Goal: Task Accomplishment & Management: Complete application form

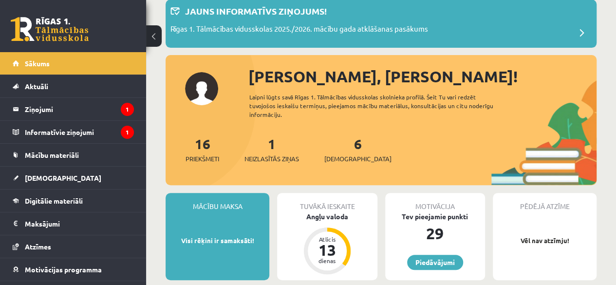
scroll to position [58, 0]
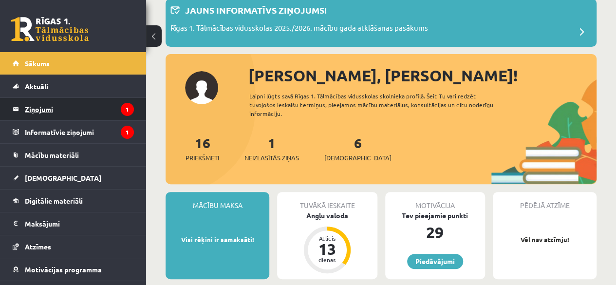
click at [100, 111] on legend "Ziņojumi 1" at bounding box center [79, 109] width 109 height 22
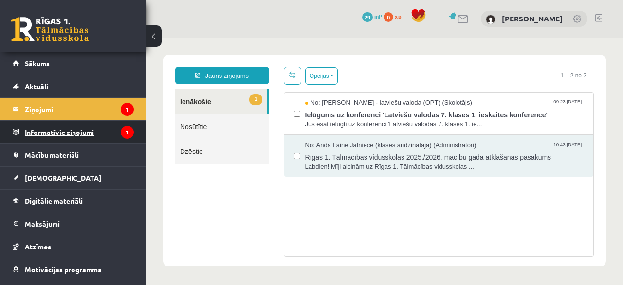
click at [47, 125] on legend "Informatīvie ziņojumi 1" at bounding box center [79, 132] width 109 height 22
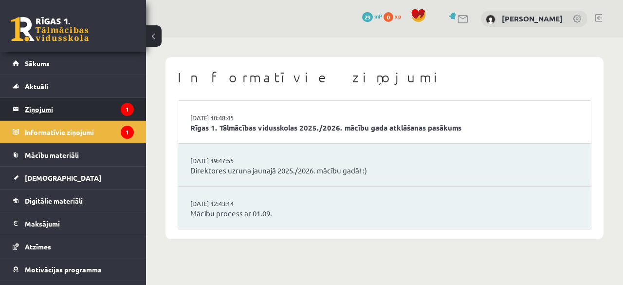
click at [85, 110] on legend "Ziņojumi 1" at bounding box center [79, 109] width 109 height 22
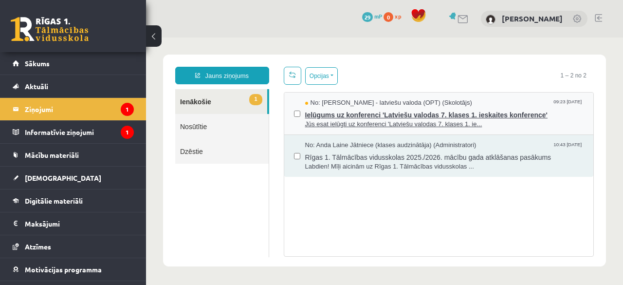
click at [344, 108] on span "Ielūgums uz konferenci 'Latviešu valodas 7. klases 1. ieskaites konference'" at bounding box center [444, 114] width 279 height 12
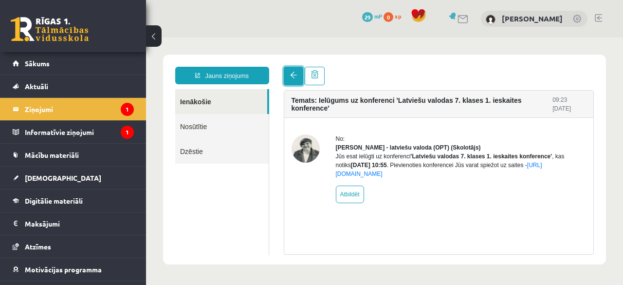
click at [290, 78] on span at bounding box center [293, 75] width 7 height 7
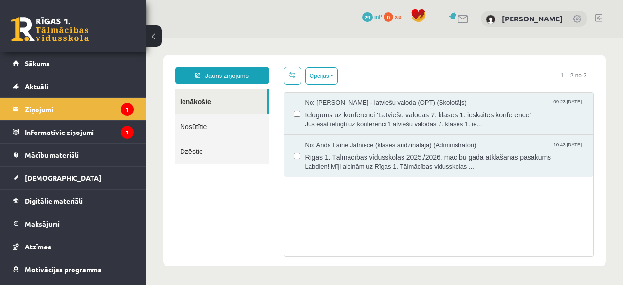
click at [287, 85] on div "Opcijas Atzīmēt visus ziņojumus Atcelt izvēlētos Atzīmēt visus kā lasītus Atzīm…" at bounding box center [439, 162] width 325 height 190
click at [287, 79] on link at bounding box center [293, 76] width 18 height 18
click at [69, 178] on link "[DEMOGRAPHIC_DATA]" at bounding box center [73, 178] width 121 height 22
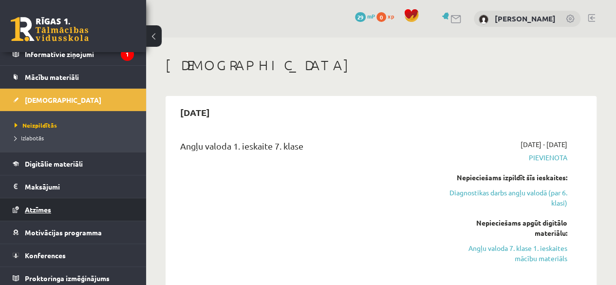
click at [32, 205] on span "Atzīmes" at bounding box center [38, 209] width 26 height 9
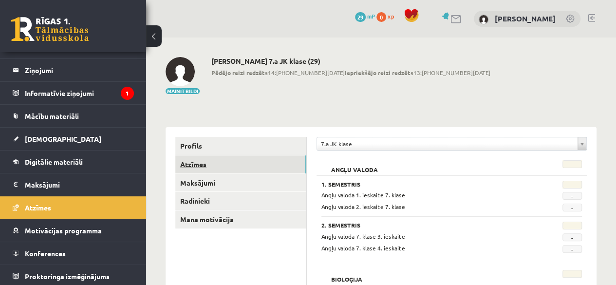
click at [197, 158] on link "Atzīmes" at bounding box center [240, 164] width 131 height 18
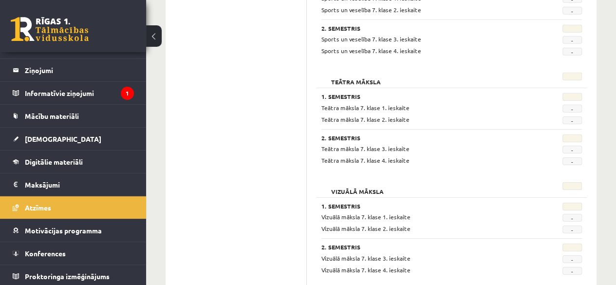
scroll to position [1536, 0]
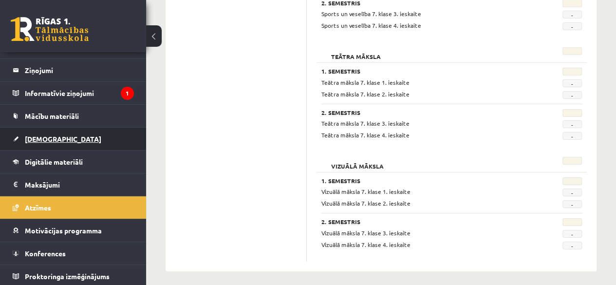
click at [37, 135] on span "[DEMOGRAPHIC_DATA]" at bounding box center [63, 138] width 76 height 9
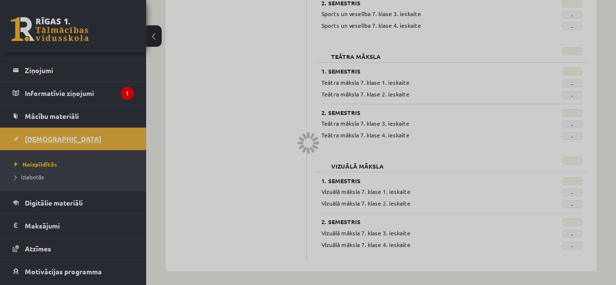
click at [37, 135] on div at bounding box center [308, 142] width 616 height 285
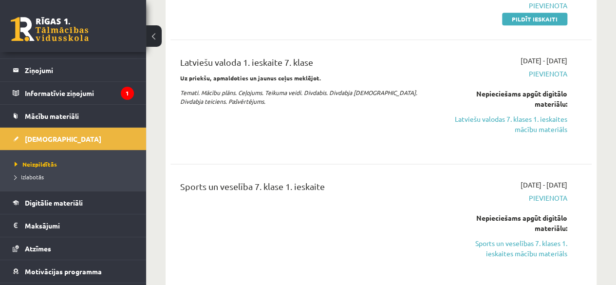
scroll to position [581, 0]
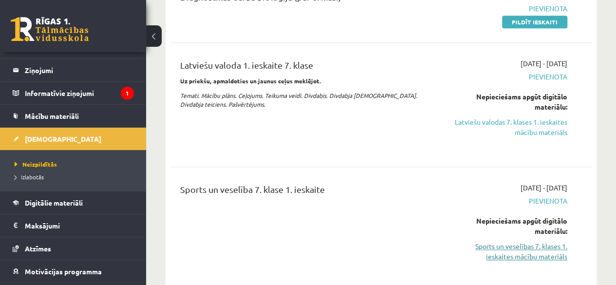
click at [494, 254] on link "Sports un veselības 7. klases 1. ieskaites mācību materiāls" at bounding box center [507, 251] width 119 height 20
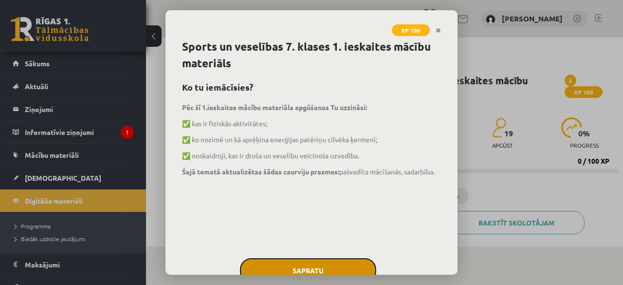
click at [272, 274] on button "Sapratu" at bounding box center [308, 270] width 136 height 24
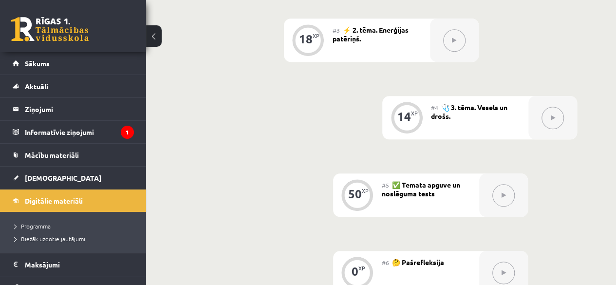
scroll to position [434, 0]
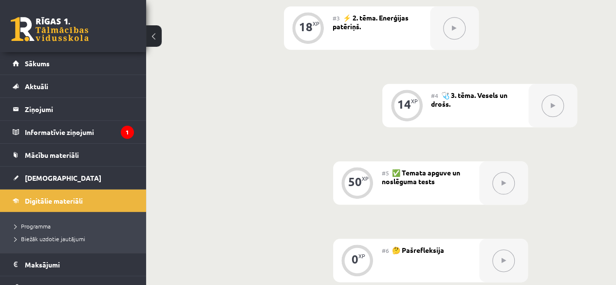
drag, startPoint x: 503, startPoint y: 187, endPoint x: 405, endPoint y: 183, distance: 98.0
click at [405, 183] on div "50 XP #5 ✅ Temata apguve un noslēguma tests" at bounding box center [430, 182] width 195 height 43
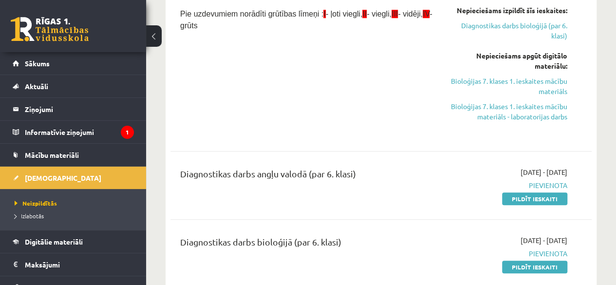
scroll to position [318, 0]
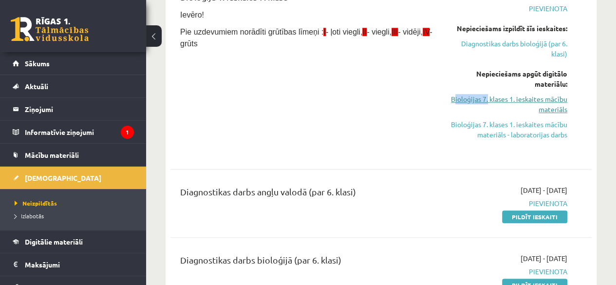
drag, startPoint x: 487, startPoint y: 90, endPoint x: 454, endPoint y: 101, distance: 35.0
click at [453, 103] on div "Nepieciešams apgūt digitālo materiālu: Bioloģijas 7. klases 1. ieskaites mācību…" at bounding box center [507, 104] width 119 height 71
drag, startPoint x: 614, startPoint y: 86, endPoint x: 603, endPoint y: 80, distance: 12.2
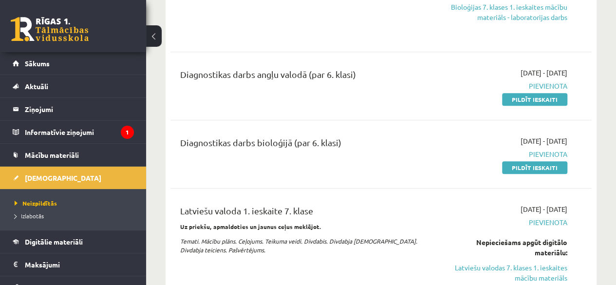
scroll to position [449, 0]
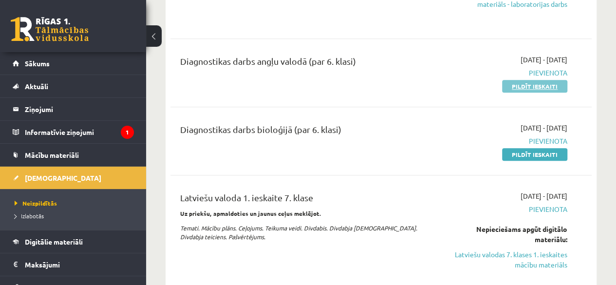
click at [527, 84] on link "Pildīt ieskaiti" at bounding box center [534, 86] width 65 height 13
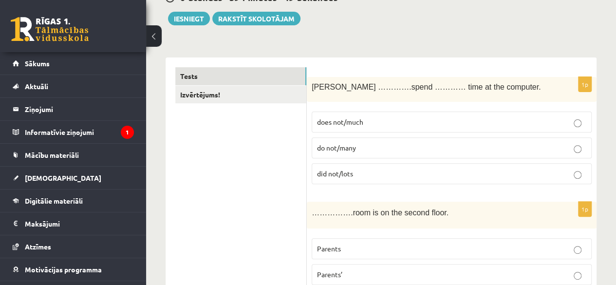
scroll to position [136, 0]
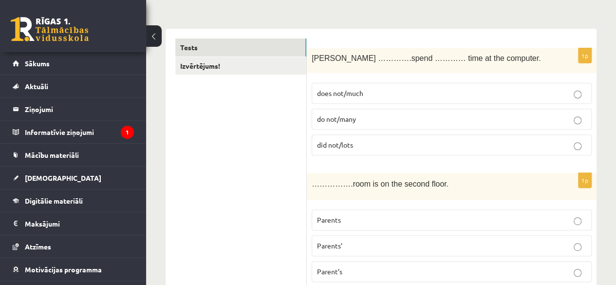
click at [374, 117] on p "do not/many" at bounding box center [451, 119] width 269 height 10
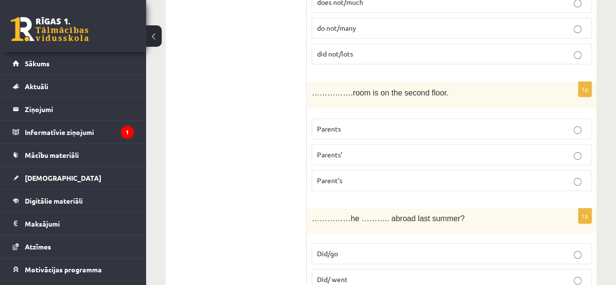
scroll to position [237, 0]
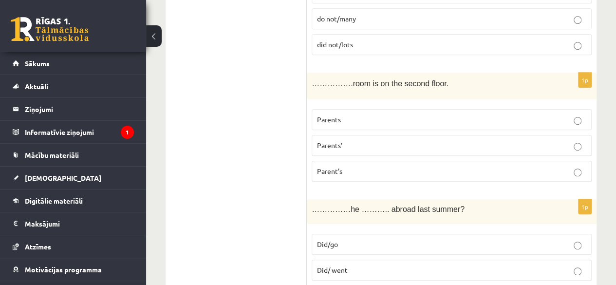
click at [356, 170] on p "Parent’s" at bounding box center [451, 171] width 269 height 10
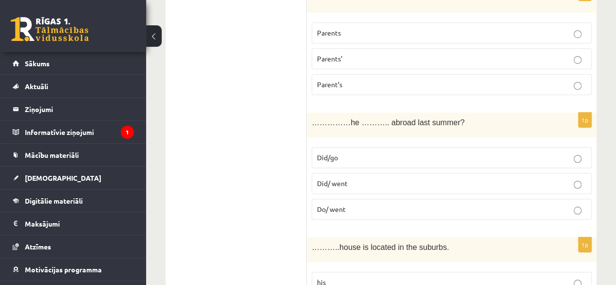
scroll to position [328, 0]
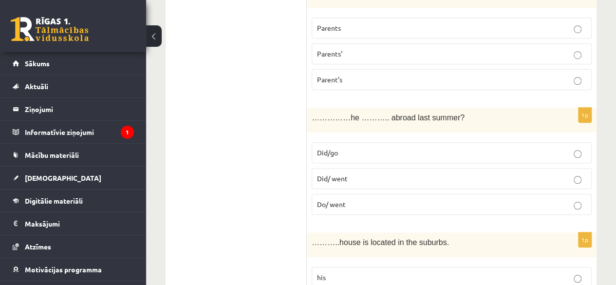
click at [348, 178] on p "Did/ went" at bounding box center [451, 178] width 269 height 10
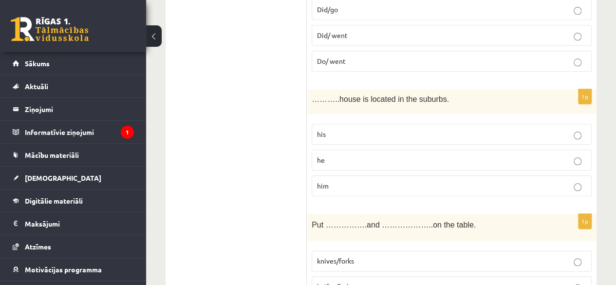
scroll to position [476, 0]
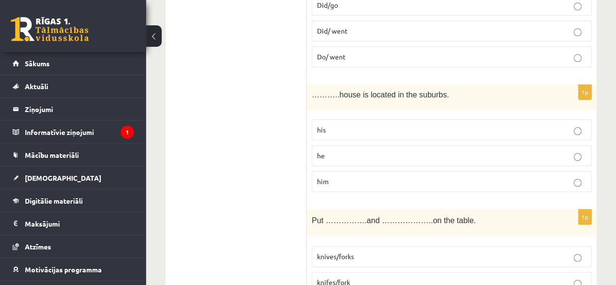
drag, startPoint x: 338, startPoint y: 131, endPoint x: 368, endPoint y: 127, distance: 30.4
click at [368, 127] on p "his" at bounding box center [451, 130] width 269 height 10
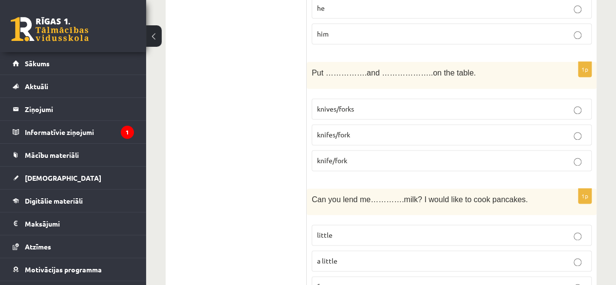
scroll to position [628, 0]
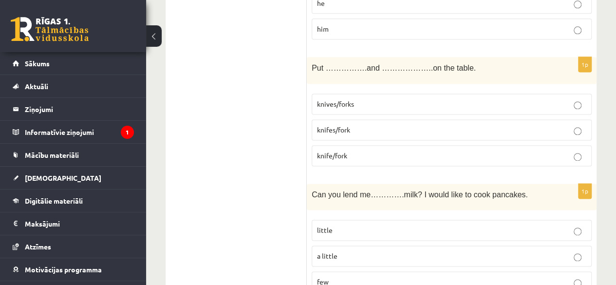
drag, startPoint x: 363, startPoint y: 103, endPoint x: 381, endPoint y: 102, distance: 18.0
click at [381, 102] on p "knives/forks" at bounding box center [451, 104] width 269 height 10
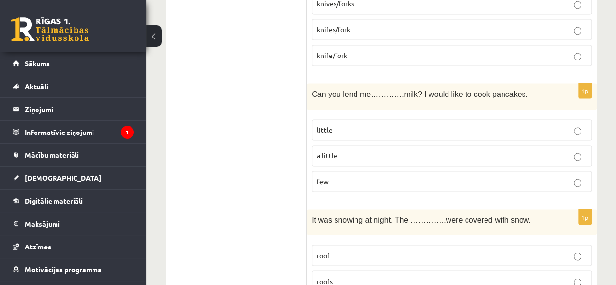
scroll to position [771, 0]
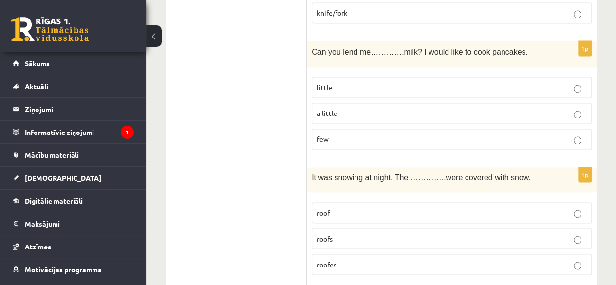
click at [351, 134] on p "few" at bounding box center [451, 139] width 269 height 10
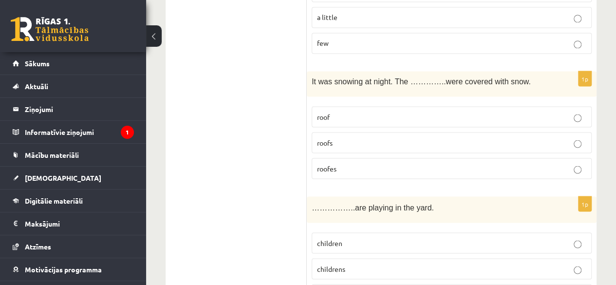
scroll to position [872, 0]
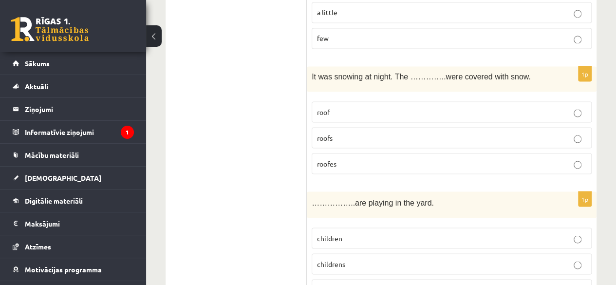
click at [353, 158] on p "roofes" at bounding box center [451, 163] width 269 height 10
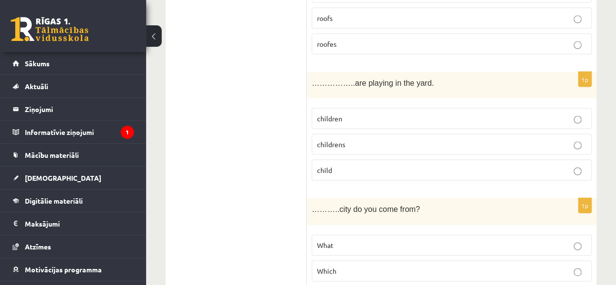
scroll to position [995, 0]
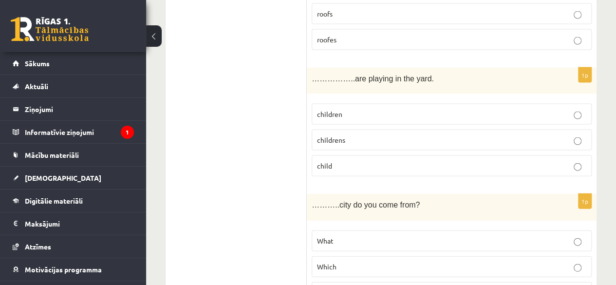
click at [402, 135] on p "childrens" at bounding box center [451, 140] width 269 height 10
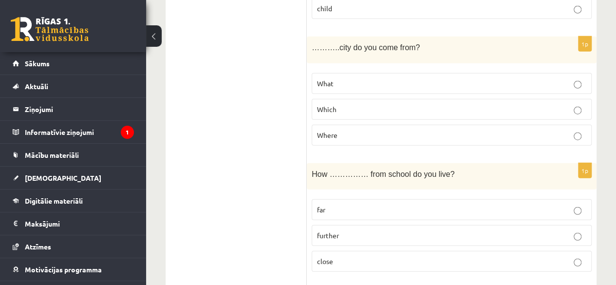
scroll to position [1157, 0]
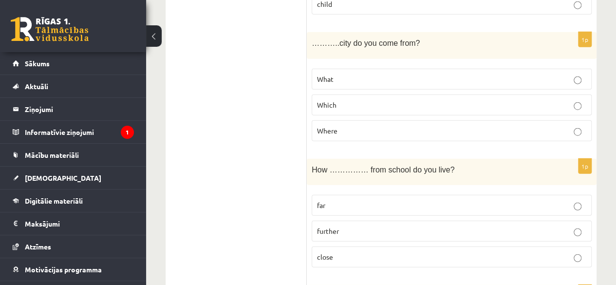
click at [388, 100] on p "Which" at bounding box center [451, 105] width 269 height 10
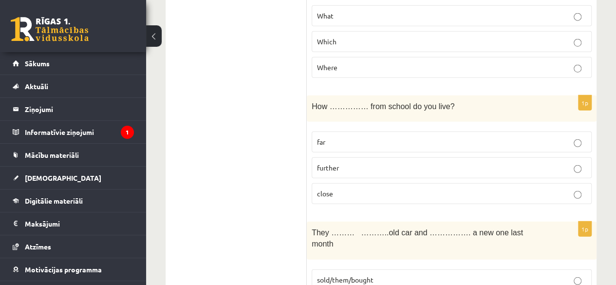
scroll to position [1225, 0]
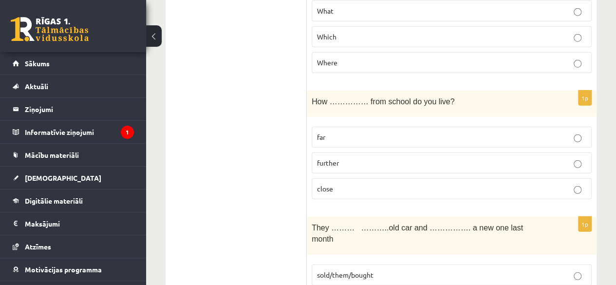
drag, startPoint x: 347, startPoint y: 177, endPoint x: 425, endPoint y: 182, distance: 78.1
click at [425, 184] on p "close" at bounding box center [451, 189] width 269 height 10
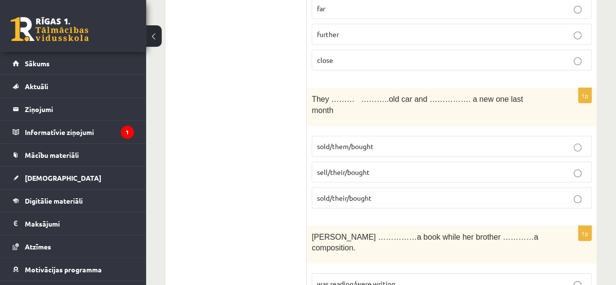
scroll to position [1364, 0]
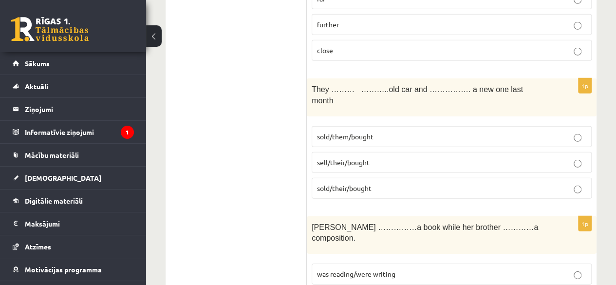
drag, startPoint x: 406, startPoint y: 140, endPoint x: 492, endPoint y: 141, distance: 85.7
click at [492, 157] on p "sell/their/bought" at bounding box center [451, 162] width 269 height 10
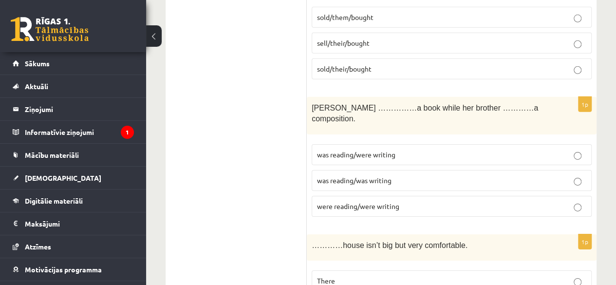
scroll to position [1497, 0]
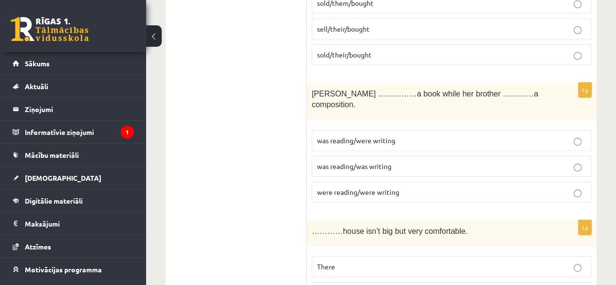
click at [382, 187] on span "were reading/were writing" at bounding box center [358, 191] width 82 height 9
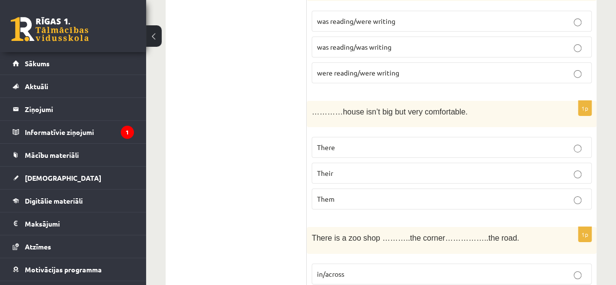
scroll to position [1626, 0]
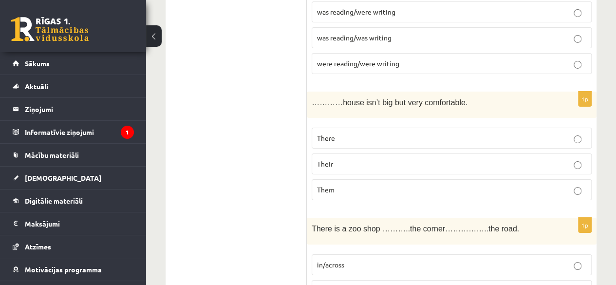
drag, startPoint x: 485, startPoint y: 108, endPoint x: 493, endPoint y: 103, distance: 9.2
click at [493, 133] on p "There" at bounding box center [451, 138] width 269 height 10
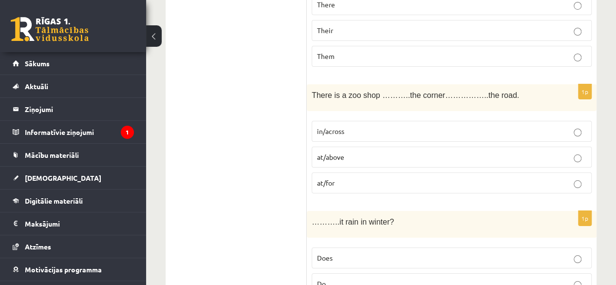
scroll to position [1773, 0]
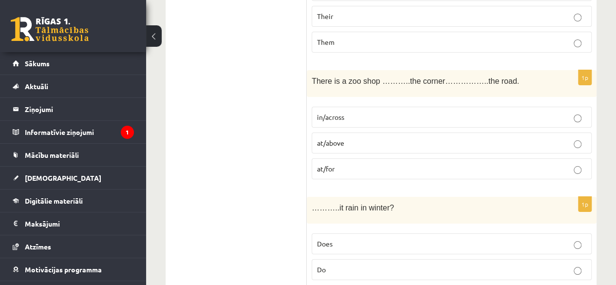
click at [444, 112] on p "in/across" at bounding box center [451, 117] width 269 height 10
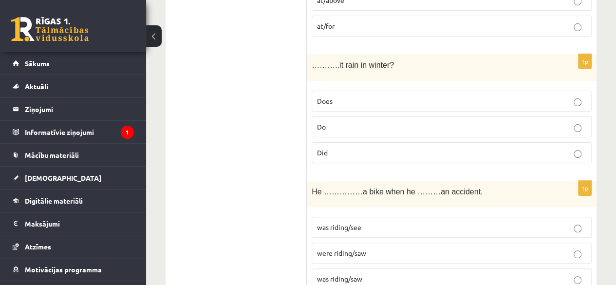
scroll to position [1921, 0]
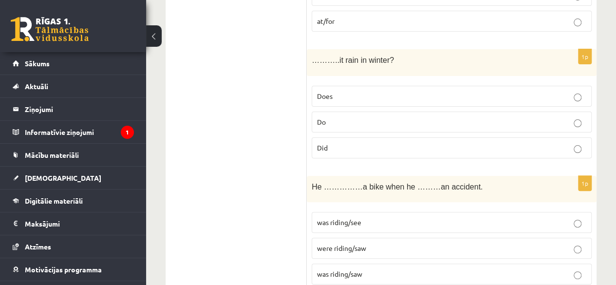
drag, startPoint x: 353, startPoint y: 106, endPoint x: 382, endPoint y: 111, distance: 29.7
click at [382, 143] on p "Did" at bounding box center [451, 148] width 269 height 10
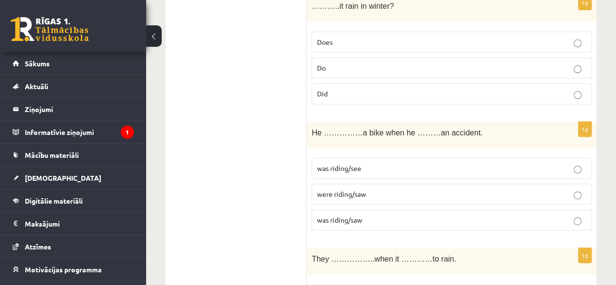
scroll to position [1979, 0]
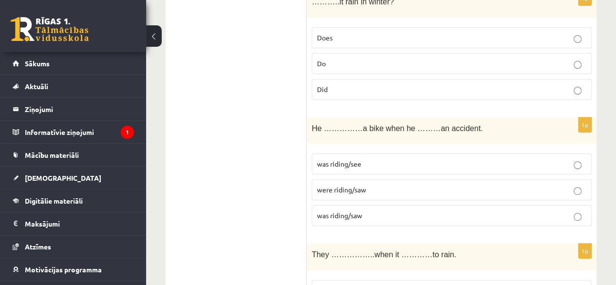
click at [437, 185] on p "were riding/saw" at bounding box center [451, 190] width 269 height 10
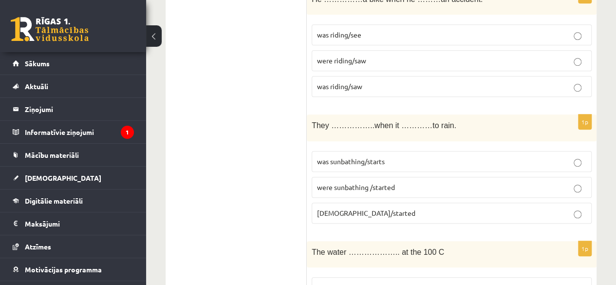
scroll to position [2113, 0]
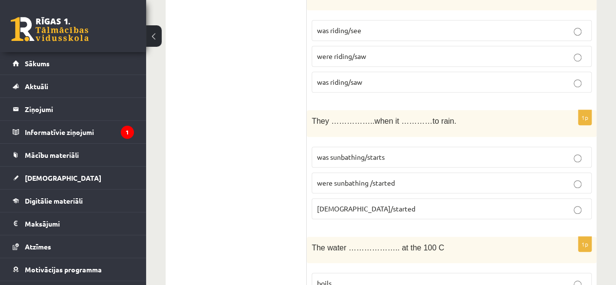
click at [351, 172] on label "were sunbathing /started" at bounding box center [452, 182] width 280 height 21
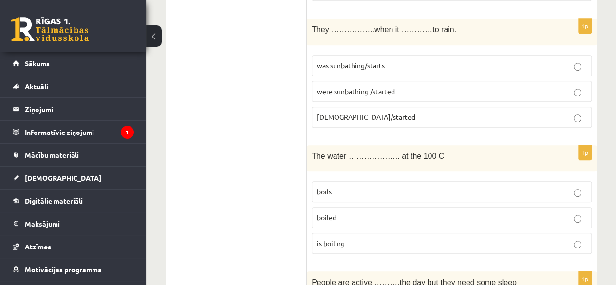
scroll to position [2213, 0]
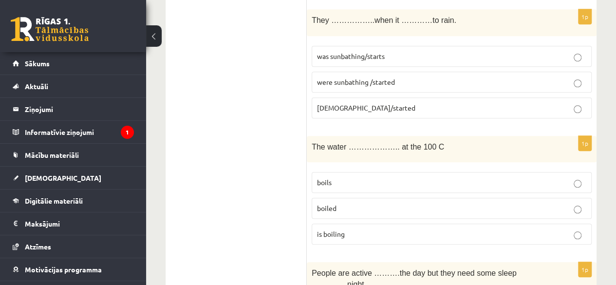
click at [369, 229] on p "is boiling" at bounding box center [451, 234] width 269 height 10
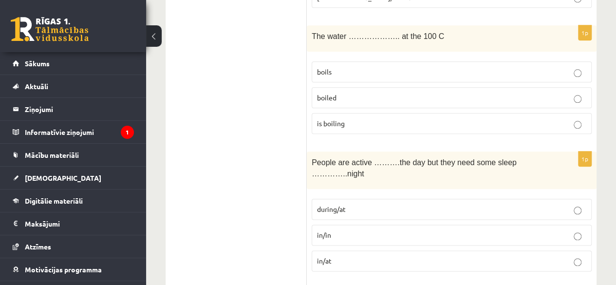
scroll to position [2333, 0]
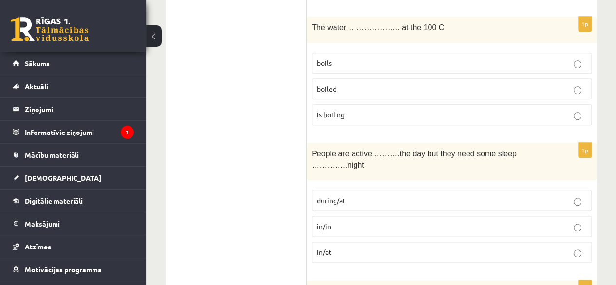
drag, startPoint x: 390, startPoint y: 170, endPoint x: 423, endPoint y: 171, distance: 33.1
click at [423, 221] on p "in/in" at bounding box center [451, 226] width 269 height 10
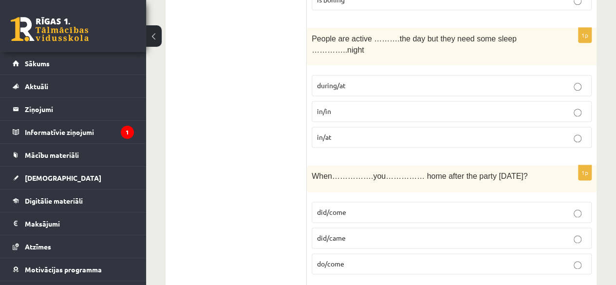
scroll to position [2471, 0]
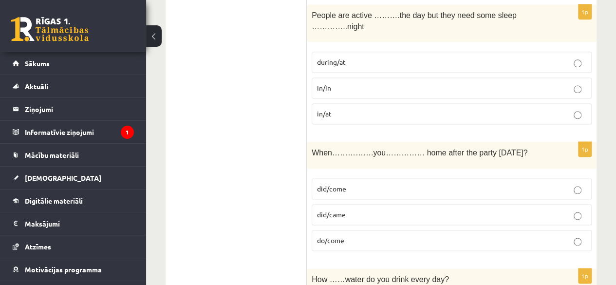
drag, startPoint x: 421, startPoint y: 140, endPoint x: 435, endPoint y: 135, distance: 14.5
click at [435, 178] on label "did/come" at bounding box center [452, 188] width 280 height 21
drag, startPoint x: 435, startPoint y: 135, endPoint x: 623, endPoint y: 188, distance: 195.2
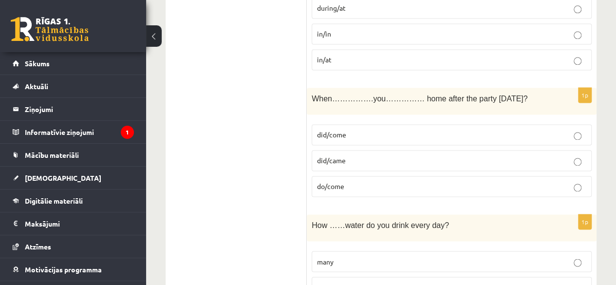
scroll to position [2529, 0]
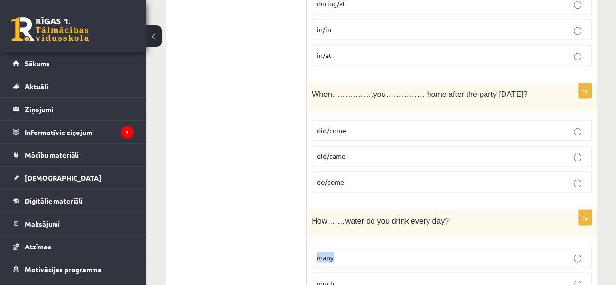
drag, startPoint x: 607, startPoint y: 164, endPoint x: 610, endPoint y: 186, distance: 21.6
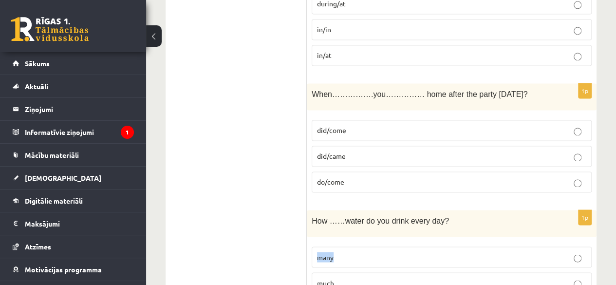
drag, startPoint x: 352, startPoint y: 230, endPoint x: 480, endPoint y: 225, distance: 128.7
click at [480, 278] on p "much" at bounding box center [451, 283] width 269 height 10
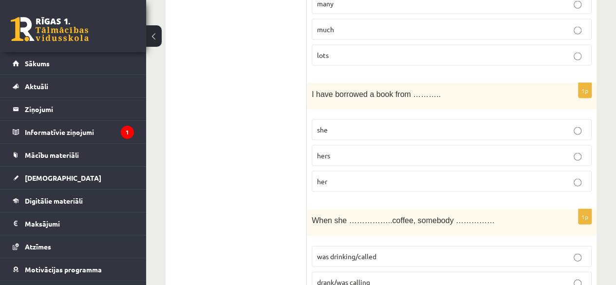
scroll to position [2792, 0]
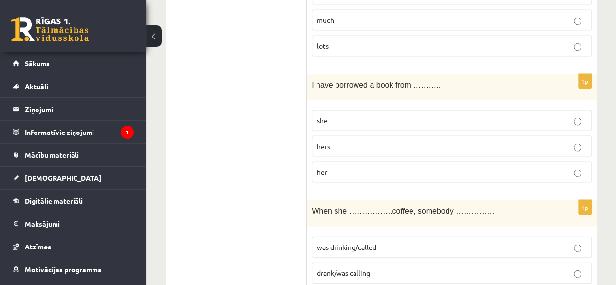
drag, startPoint x: 406, startPoint y: 82, endPoint x: 425, endPoint y: 86, distance: 20.0
click at [425, 136] on label "hers" at bounding box center [452, 146] width 280 height 21
click at [425, 141] on p "hers" at bounding box center [451, 146] width 269 height 10
drag, startPoint x: 454, startPoint y: 116, endPoint x: 512, endPoint y: 113, distance: 58.5
click at [512, 167] on p "her" at bounding box center [451, 172] width 269 height 10
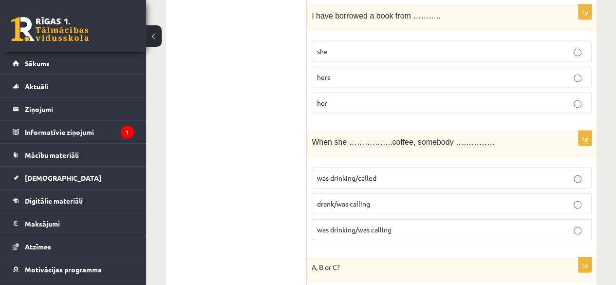
scroll to position [2866, 0]
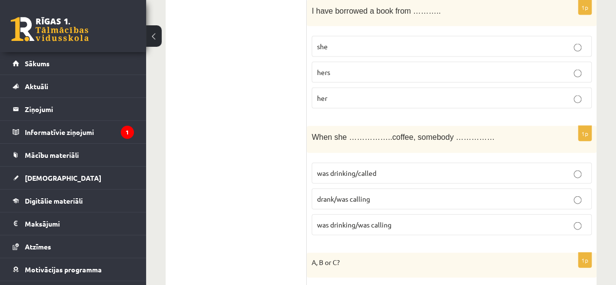
click at [345, 168] on p "was drinking/called" at bounding box center [451, 173] width 269 height 10
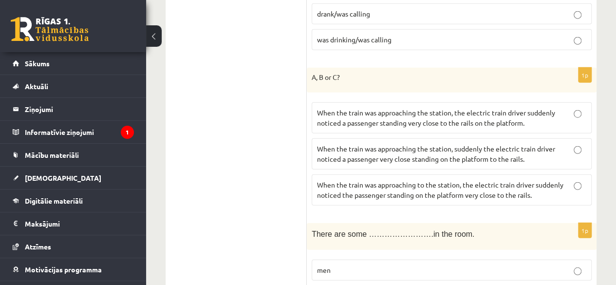
scroll to position [3046, 0]
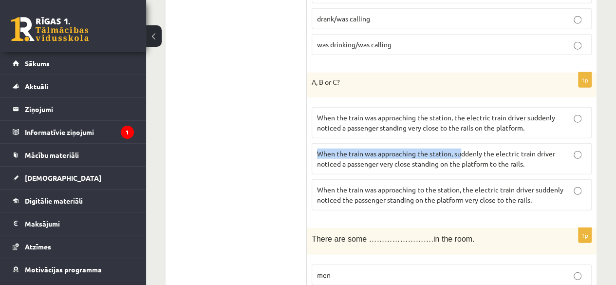
click at [580, 143] on label "When the train was approaching the station, suddenly the electric train driver …" at bounding box center [452, 158] width 280 height 31
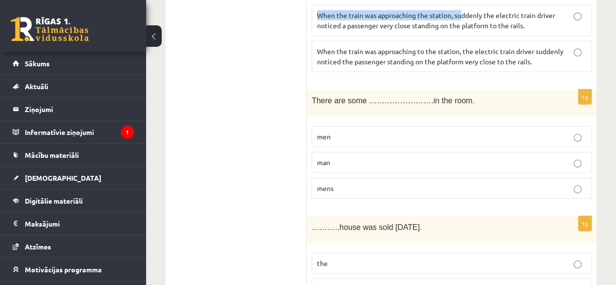
scroll to position [3189, 0]
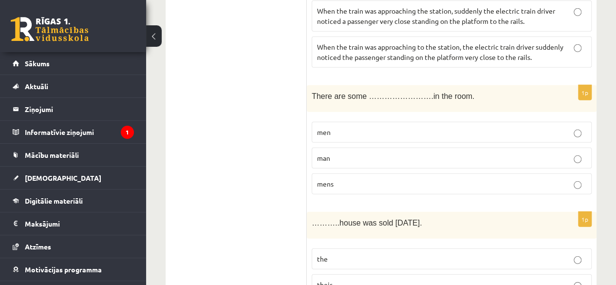
drag, startPoint x: 371, startPoint y: 115, endPoint x: 377, endPoint y: 118, distance: 7.0
click at [377, 173] on label "mens" at bounding box center [452, 183] width 280 height 21
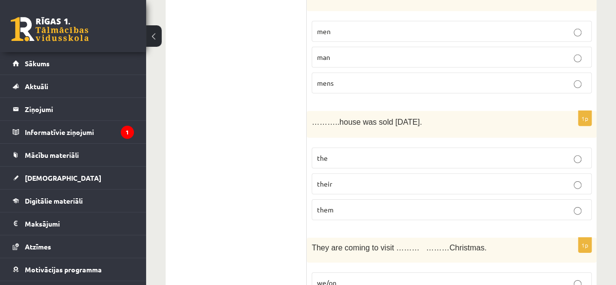
scroll to position [3295, 0]
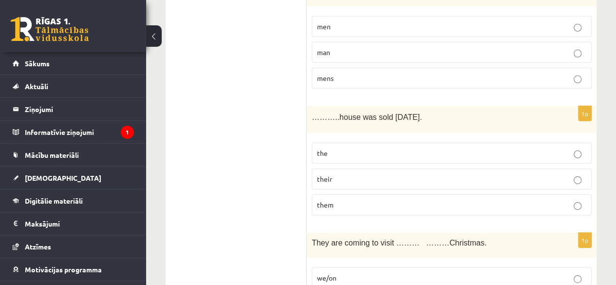
click at [369, 148] on p "the" at bounding box center [451, 153] width 269 height 10
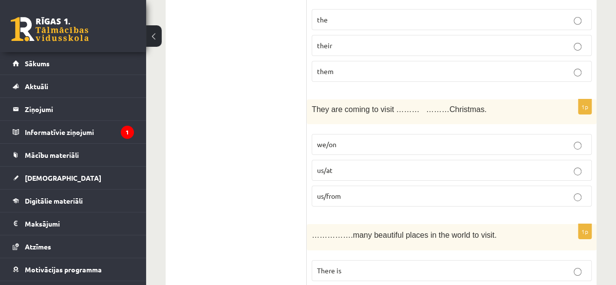
scroll to position [3432, 0]
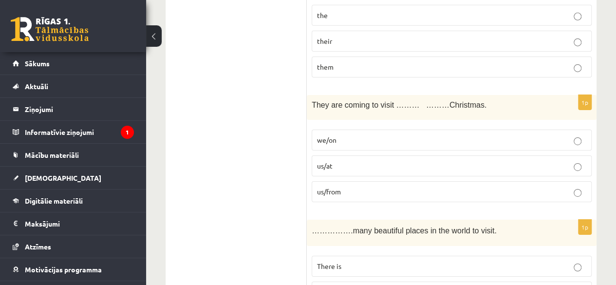
drag, startPoint x: 396, startPoint y: 96, endPoint x: 432, endPoint y: 101, distance: 36.4
click at [432, 155] on label "us/at" at bounding box center [452, 165] width 280 height 21
drag, startPoint x: 446, startPoint y: 89, endPoint x: 452, endPoint y: 84, distance: 7.6
click at [452, 130] on label "we/on" at bounding box center [452, 140] width 280 height 21
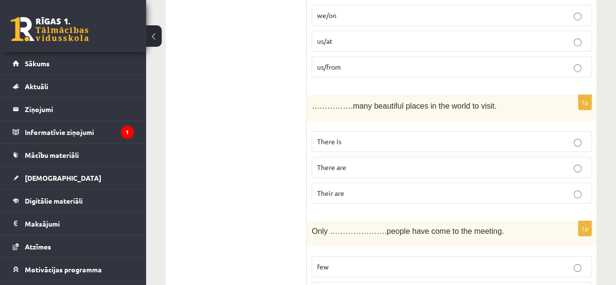
scroll to position [3561, 0]
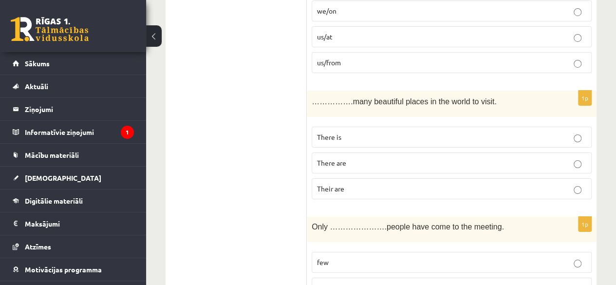
click at [418, 152] on label "There are" at bounding box center [452, 162] width 280 height 21
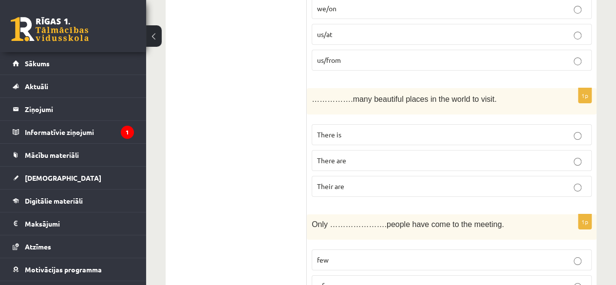
scroll to position [3574, 0]
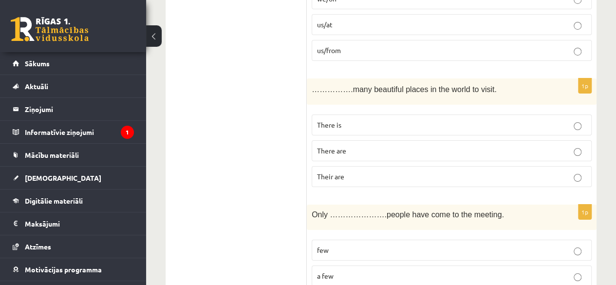
click at [424, 235] on fieldset "few a few a little" at bounding box center [452, 275] width 280 height 80
click at [431, 265] on label "a few" at bounding box center [452, 275] width 280 height 21
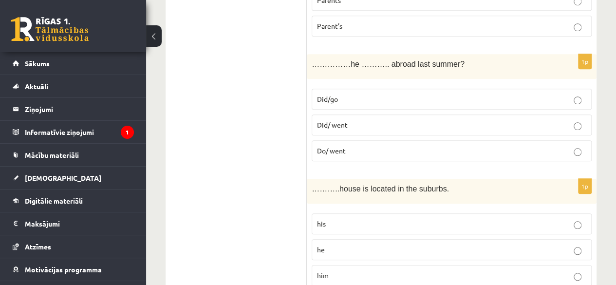
scroll to position [0, 0]
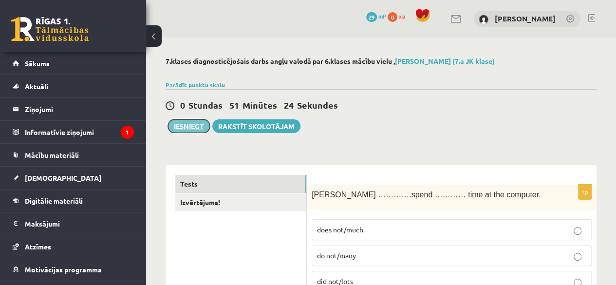
click at [197, 119] on button "Iesniegt" at bounding box center [189, 126] width 42 height 14
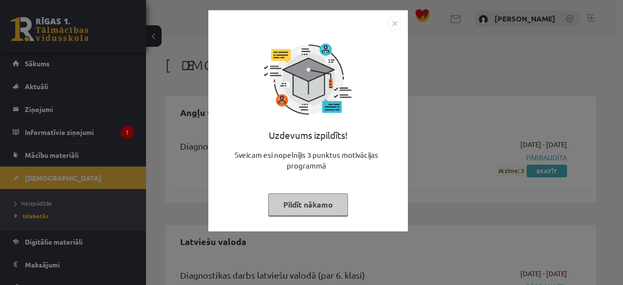
click at [396, 22] on img "Close" at bounding box center [395, 23] width 15 height 15
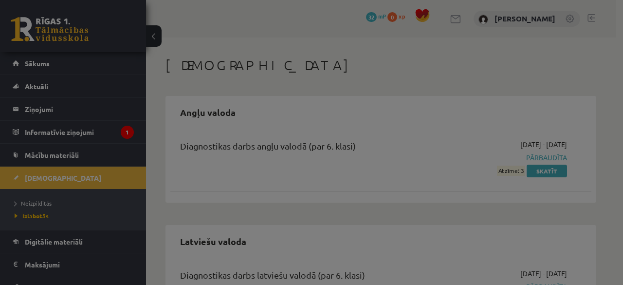
click at [396, 22] on div "Uzdevums izpildīts! Sveicam esi nopelnījis 3 punktus motivācijas programmā Pild…" at bounding box center [308, 96] width 200 height 221
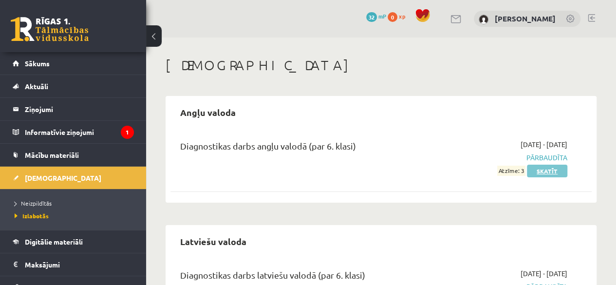
click at [545, 166] on link "Skatīt" at bounding box center [547, 171] width 40 height 13
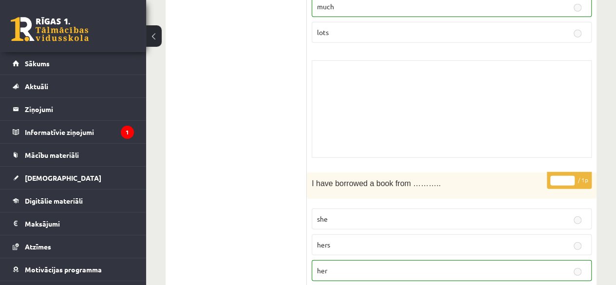
scroll to position [5010, 0]
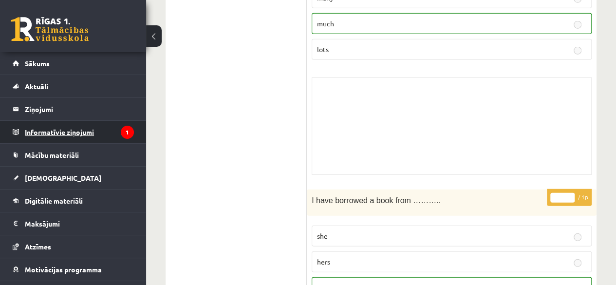
click at [77, 133] on legend "Informatīvie ziņojumi 1" at bounding box center [79, 132] width 109 height 22
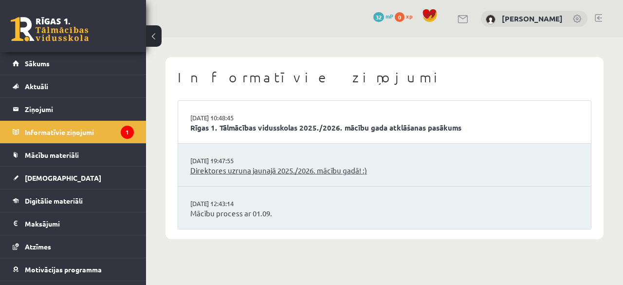
click at [216, 166] on link "Direktores uzruna jaunajā 2025./2026. mācību gadā! :)" at bounding box center [384, 170] width 389 height 11
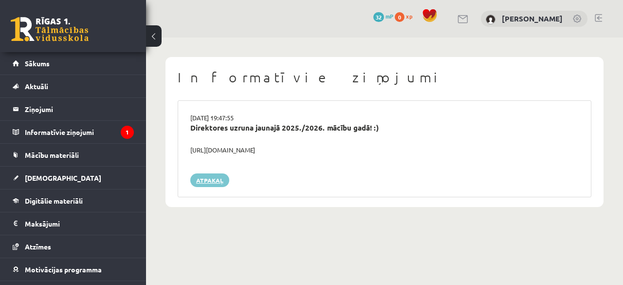
click at [212, 183] on link "Atpakaļ" at bounding box center [209, 180] width 39 height 14
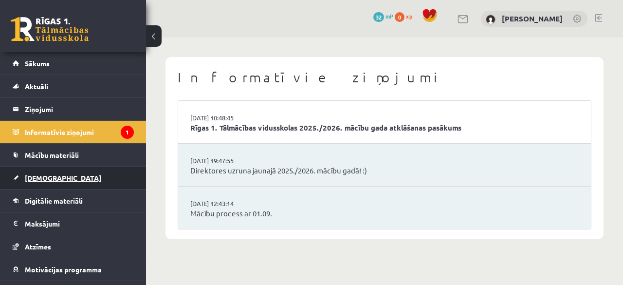
click at [67, 179] on link "[DEMOGRAPHIC_DATA]" at bounding box center [73, 178] width 121 height 22
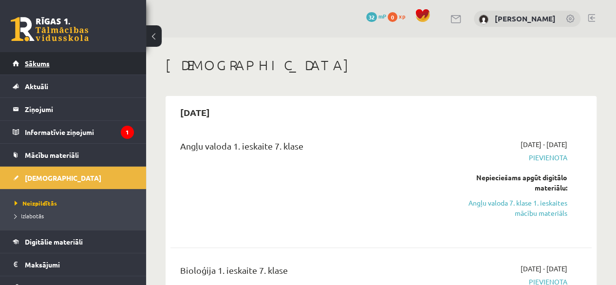
click at [31, 61] on span "Sākums" at bounding box center [37, 63] width 25 height 9
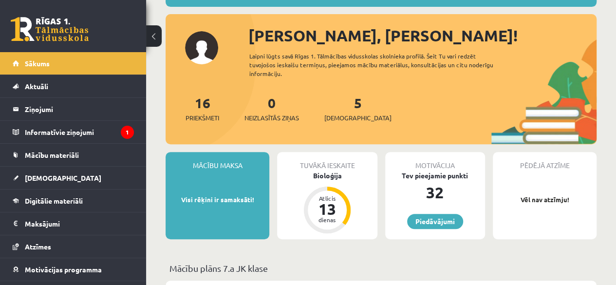
scroll to position [111, 0]
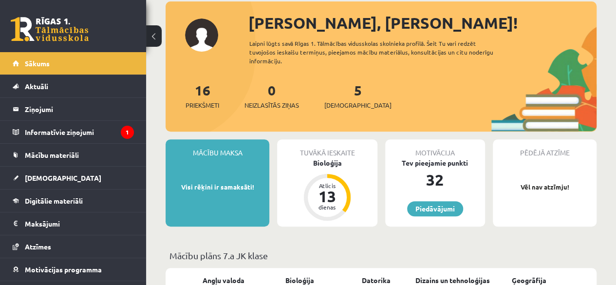
click at [333, 149] on div "Tuvākā ieskaite" at bounding box center [327, 148] width 100 height 19
click at [328, 163] on div "Bioloģija" at bounding box center [327, 163] width 100 height 10
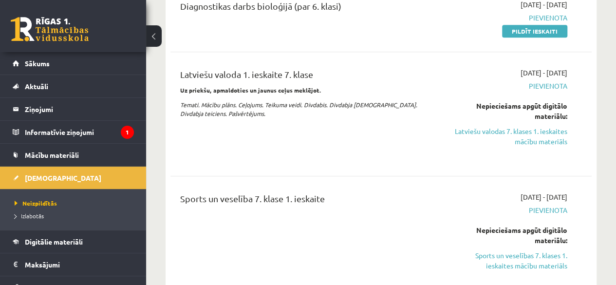
scroll to position [407, 0]
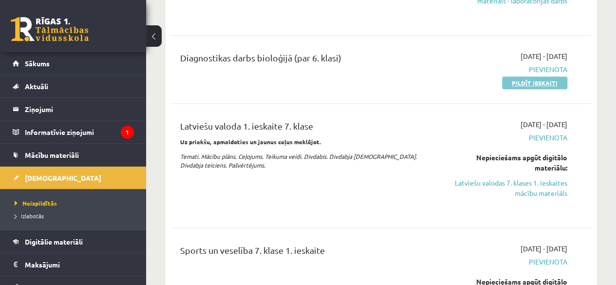
click at [520, 77] on link "Pildīt ieskaiti" at bounding box center [534, 82] width 65 height 13
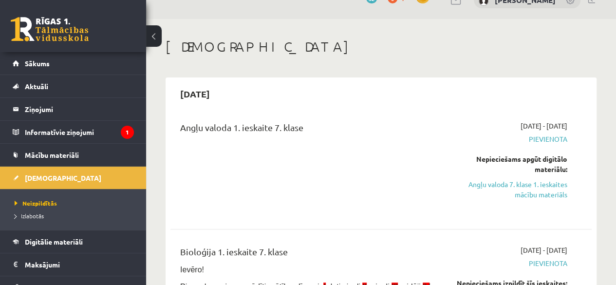
scroll to position [18, 0]
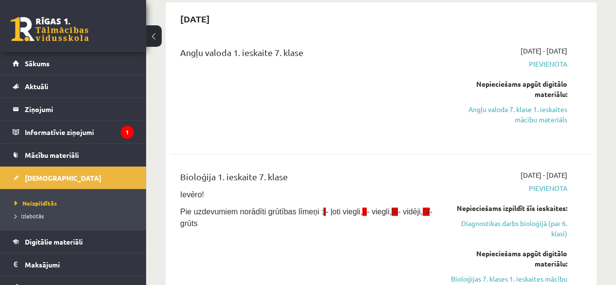
drag, startPoint x: 406, startPoint y: 87, endPoint x: 406, endPoint y: 113, distance: 26.3
click at [406, 113] on div "Angļu valoda 1. ieskaite 7. klase 2025-09-01 - 2025-09-15 Pievienota Nepiecieša…" at bounding box center [380, 92] width 421 height 112
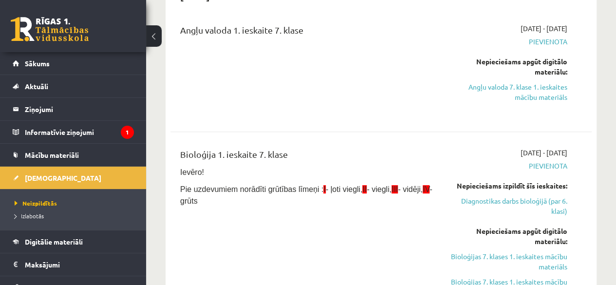
click at [406, 113] on div "Angļu valoda 1. ieskaite 7. klase 2025-09-01 - 2025-09-15 Pievienota Nepiecieša…" at bounding box center [380, 70] width 421 height 112
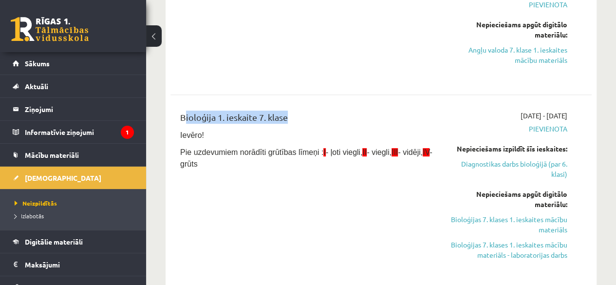
click at [407, 113] on div "Bioloģija 1. ieskaite 7. klase Ievēro! Pie uzdevumiem norādīti grūtības līmeņi …" at bounding box center [380, 192] width 421 height 183
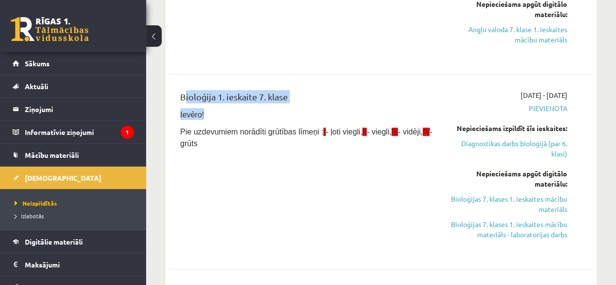
click at [407, 113] on div "Bioloģija 1. ieskaite 7. klase Ievēro! Pie uzdevumiem norādīti grūtības līmeņi …" at bounding box center [307, 171] width 268 height 163
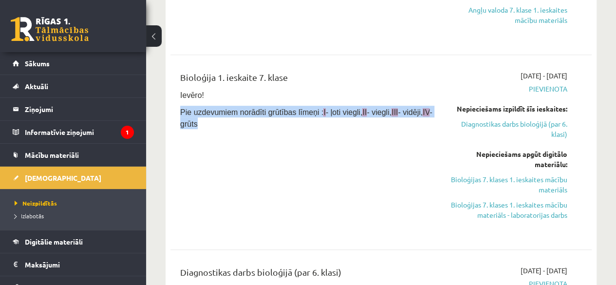
click at [407, 113] on div "Bioloģija 1. ieskaite 7. klase Ievēro! Pie uzdevumiem norādīti grūtības līmeņi …" at bounding box center [307, 152] width 268 height 163
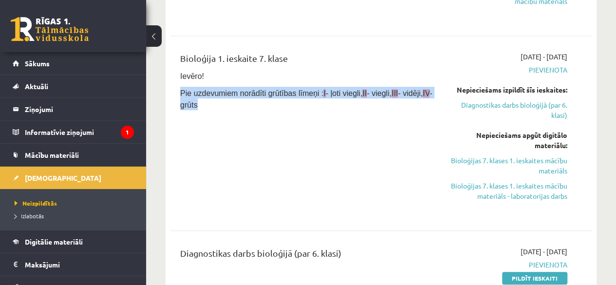
click at [407, 113] on div "Bioloģija 1. ieskaite 7. klase Ievēro! Pie uzdevumiem norādīti grūtības līmeņi …" at bounding box center [307, 133] width 268 height 163
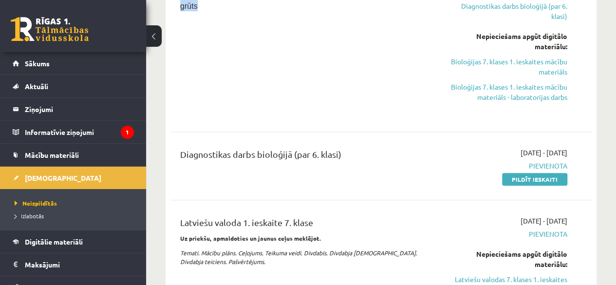
click at [407, 113] on div "Bioloģija 1. ieskaite 7. klase Ievēro! Pie uzdevumiem norādīti grūtības līmeņi …" at bounding box center [307, 34] width 268 height 163
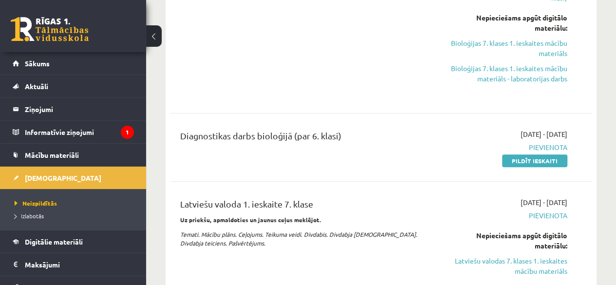
click at [407, 113] on div "Angļu valoda 1. ieskaite 7. klase 2025-09-01 - 2025-09-15 Pievienota Nepiecieša…" at bounding box center [380, 118] width 421 height 636
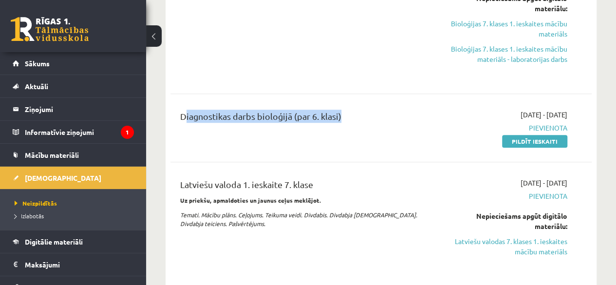
click at [407, 113] on div "Angļu valoda 1. ieskaite 7. klase 2025-09-01 - 2025-09-15 Pievienota Nepiecieša…" at bounding box center [380, 99] width 421 height 636
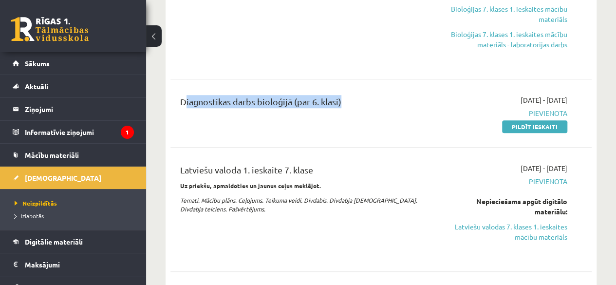
click at [407, 113] on div "Diagnostikas darbs bioloģijā (par 6. klasi)" at bounding box center [307, 113] width 268 height 37
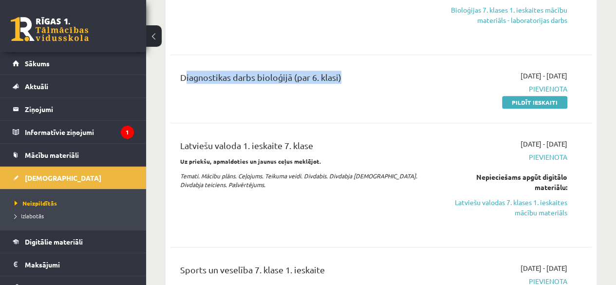
click at [407, 113] on div "Diagnostikas darbs bioloģijā (par 6. klasi) 2025-09-01 - 2025-09-15 Pievienota …" at bounding box center [380, 89] width 421 height 56
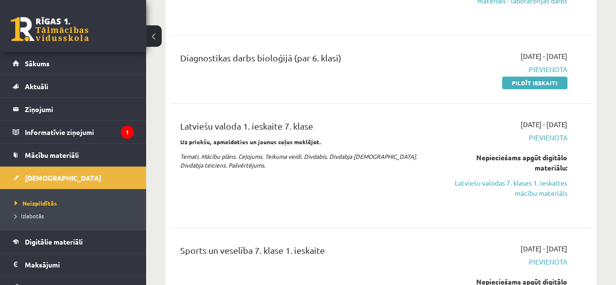
click at [407, 113] on div "Angļu valoda 1. ieskaite 7. klase 2025-09-01 - 2025-09-15 Pievienota Nepiecieša…" at bounding box center [380, 40] width 421 height 636
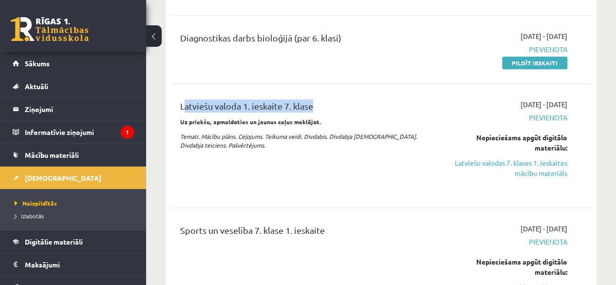
click at [407, 113] on div "Latviešu valoda 1. ieskaite 7. klase" at bounding box center [306, 108] width 253 height 18
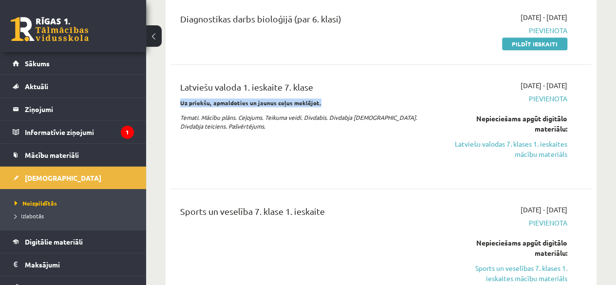
click at [407, 113] on div "Latviešu valoda 1. ieskaite 7. klase Uz priekšu, apmaldoties un jaunus ceļus me…" at bounding box center [307, 126] width 268 height 93
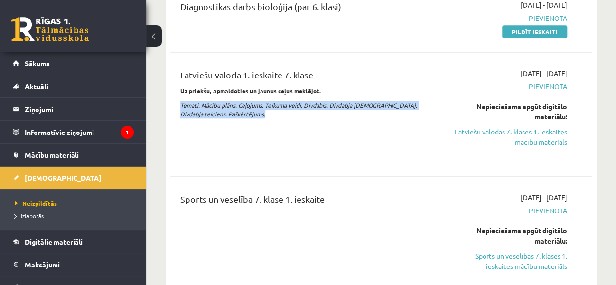
click at [407, 113] on div "Latviešu valoda 1. ieskaite 7. klase Uz priekšu, apmaldoties un jaunus ceļus me…" at bounding box center [307, 114] width 268 height 93
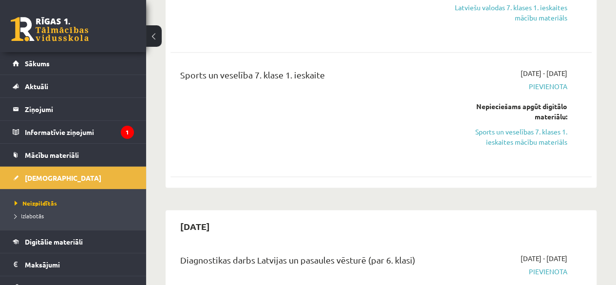
click at [407, 113] on div "Sports un veselība 7. klase 1. ieskaite" at bounding box center [307, 114] width 268 height 93
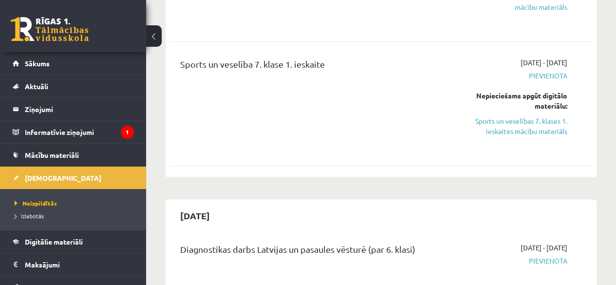
click at [407, 113] on div "Sports un veselība 7. klase 1. ieskaite" at bounding box center [307, 103] width 268 height 93
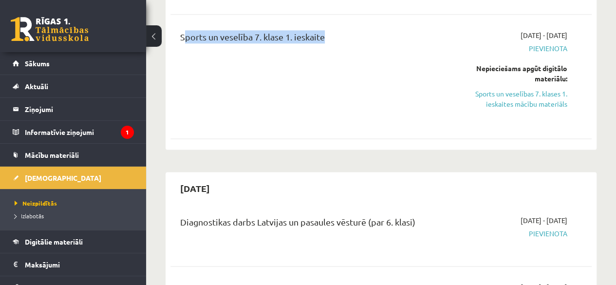
scroll to position [621, 0]
click at [407, 113] on div "Sports un veselība 7. klase 1. ieskaite" at bounding box center [307, 75] width 268 height 93
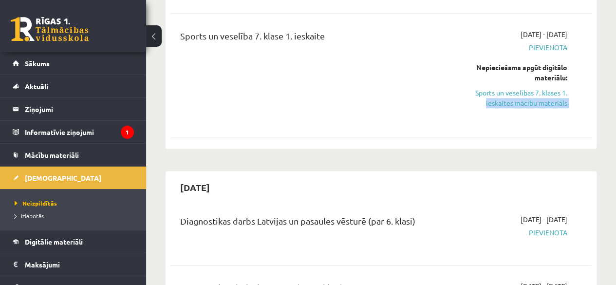
drag, startPoint x: 477, startPoint y: 125, endPoint x: 436, endPoint y: 100, distance: 47.4
click at [436, 100] on div "Sports un veselība 7. klase 1. ieskaite 2025-09-01 - 2025-09-15 Pievienota Nepi…" at bounding box center [380, 75] width 421 height 112
click at [397, 64] on div "Sports un veselība 7. klase 1. ieskaite" at bounding box center [307, 75] width 268 height 93
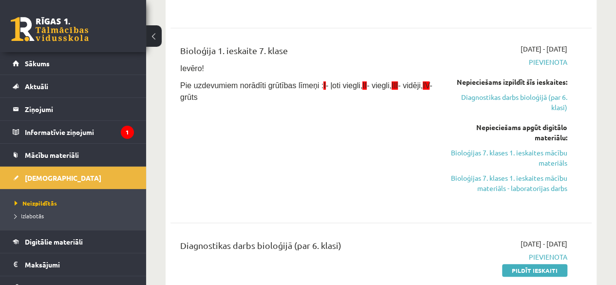
scroll to position [212, 0]
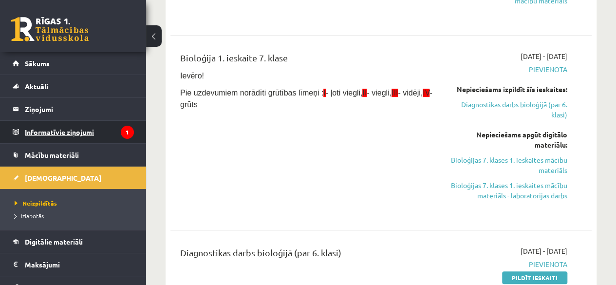
click at [27, 137] on legend "Informatīvie ziņojumi 1" at bounding box center [79, 132] width 109 height 22
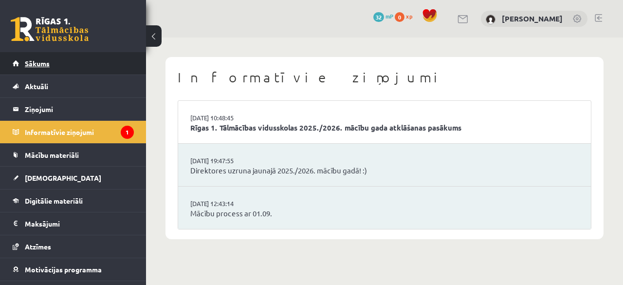
click at [64, 66] on link "Sākums" at bounding box center [73, 63] width 121 height 22
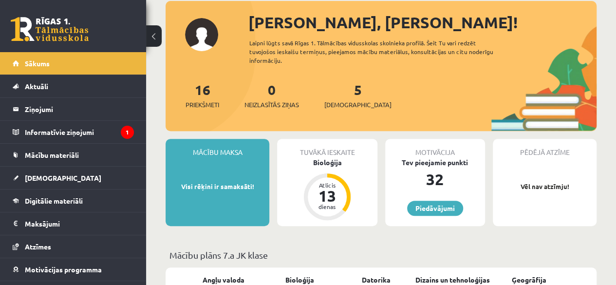
scroll to position [117, 0]
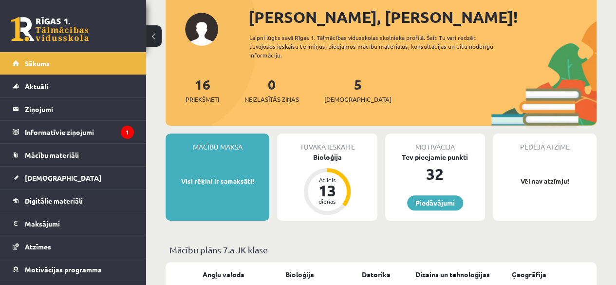
click at [243, 161] on div "Mācību maksa Visi rēķini ir samaksāti!" at bounding box center [218, 176] width 104 height 87
click at [435, 198] on link "Piedāvājumi" at bounding box center [435, 202] width 56 height 15
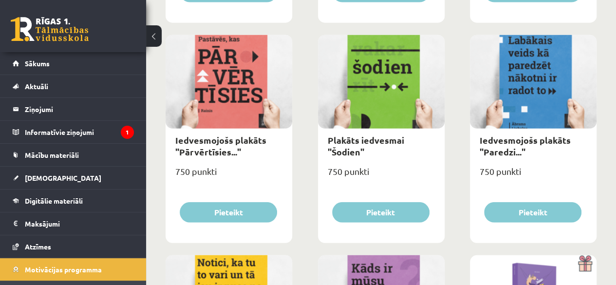
scroll to position [1227, 0]
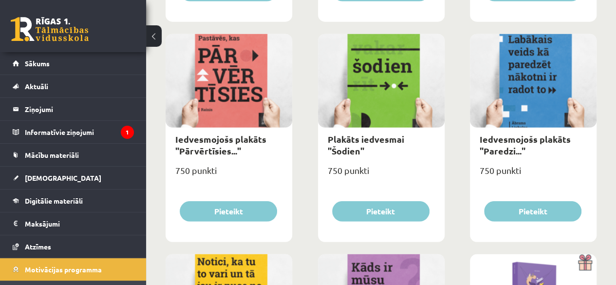
click at [437, 192] on div "Plakāts iedvesmai "Šodien" 750 punkti Pieteikt" at bounding box center [381, 138] width 127 height 208
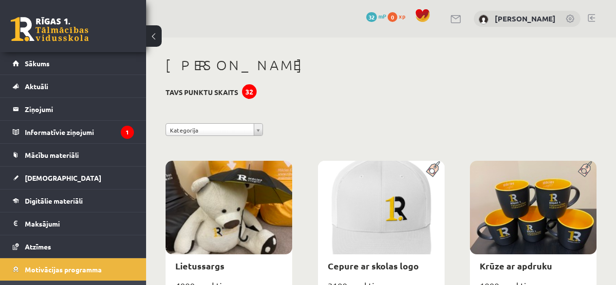
scroll to position [1227, 0]
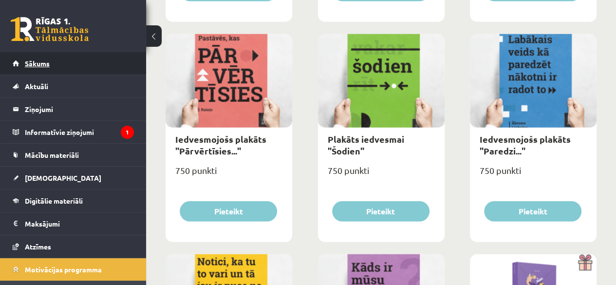
click at [75, 62] on link "Sākums" at bounding box center [73, 63] width 121 height 22
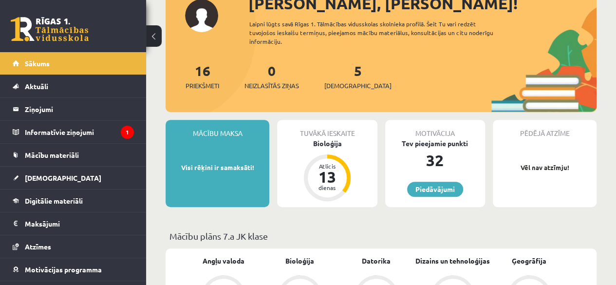
scroll to position [136, 0]
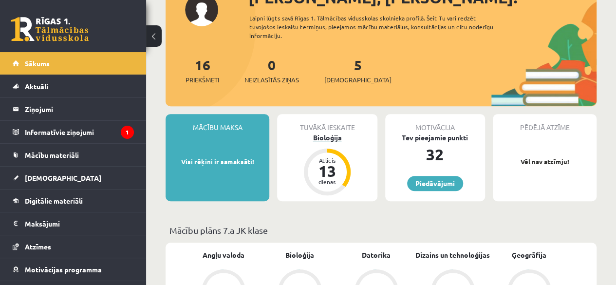
click at [330, 138] on div "Bioloģija" at bounding box center [327, 137] width 100 height 10
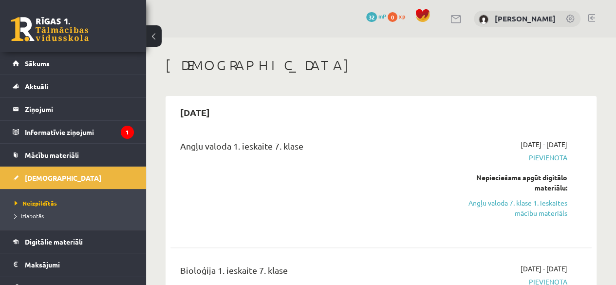
click at [331, 139] on div "Angļu valoda 1. ieskaite 7. klase" at bounding box center [306, 148] width 253 height 18
click at [460, 157] on span "Pievienota" at bounding box center [507, 157] width 119 height 10
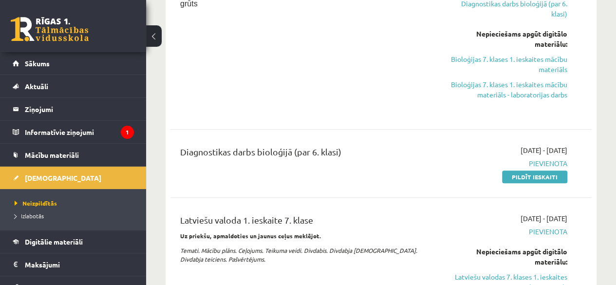
scroll to position [331, 0]
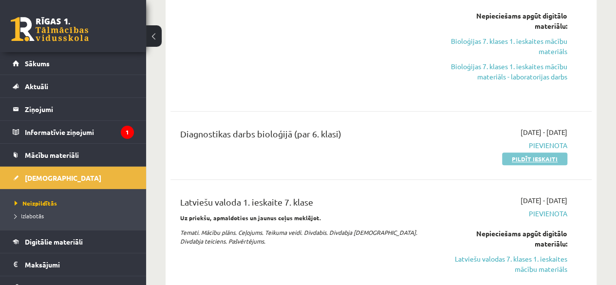
click at [524, 155] on link "Pildīt ieskaiti" at bounding box center [534, 158] width 65 height 13
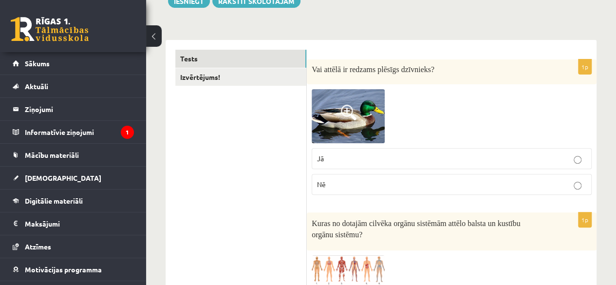
scroll to position [136, 0]
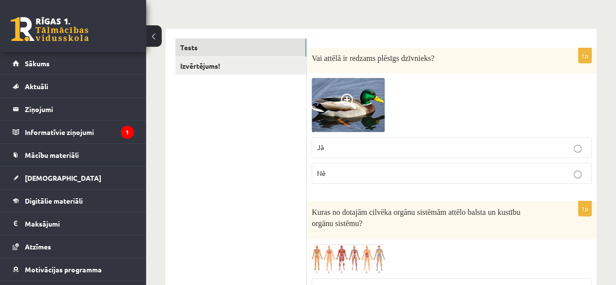
click at [363, 170] on p "Nē" at bounding box center [451, 173] width 269 height 10
click at [580, 176] on label "Nē" at bounding box center [452, 173] width 280 height 21
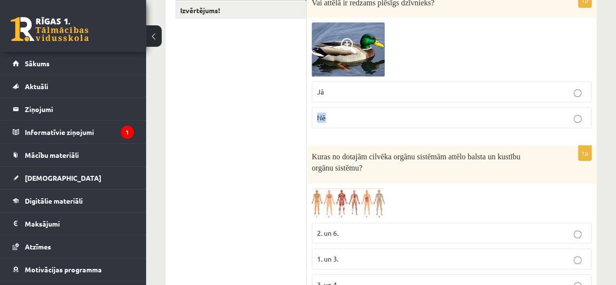
scroll to position [174, 0]
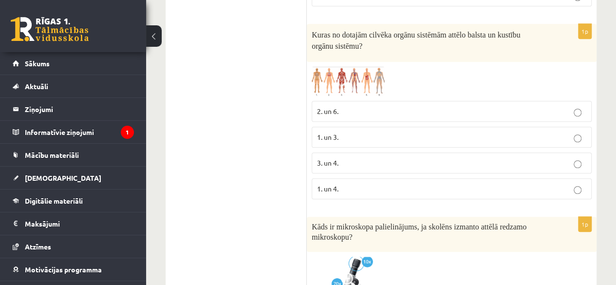
scroll to position [334, 0]
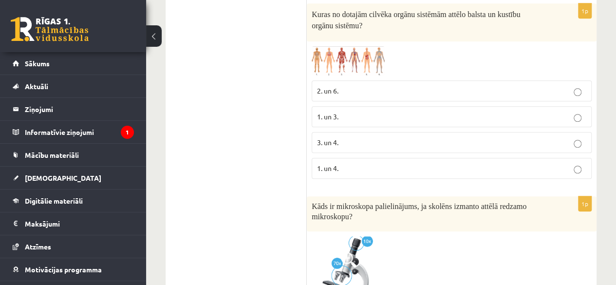
click at [396, 124] on label "1. un 3." at bounding box center [452, 116] width 280 height 21
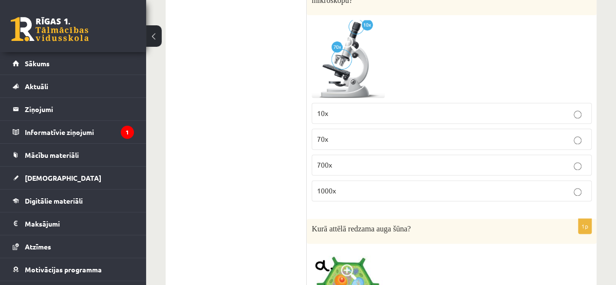
scroll to position [562, 0]
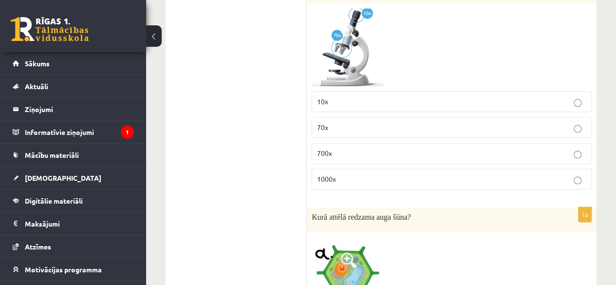
click at [387, 127] on p "70x" at bounding box center [451, 127] width 269 height 10
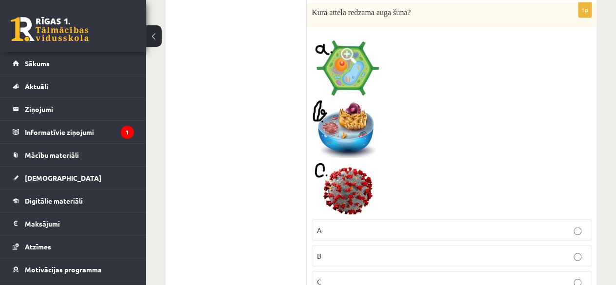
scroll to position [778, 0]
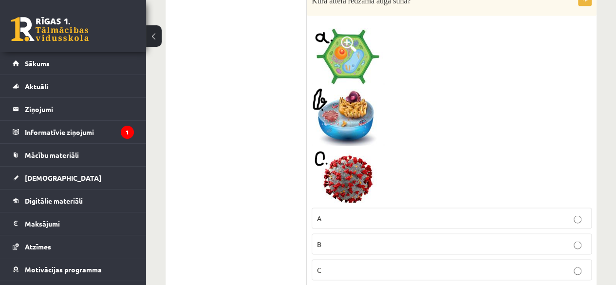
click at [509, 216] on p "A" at bounding box center [451, 218] width 269 height 10
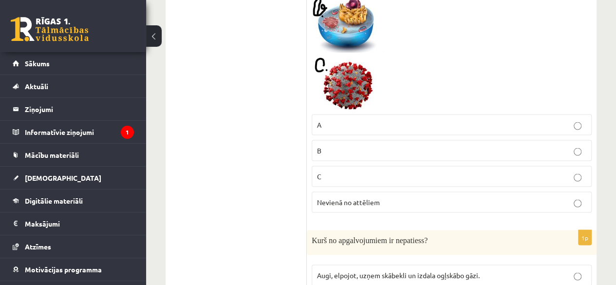
scroll to position [942, 0]
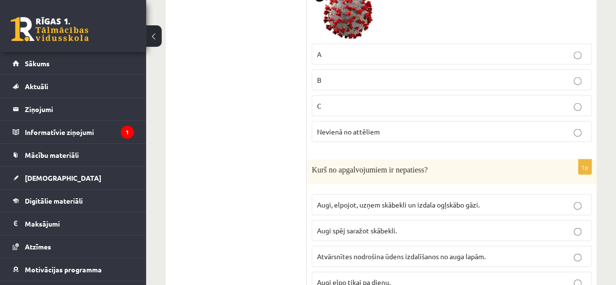
drag, startPoint x: 549, startPoint y: 49, endPoint x: 560, endPoint y: 52, distance: 10.5
click at [560, 52] on p "A" at bounding box center [451, 54] width 269 height 10
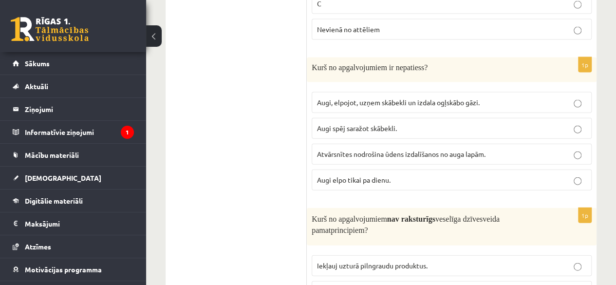
scroll to position [1062, 0]
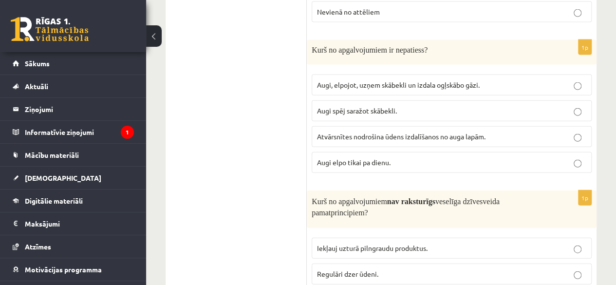
click at [480, 110] on p "Augi spēj saražot skābekli." at bounding box center [451, 111] width 269 height 10
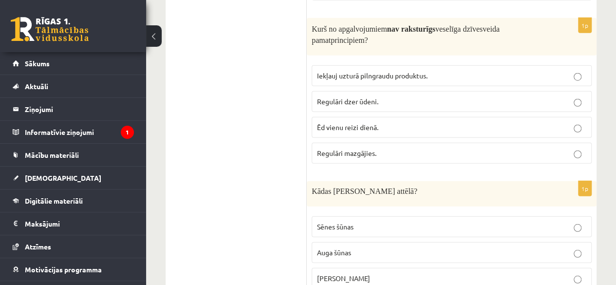
scroll to position [1222, 0]
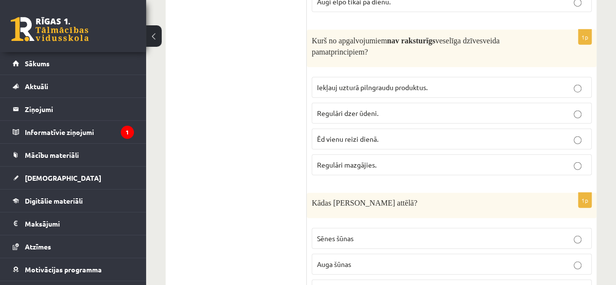
drag, startPoint x: 424, startPoint y: 134, endPoint x: 439, endPoint y: 134, distance: 15.6
click at [439, 134] on p "Ēd vienu reizi dienā." at bounding box center [451, 139] width 269 height 10
click at [441, 134] on p "Ēd vienu reizi dienā." at bounding box center [451, 139] width 269 height 10
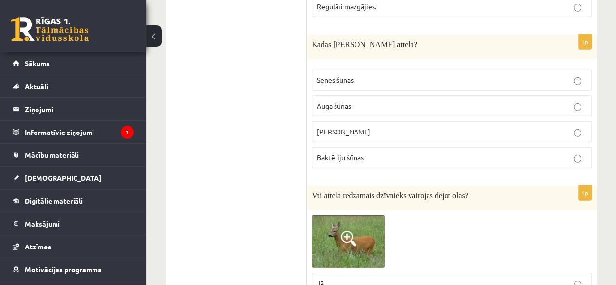
scroll to position [1340, 0]
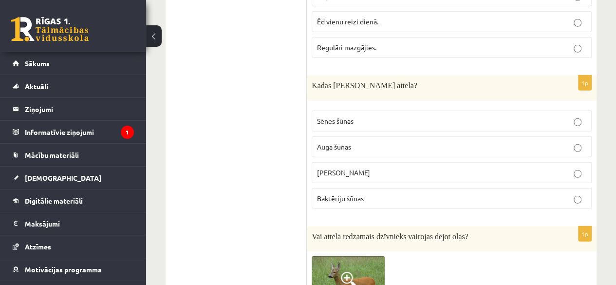
click at [389, 168] on p "Cilvēka šūnas" at bounding box center [451, 173] width 269 height 10
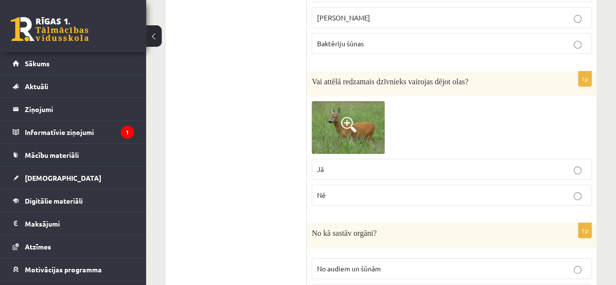
scroll to position [1489, 0]
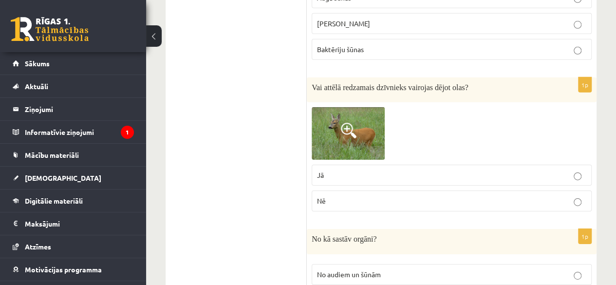
click at [486, 196] on p "Nē" at bounding box center [451, 201] width 269 height 10
drag, startPoint x: 491, startPoint y: 191, endPoint x: 586, endPoint y: 136, distance: 109.8
click at [586, 136] on div "1p Vai attēlā redzamais dzīvnieks vairojas dējot olas? Jā Nē" at bounding box center [452, 148] width 290 height 142
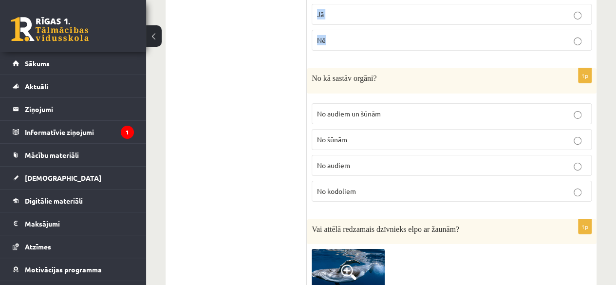
scroll to position [1655, 0]
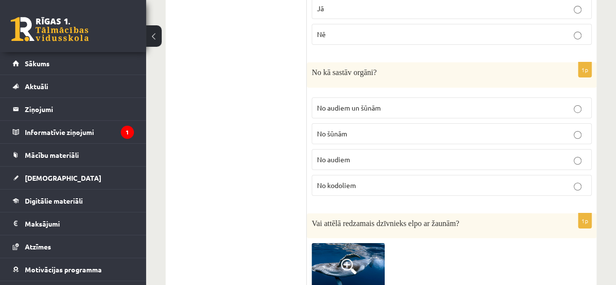
click at [410, 103] on p "No audiem un šūnām" at bounding box center [451, 108] width 269 height 10
click at [418, 103] on p "No audiem un šūnām" at bounding box center [451, 108] width 269 height 10
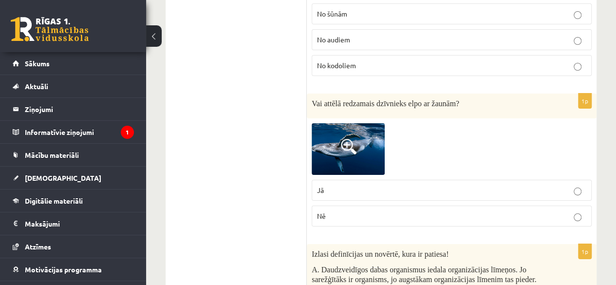
scroll to position [1787, 0]
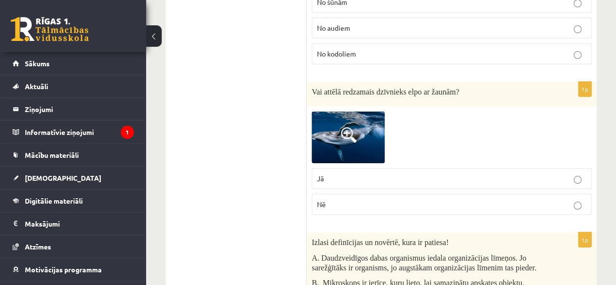
click at [468, 173] on p "Jā" at bounding box center [451, 178] width 269 height 10
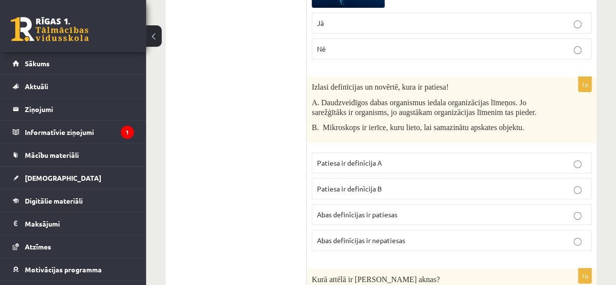
scroll to position [1954, 0]
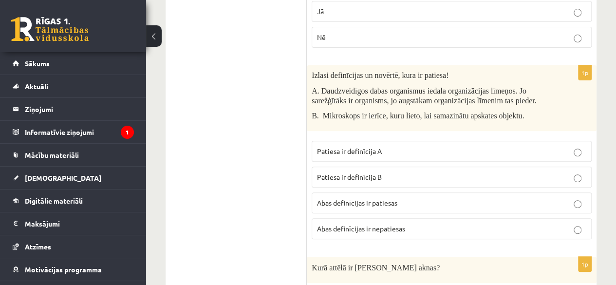
drag, startPoint x: 479, startPoint y: 167, endPoint x: 503, endPoint y: 166, distance: 23.9
click at [503, 172] on p "Patiesa ir definīcija B" at bounding box center [451, 177] width 269 height 10
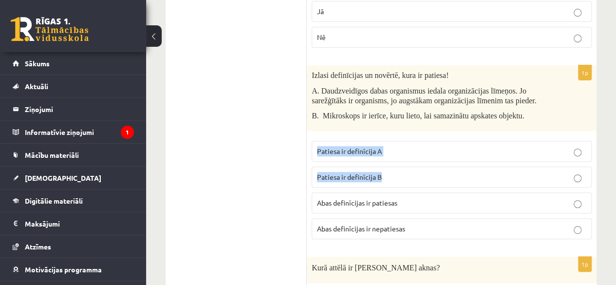
drag, startPoint x: 503, startPoint y: 166, endPoint x: 587, endPoint y: 138, distance: 89.3
click at [587, 138] on fieldset "Patiesa ir definīcija A Patiesa ir definīcija B Abas definīcijas ir patiesas Ab…" at bounding box center [452, 189] width 280 height 106
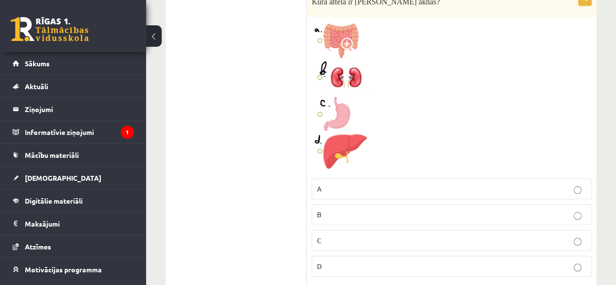
scroll to position [2226, 0]
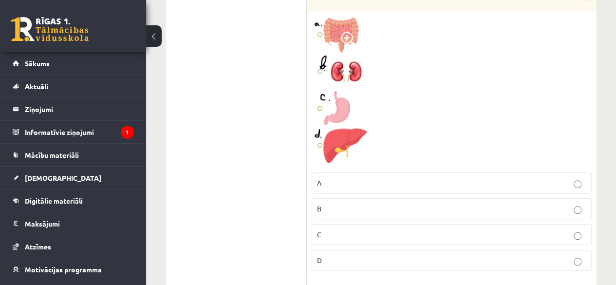
click at [376, 204] on p "B" at bounding box center [451, 209] width 269 height 10
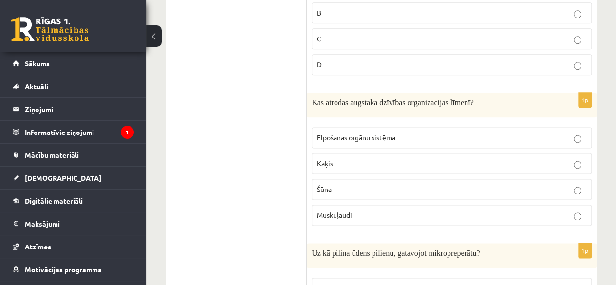
scroll to position [2427, 0]
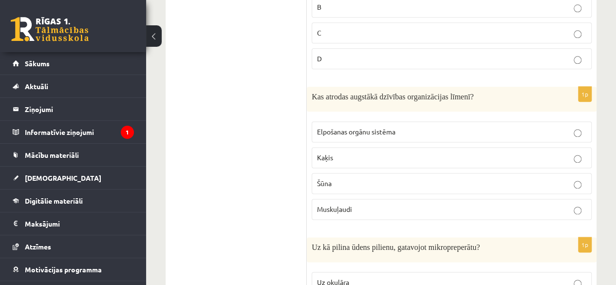
click at [413, 204] on p "Muskuļaudi" at bounding box center [451, 209] width 269 height 10
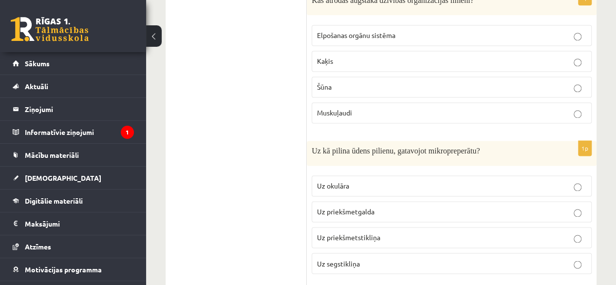
scroll to position [2553, 0]
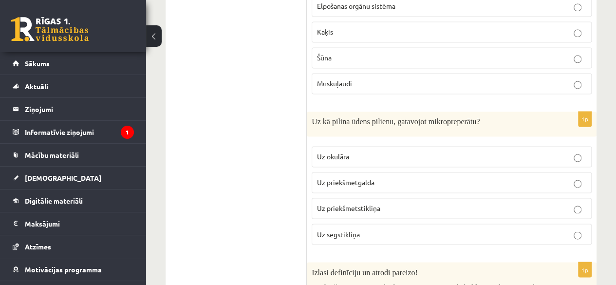
click at [505, 198] on label "Uz priekšmetstikliņa" at bounding box center [452, 208] width 280 height 21
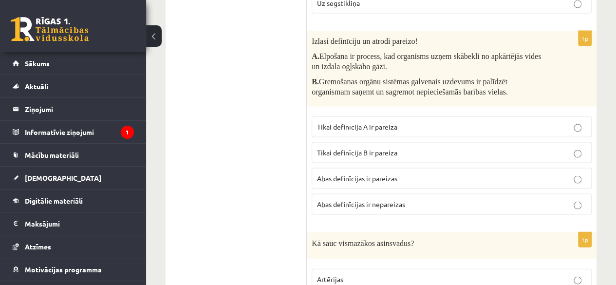
scroll to position [2795, 0]
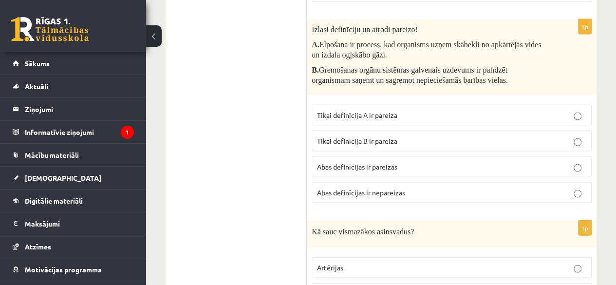
drag, startPoint x: 510, startPoint y: 150, endPoint x: 531, endPoint y: 146, distance: 21.5
click at [531, 162] on p "Abas definīcijas ir pareizas" at bounding box center [451, 167] width 269 height 10
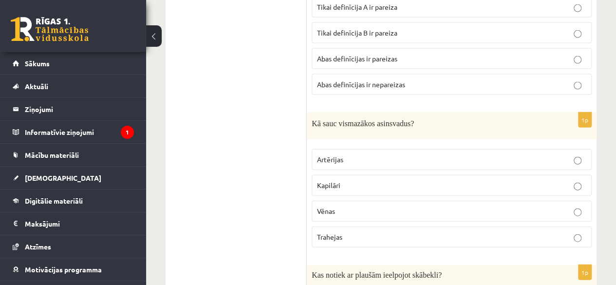
scroll to position [2898, 0]
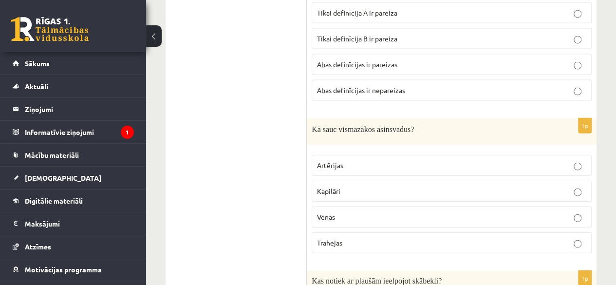
click at [444, 155] on label "Artērijas" at bounding box center [452, 165] width 280 height 21
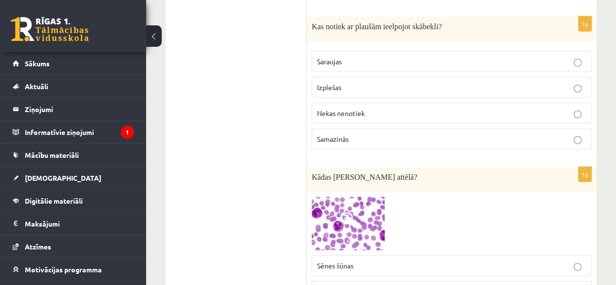
scroll to position [3052, 0]
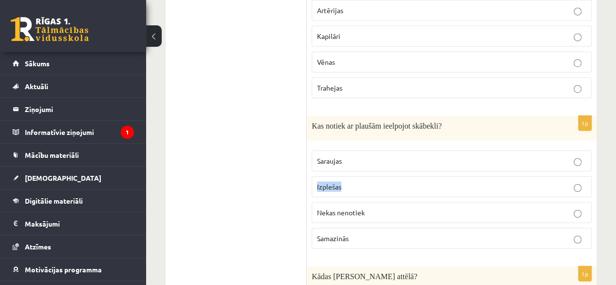
drag, startPoint x: 503, startPoint y: 171, endPoint x: 511, endPoint y: 146, distance: 26.5
click at [511, 146] on fieldset "Saraujas Izplešas Nekas nenotiek Samazinās" at bounding box center [452, 199] width 280 height 106
click at [511, 156] on p "Saraujas" at bounding box center [451, 161] width 269 height 10
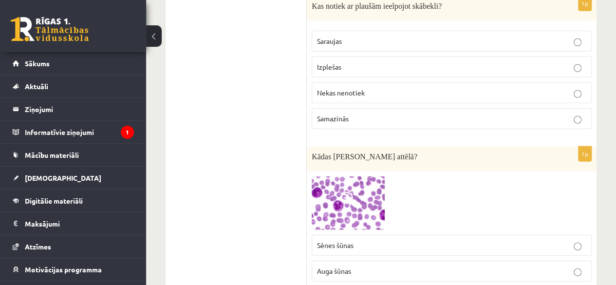
scroll to position [3243, 0]
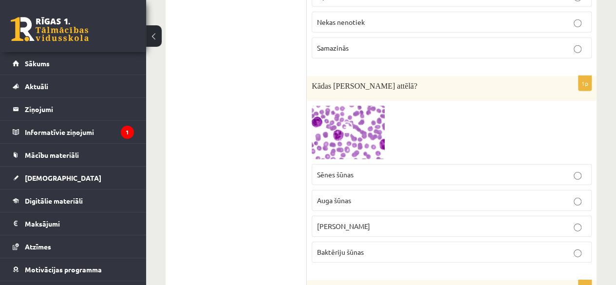
click at [416, 221] on p "Cilvēka šūnas" at bounding box center [451, 226] width 269 height 10
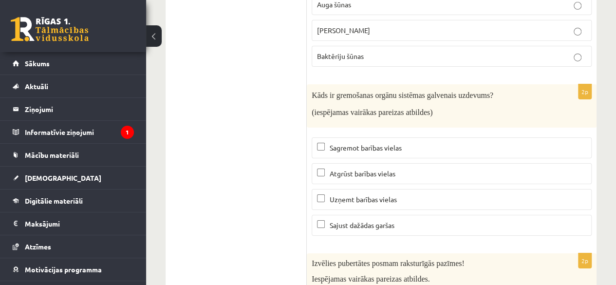
scroll to position [3427, 0]
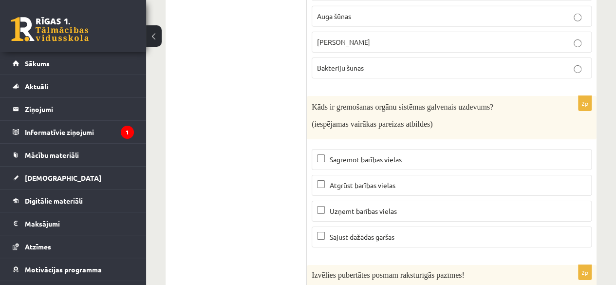
click at [449, 180] on p "Atgrūst barības vielas" at bounding box center [451, 185] width 269 height 10
click at [445, 201] on label "Uzņemt barības vielas" at bounding box center [452, 211] width 280 height 21
click at [442, 226] on label "Sajust dažādas garšas" at bounding box center [452, 236] width 280 height 21
click at [441, 201] on label "Uzņemt barības vielas" at bounding box center [452, 211] width 280 height 21
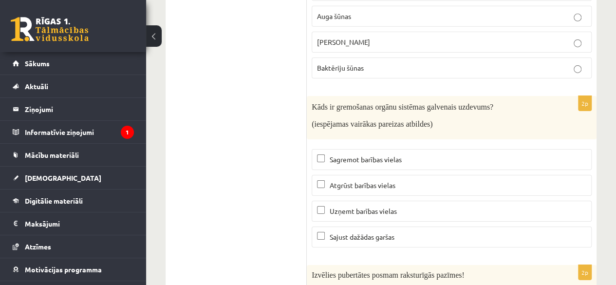
click at [441, 201] on label "Uzņemt barības vielas" at bounding box center [452, 211] width 280 height 21
click at [419, 154] on p "Sagremot barības vielas" at bounding box center [451, 159] width 269 height 10
click at [398, 206] on p "Uzņemt barības vielas" at bounding box center [451, 211] width 269 height 10
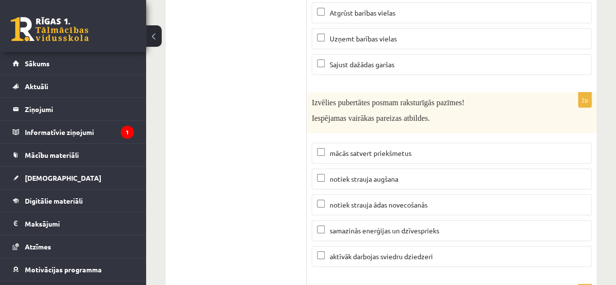
scroll to position [3553, 0]
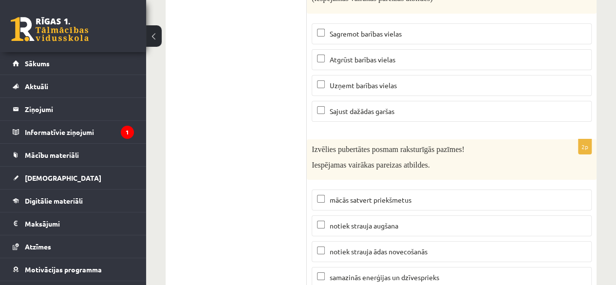
click at [491, 195] on p "mācās satvert priekšmetus" at bounding box center [451, 200] width 269 height 10
drag, startPoint x: 481, startPoint y: 194, endPoint x: 479, endPoint y: 201, distance: 7.1
click at [479, 215] on label "notiek strauja augšana" at bounding box center [452, 225] width 280 height 21
click at [479, 221] on p "notiek strauja augšana" at bounding box center [451, 226] width 269 height 10
drag, startPoint x: 473, startPoint y: 202, endPoint x: 470, endPoint y: 217, distance: 15.0
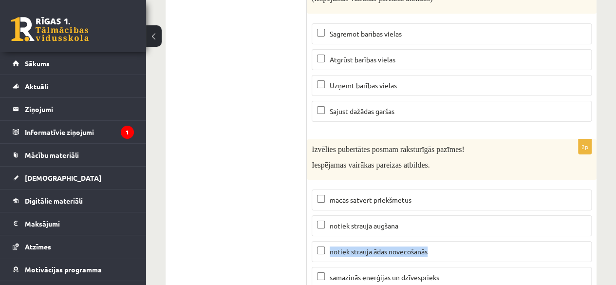
click at [470, 217] on fieldset "mācās satvert priekšmetus notiek strauja augšana notiek strauja ādas novecošanā…" at bounding box center [452, 251] width 280 height 132
click at [470, 241] on label "notiek strauja ādas novecošanās" at bounding box center [452, 251] width 280 height 21
click at [464, 221] on p "notiek strauja augšana" at bounding box center [451, 226] width 269 height 10
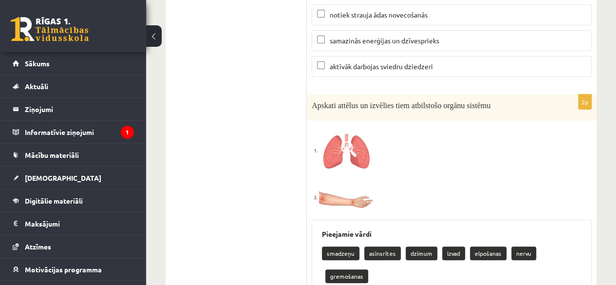
scroll to position [3824, 0]
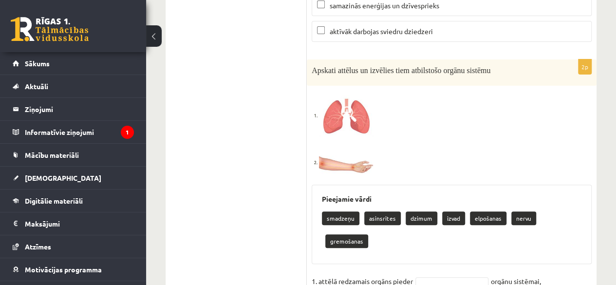
click at [483, 211] on p "elpošanas" at bounding box center [488, 218] width 37 height 14
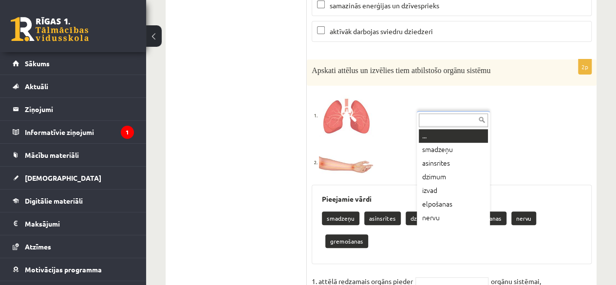
scroll to position [12, 0]
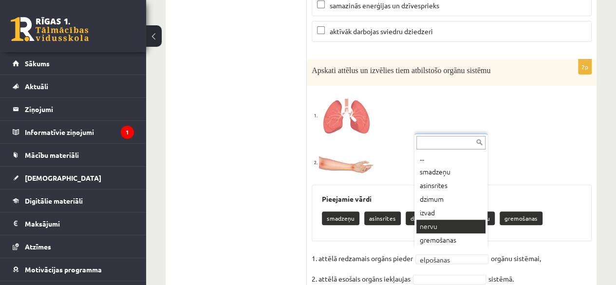
drag, startPoint x: 442, startPoint y: 248, endPoint x: 428, endPoint y: 224, distance: 28.4
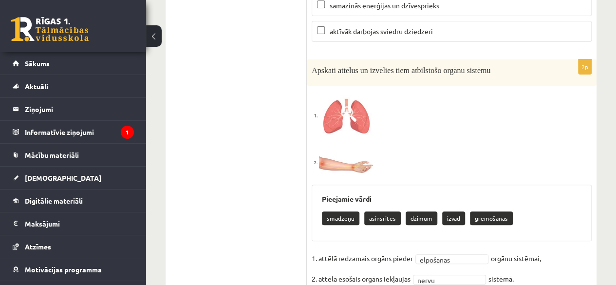
click at [428, 224] on div "2p Apskati attēlus un izvēlies tiem atbilstošo orgānu sistēmu Pieejamie vārdi s…" at bounding box center [452, 177] width 290 height 237
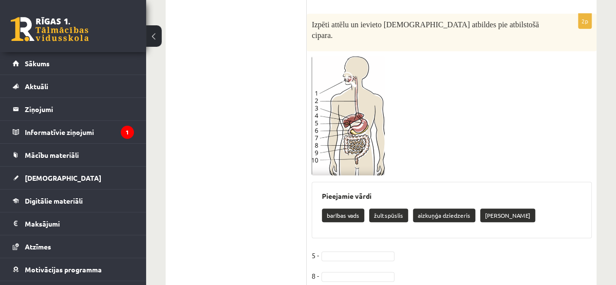
scroll to position [4111, 0]
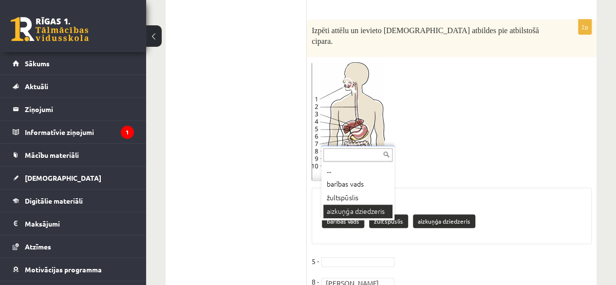
click at [346, 209] on div "**********" at bounding box center [452, 159] width 290 height 280
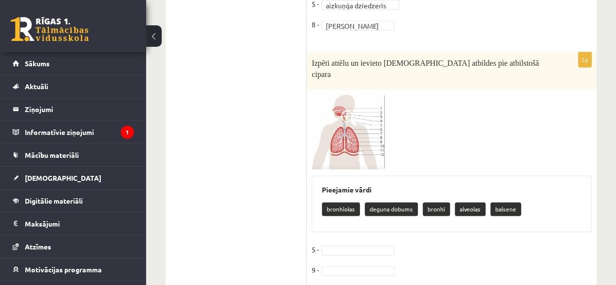
scroll to position [4362, 0]
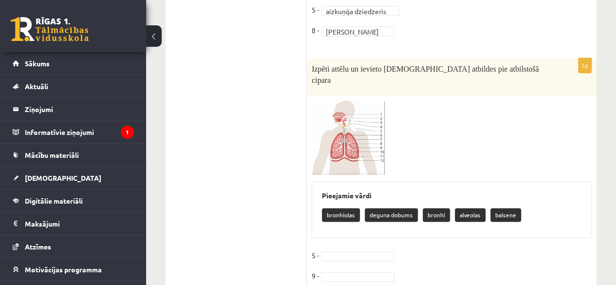
click at [327, 100] on img at bounding box center [348, 137] width 73 height 75
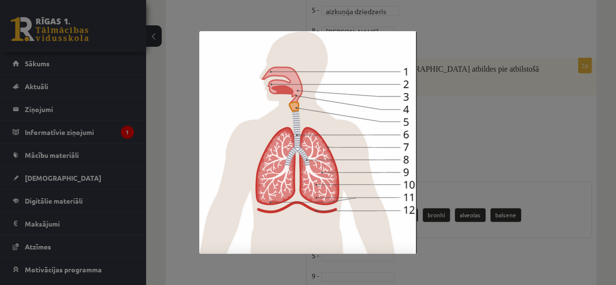
click at [521, 80] on div at bounding box center [308, 142] width 616 height 285
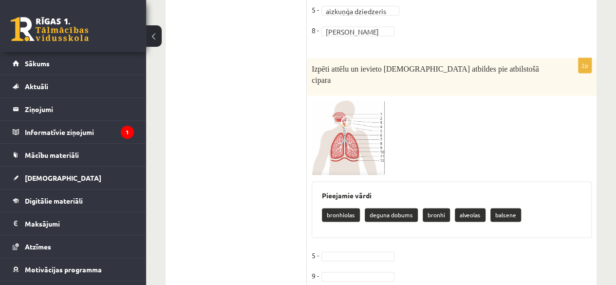
click at [343, 247] on fieldset "5 - 9 -" at bounding box center [452, 267] width 280 height 41
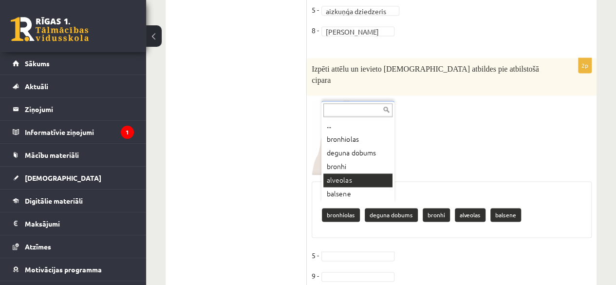
drag, startPoint x: 339, startPoint y: 177, endPoint x: 342, endPoint y: 183, distance: 6.8
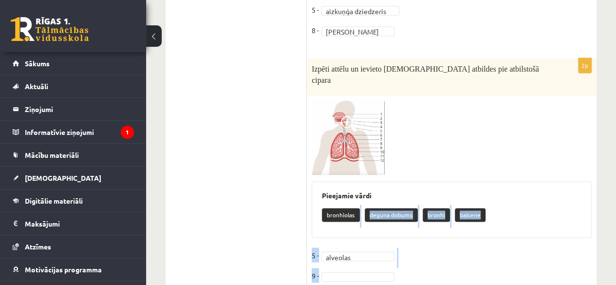
drag, startPoint x: 342, startPoint y: 183, endPoint x: 342, endPoint y: 236, distance: 53.1
click at [342, 236] on div "2p Izpēti attēlu un ievieto pareizās atbildes pie atbilstošā cipara Pieejamie v…" at bounding box center [452, 175] width 290 height 235
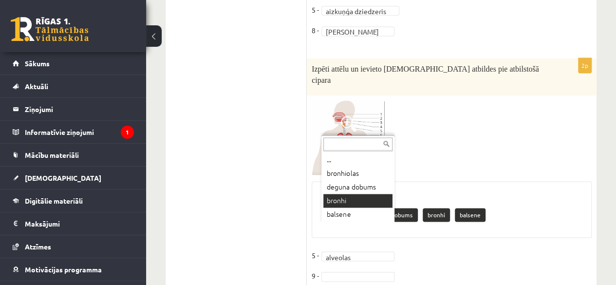
drag, startPoint x: 342, startPoint y: 225, endPoint x: 346, endPoint y: 197, distance: 28.6
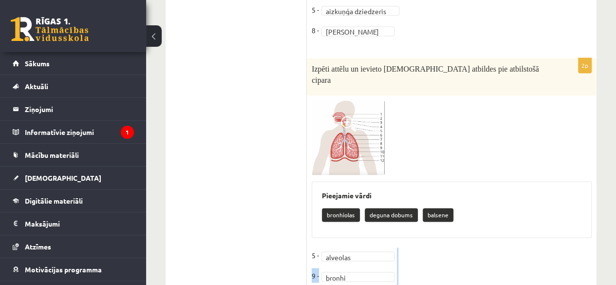
drag, startPoint x: 346, startPoint y: 197, endPoint x: 371, endPoint y: 237, distance: 47.0
click at [371, 237] on div "2p Izpēti attēlu un ievieto pareizās atbildes pie atbilstošā cipara Pieejamie v…" at bounding box center [452, 175] width 290 height 235
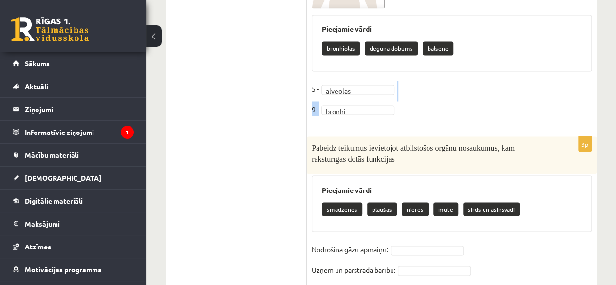
scroll to position [4531, 0]
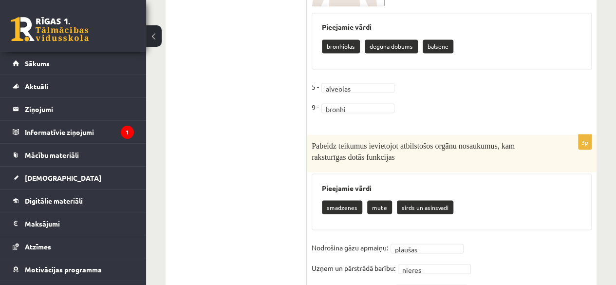
click at [420, 181] on div "3p Pabeidz teikumus ievietojot atbilstošos orgānu nosaukumus, kam raksturīgas d…" at bounding box center [452, 219] width 290 height 171
click at [423, 240] on fieldset "Nodrošina gāzu apmaiņu: plaušas ******* Uzņem un pārstrādā barību: nieres *****…" at bounding box center [452, 270] width 280 height 61
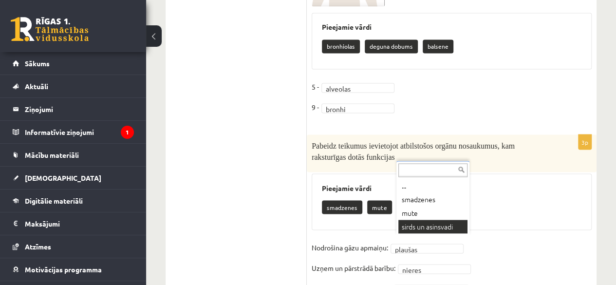
drag, startPoint x: 421, startPoint y: 237, endPoint x: 423, endPoint y: 224, distance: 12.8
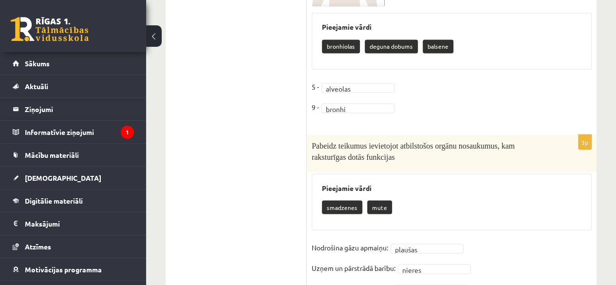
drag, startPoint x: 423, startPoint y: 224, endPoint x: 505, endPoint y: 230, distance: 83.0
click at [505, 240] on fieldset "**********" at bounding box center [452, 270] width 280 height 61
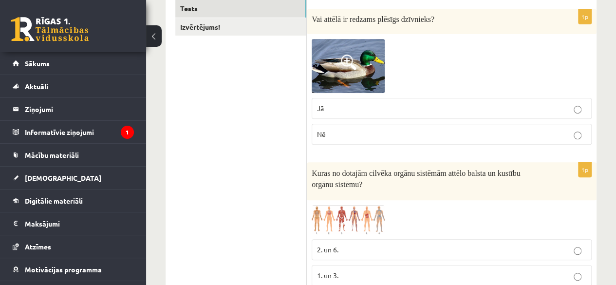
scroll to position [0, 0]
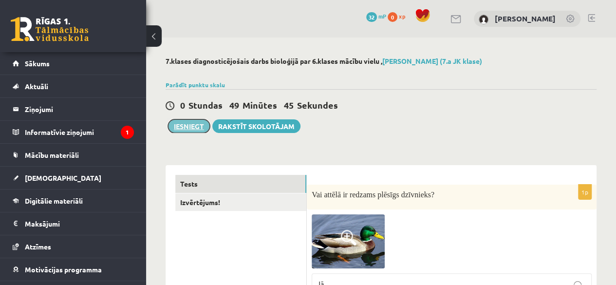
click at [181, 125] on button "Iesniegt" at bounding box center [189, 126] width 42 height 14
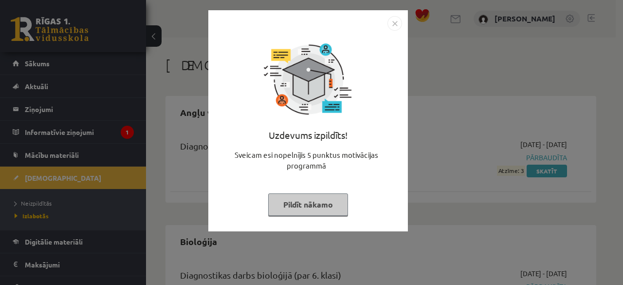
click at [399, 23] on img "Close" at bounding box center [395, 23] width 15 height 15
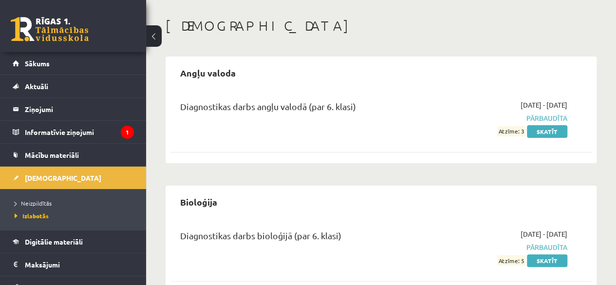
scroll to position [45, 0]
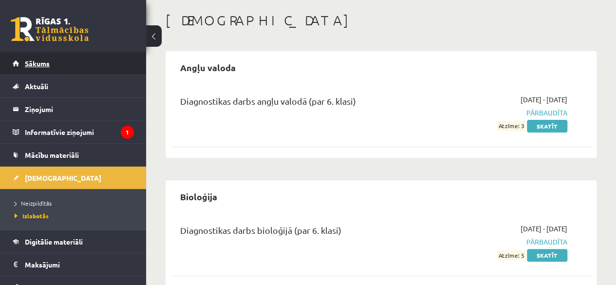
click at [49, 69] on link "Sākums" at bounding box center [73, 63] width 121 height 22
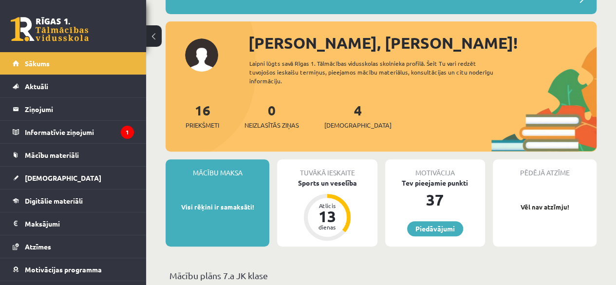
scroll to position [101, 0]
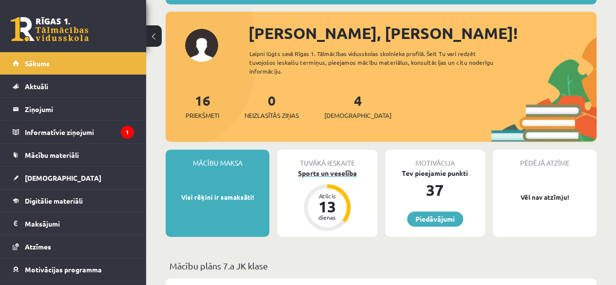
click at [321, 171] on div "Sports un veselība" at bounding box center [327, 173] width 100 height 10
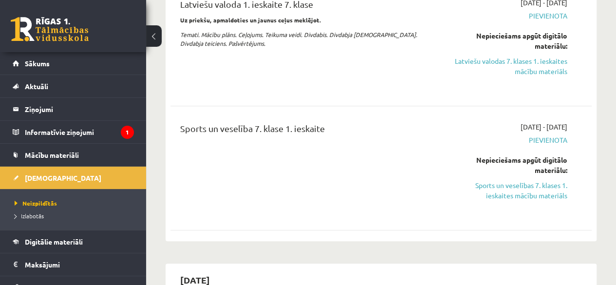
scroll to position [390, 0]
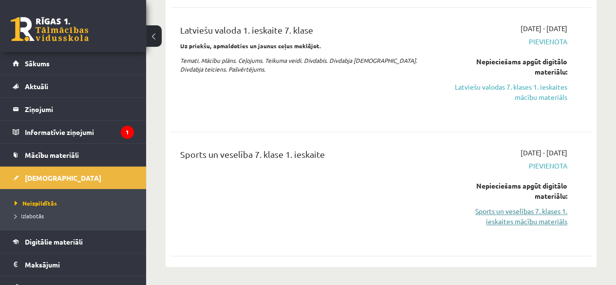
click at [529, 212] on link "Sports un veselības 7. klases 1. ieskaites mācību materiāls" at bounding box center [507, 216] width 119 height 20
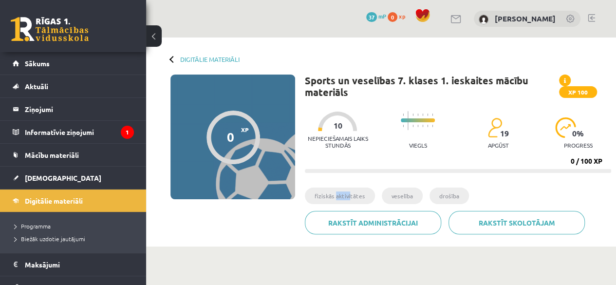
drag, startPoint x: 337, startPoint y: 200, endPoint x: 349, endPoint y: 188, distance: 16.9
click at [349, 188] on li "fiziskās aktivitātes" at bounding box center [340, 195] width 70 height 17
drag, startPoint x: 342, startPoint y: 142, endPoint x: 319, endPoint y: 150, distance: 24.0
click at [319, 150] on div "Nepieciešamais laiks stundās 10" at bounding box center [338, 133] width 66 height 43
click at [616, 56] on html "0 Dāvanas 37 mP 0 xp Rinalds Štromanis Sākums Aktuāli Kā mācīties eSKOLĀ Kontak…" at bounding box center [308, 142] width 616 height 285
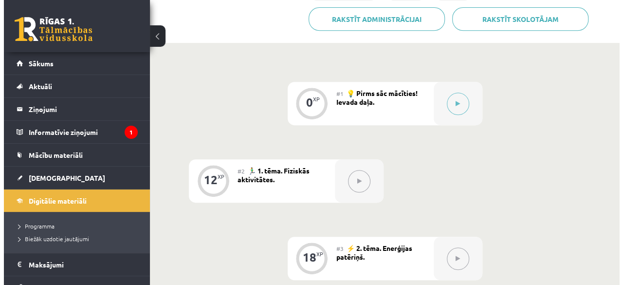
scroll to position [191, 0]
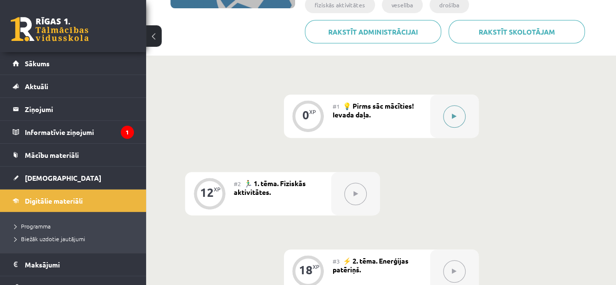
click at [449, 119] on button at bounding box center [454, 116] width 22 height 22
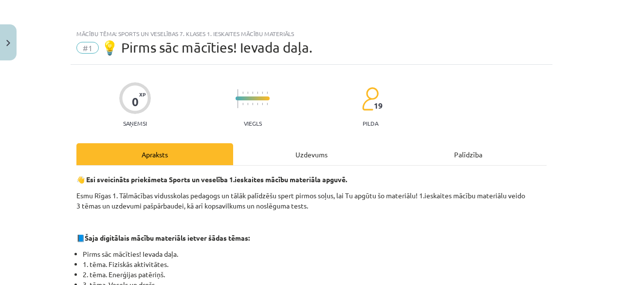
drag, startPoint x: 343, startPoint y: 153, endPoint x: 330, endPoint y: 154, distance: 13.2
click at [330, 154] on div "Uzdevums" at bounding box center [311, 154] width 157 height 22
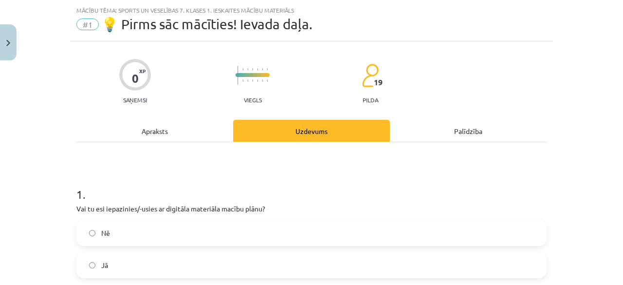
scroll to position [24, 0]
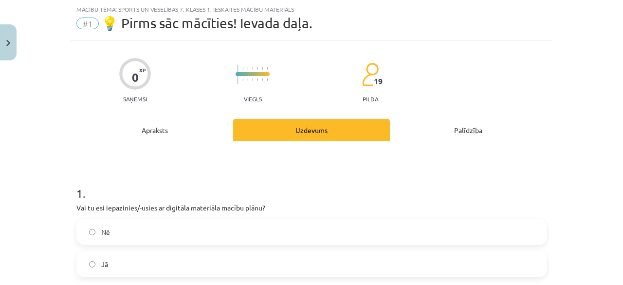
drag, startPoint x: 330, startPoint y: 154, endPoint x: 364, endPoint y: 162, distance: 34.5
click at [364, 162] on div "1 . Vai tu esi iepazinies/-usies ar digitāla materiāla macību plānu? Nē Jā" at bounding box center [311, 216] width 470 height 150
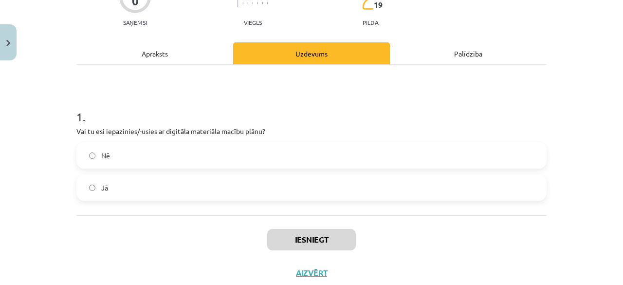
scroll to position [101, 0]
drag, startPoint x: 349, startPoint y: 194, endPoint x: 339, endPoint y: 190, distance: 10.5
click at [339, 190] on label "Jā" at bounding box center [311, 187] width 468 height 24
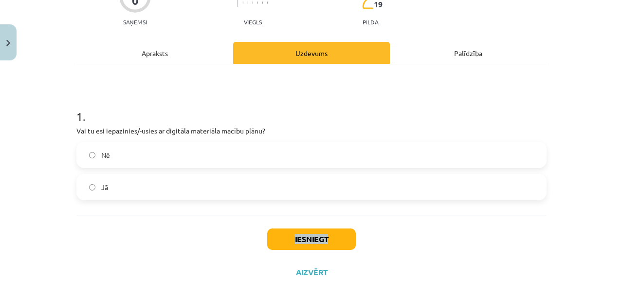
drag, startPoint x: 339, startPoint y: 190, endPoint x: 325, endPoint y: 229, distance: 41.6
click at [325, 229] on div "0 XP Saņemsi Viegls 19 pilda Apraksts Uzdevums Palīdzība 1 . Vai tu esi iepazin…" at bounding box center [312, 125] width 482 height 325
click at [325, 229] on button "Iesniegt" at bounding box center [311, 238] width 89 height 21
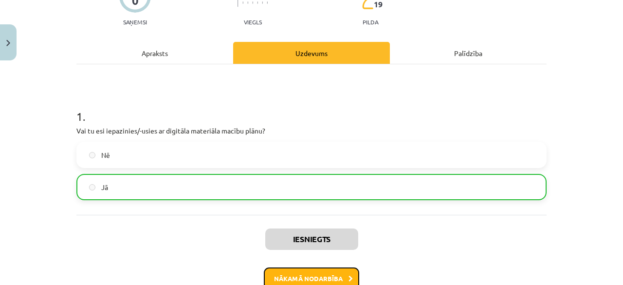
click at [332, 271] on button "Nākamā nodarbība" at bounding box center [311, 278] width 95 height 22
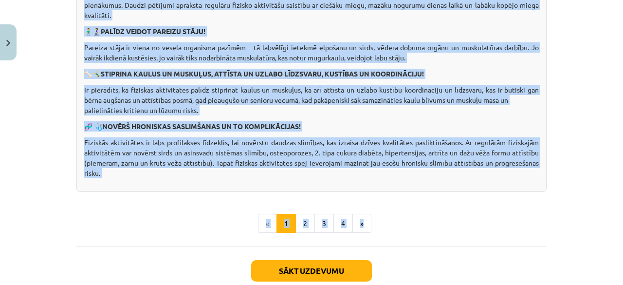
scroll to position [769, 0]
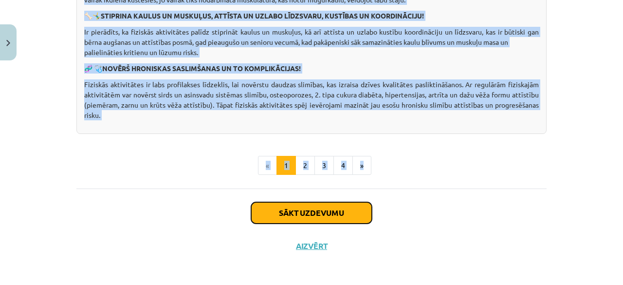
click at [306, 211] on button "Sākt uzdevumu" at bounding box center [311, 212] width 121 height 21
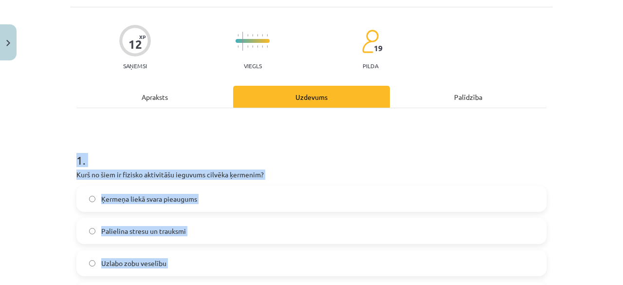
scroll to position [24, 0]
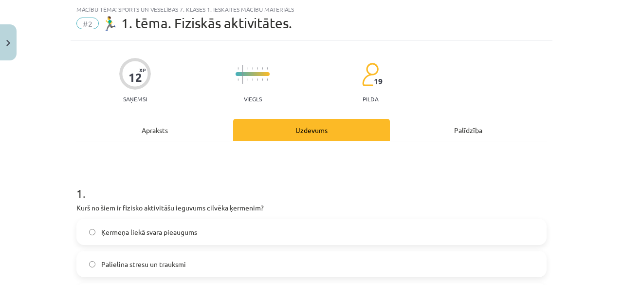
click at [579, 125] on div "Mācību tēma: Sports un veselības 7. klases 1. ieskaites mācību materiāls #2 🏃‍♂…" at bounding box center [311, 142] width 623 height 285
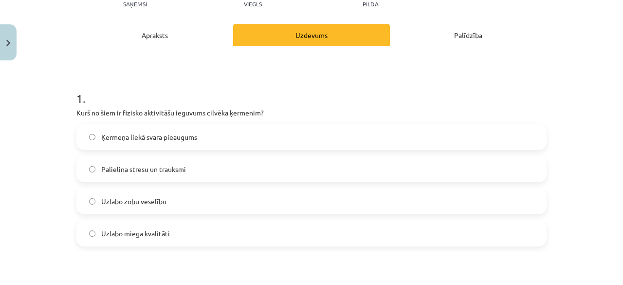
scroll to position [121, 0]
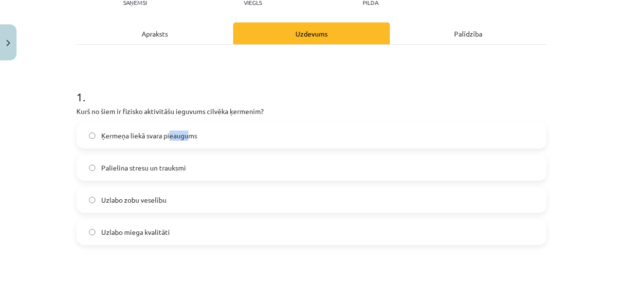
drag, startPoint x: 168, startPoint y: 140, endPoint x: 186, endPoint y: 134, distance: 19.4
click at [186, 134] on label "Ķermeņa liekā svara pieaugums" at bounding box center [311, 135] width 468 height 24
click at [225, 132] on label "Ķermeņa liekā svara pieaugums" at bounding box center [311, 135] width 468 height 24
click at [225, 133] on label "Ķermeņa liekā svara pieaugums" at bounding box center [311, 135] width 468 height 24
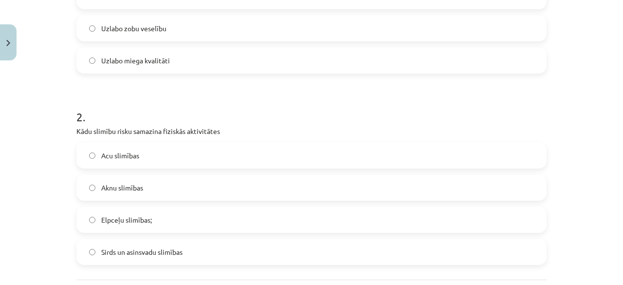
scroll to position [300, 0]
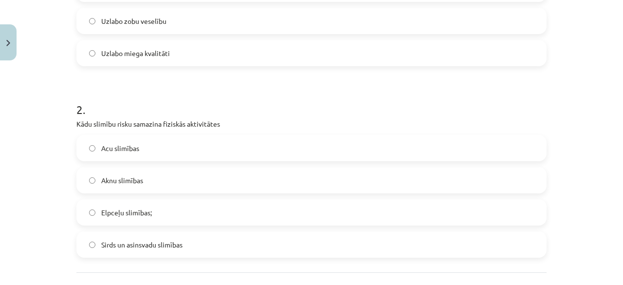
click at [203, 246] on label "Sirds un asinsvadu slimības" at bounding box center [311, 244] width 468 height 24
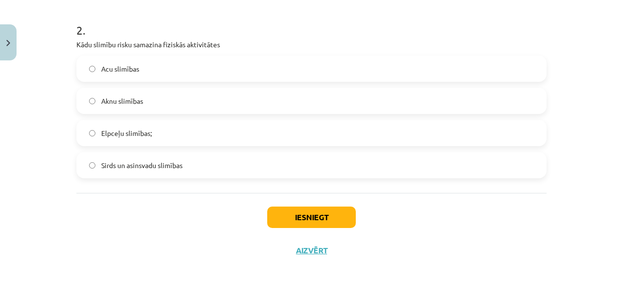
scroll to position [385, 0]
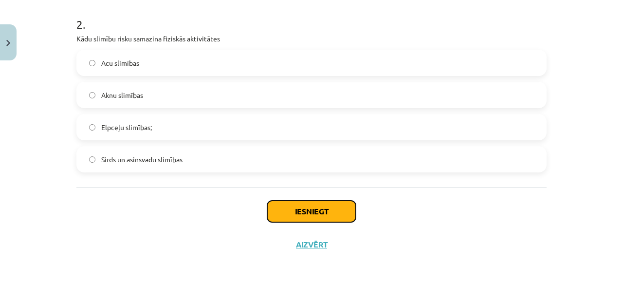
click at [277, 210] on button "Iesniegt" at bounding box center [311, 211] width 89 height 21
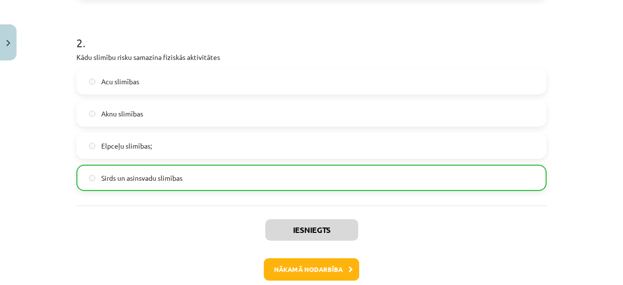
scroll to position [415, 0]
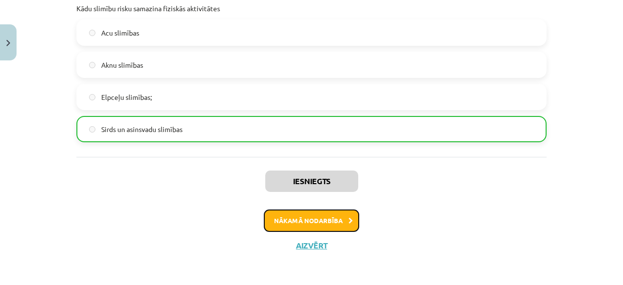
click at [327, 215] on button "Nākamā nodarbība" at bounding box center [311, 220] width 95 height 22
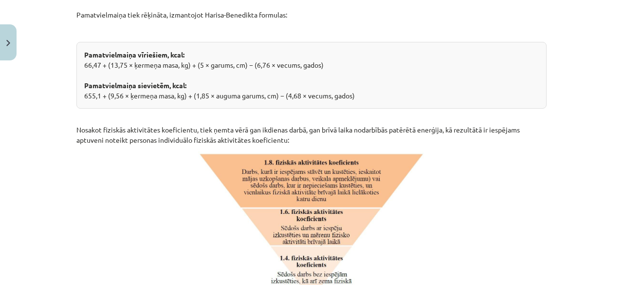
scroll to position [1050, 0]
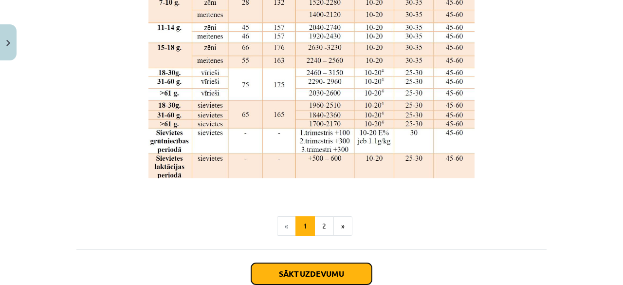
click at [332, 263] on button "Sākt uzdevumu" at bounding box center [311, 273] width 121 height 21
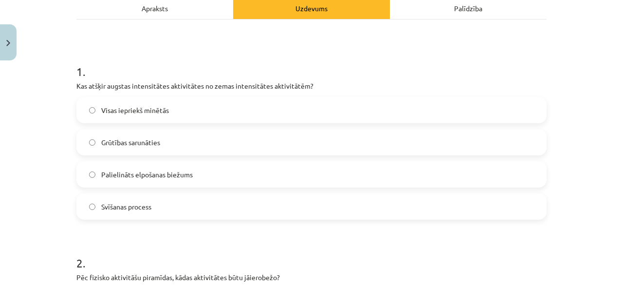
scroll to position [159, 0]
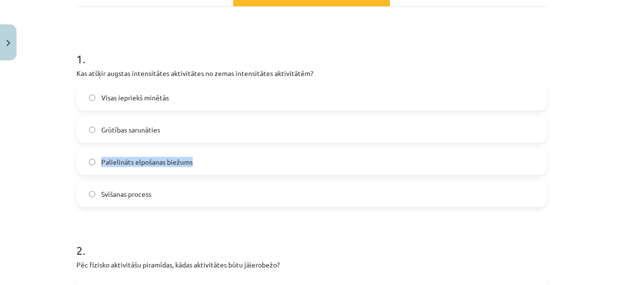
drag, startPoint x: 158, startPoint y: 138, endPoint x: 219, endPoint y: 154, distance: 62.8
click at [219, 154] on div "Visas iepriekš minētās Grūtības sarunāties Palielināts elpošanas biežums Svīšan…" at bounding box center [311, 145] width 470 height 123
click at [219, 154] on label "Palielināts elpošanas biežums" at bounding box center [311, 162] width 468 height 24
click at [337, 125] on label "Grūtības sarunāties" at bounding box center [311, 129] width 468 height 24
drag, startPoint x: 295, startPoint y: 96, endPoint x: 269, endPoint y: 90, distance: 26.6
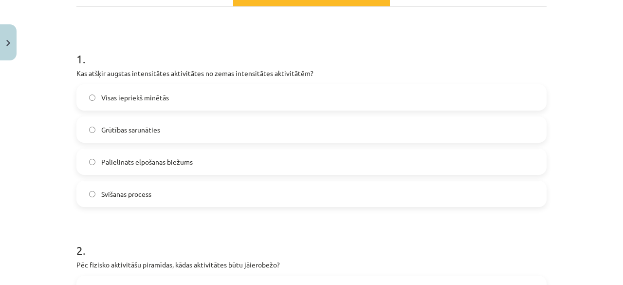
click at [269, 90] on label "Visas iepriekš minētās" at bounding box center [311, 97] width 468 height 24
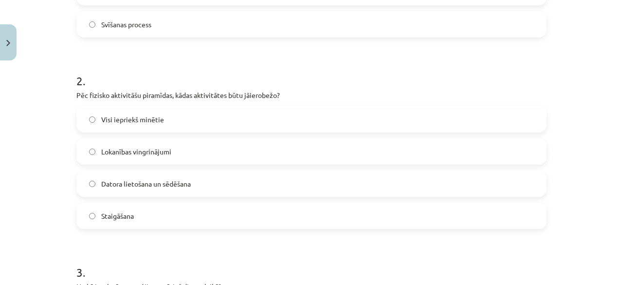
scroll to position [335, 0]
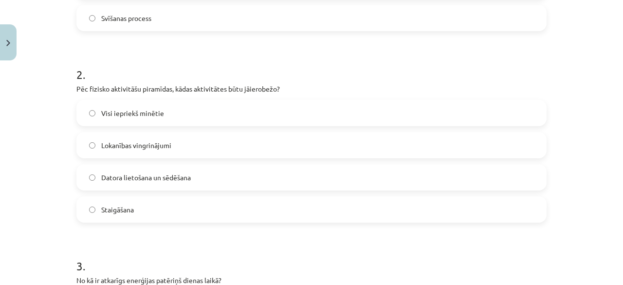
click at [239, 181] on label "Datora lietošana un sēdēšana" at bounding box center [311, 177] width 468 height 24
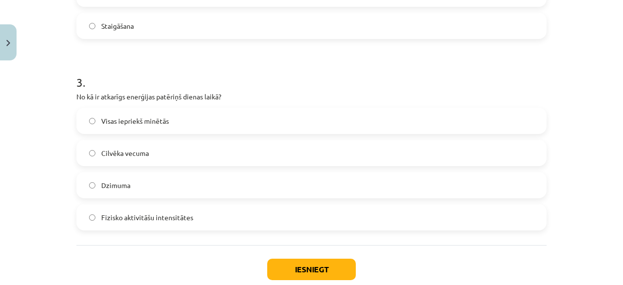
scroll to position [520, 0]
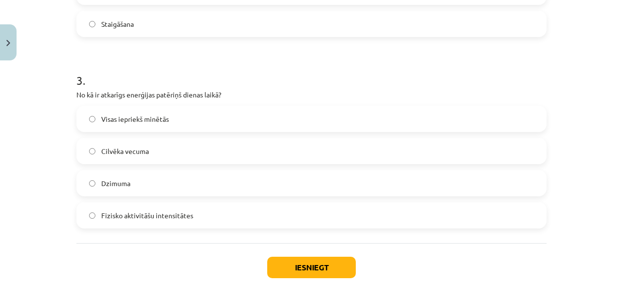
click at [194, 148] on label "Cilvēka vecuma" at bounding box center [311, 151] width 468 height 24
click at [292, 262] on button "Iesniegt" at bounding box center [311, 267] width 89 height 21
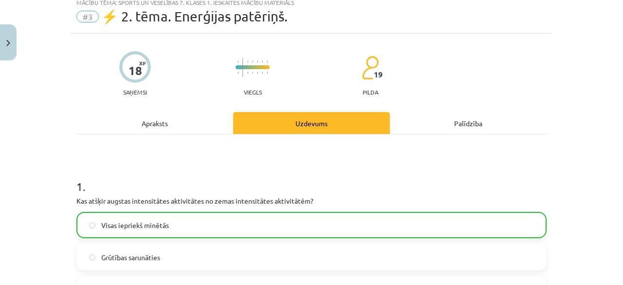
scroll to position [606, 0]
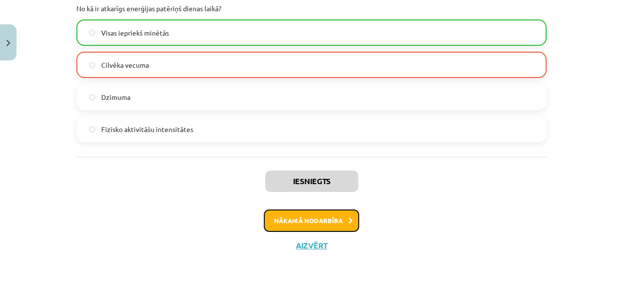
click at [306, 221] on button "Nākamā nodarbība" at bounding box center [311, 220] width 95 height 22
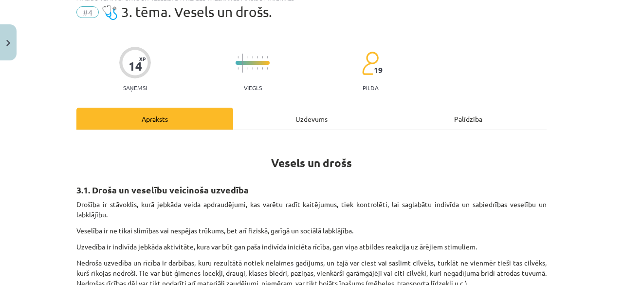
scroll to position [49, 0]
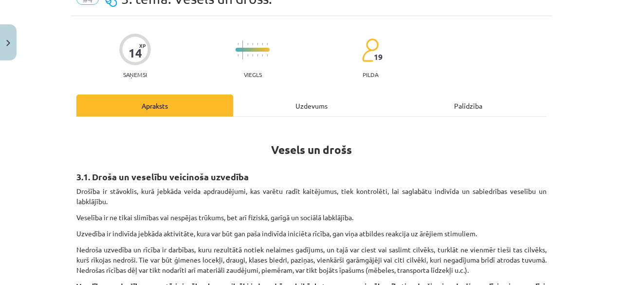
click at [305, 97] on div "Uzdevums" at bounding box center [311, 105] width 157 height 22
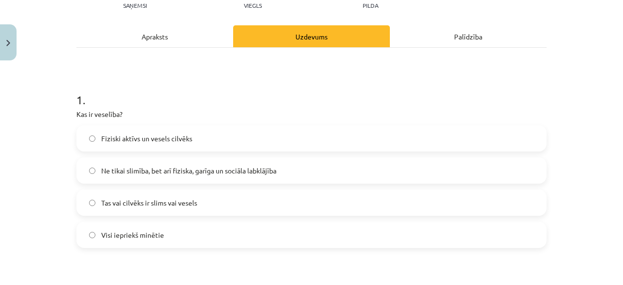
scroll to position [120, 0]
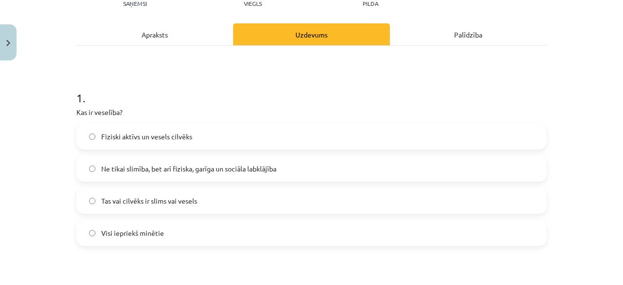
click at [163, 234] on label "Visi iepriekš minētie" at bounding box center [311, 233] width 468 height 24
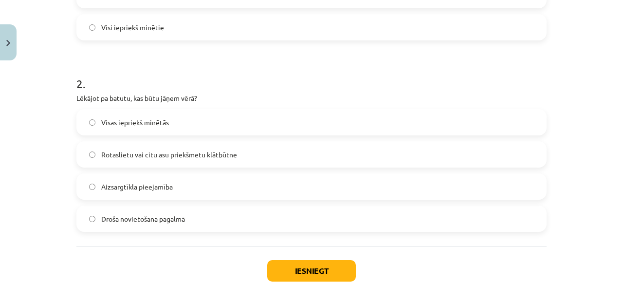
scroll to position [327, 0]
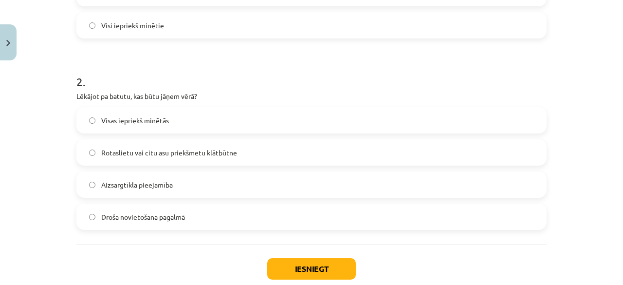
click at [273, 125] on label "Visas iepriekš minētās" at bounding box center [311, 120] width 468 height 24
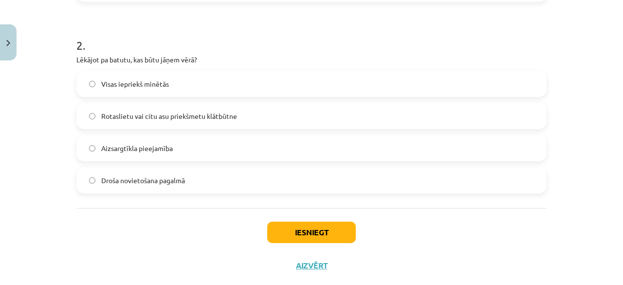
scroll to position [370, 0]
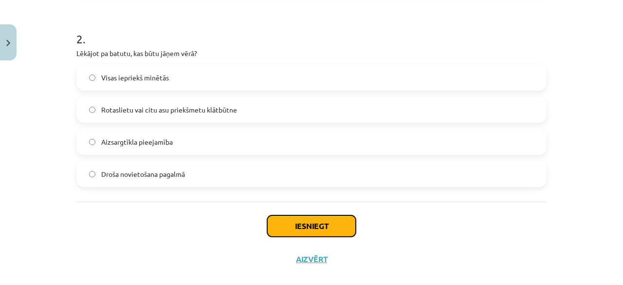
click at [327, 220] on button "Iesniegt" at bounding box center [311, 225] width 89 height 21
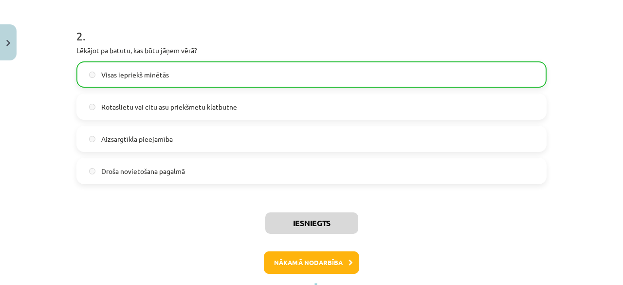
scroll to position [415, 0]
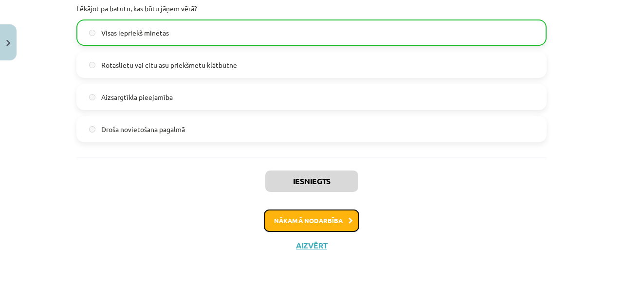
click at [327, 221] on button "Nākamā nodarbība" at bounding box center [311, 220] width 95 height 22
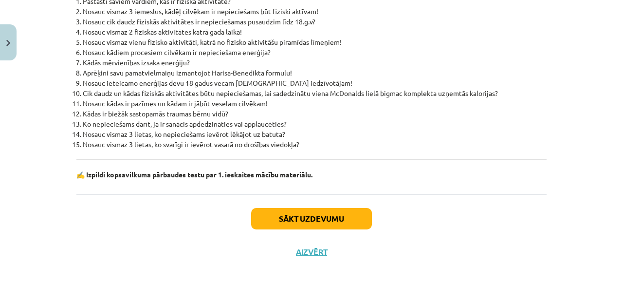
scroll to position [435, 0]
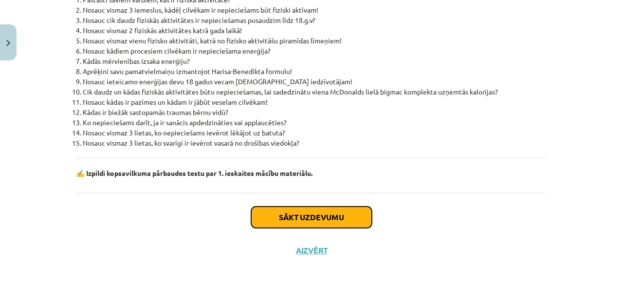
drag, startPoint x: 349, startPoint y: 219, endPoint x: 345, endPoint y: 216, distance: 5.3
click at [345, 216] on button "Sākt uzdevumu" at bounding box center [311, 216] width 121 height 21
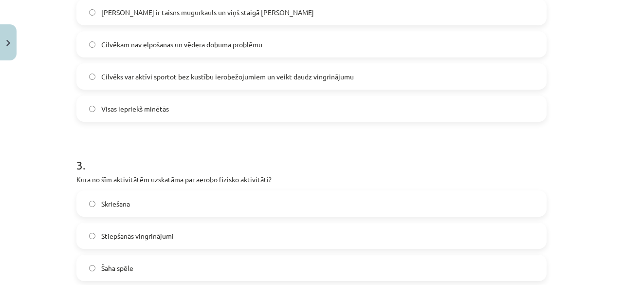
click at [345, 216] on div "3 . Kura no šīm aktivitātēm uzskatāma par aerobo fizisko aktivitāti? Skriešana …" at bounding box center [311, 227] width 470 height 172
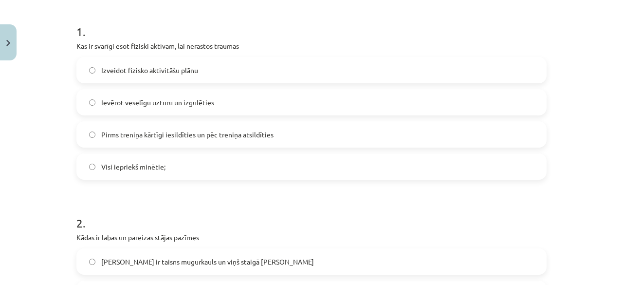
scroll to position [178, 0]
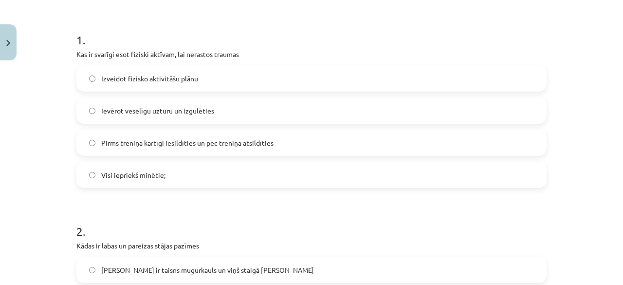
drag, startPoint x: 182, startPoint y: 173, endPoint x: 233, endPoint y: 177, distance: 51.3
click at [233, 177] on label "Visi iepriekš minētie;" at bounding box center [311, 175] width 468 height 24
drag, startPoint x: 233, startPoint y: 177, endPoint x: 318, endPoint y: 200, distance: 88.8
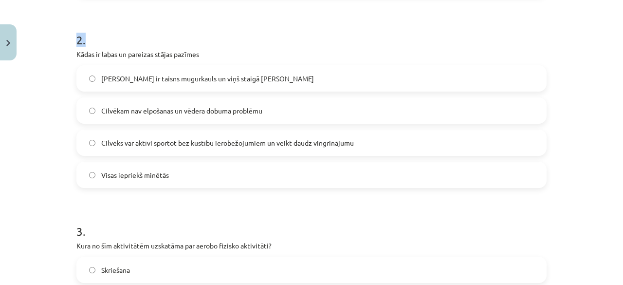
scroll to position [363, 0]
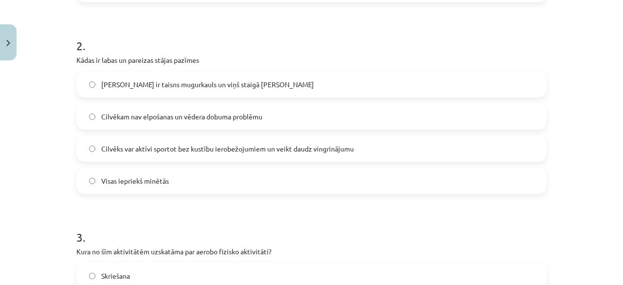
drag, startPoint x: 354, startPoint y: 184, endPoint x: 361, endPoint y: 179, distance: 8.9
click at [361, 179] on label "Visas iepriekš minētās" at bounding box center [311, 180] width 468 height 24
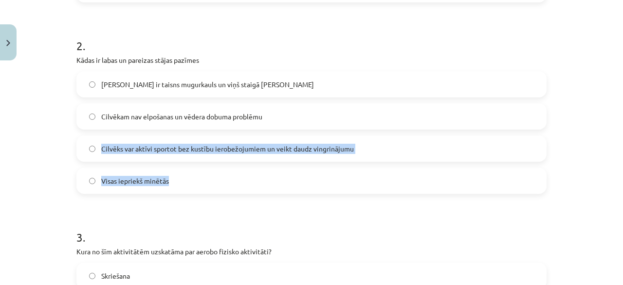
drag, startPoint x: 361, startPoint y: 179, endPoint x: 543, endPoint y: 112, distance: 194.1
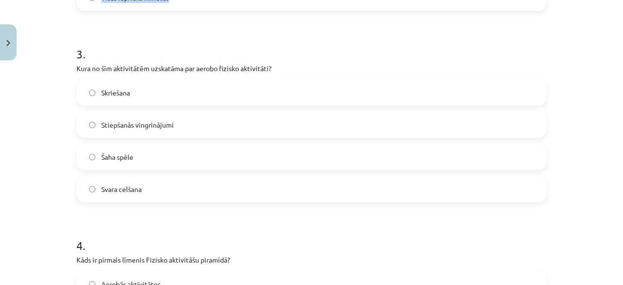
scroll to position [555, 0]
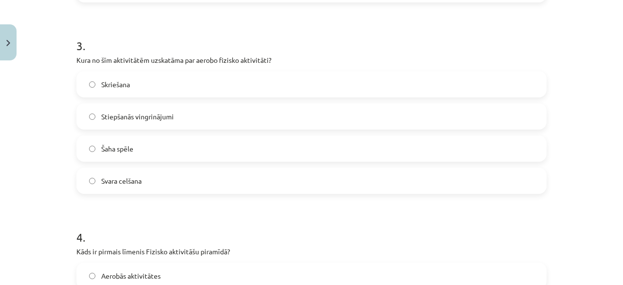
click at [220, 76] on label "Skriešana" at bounding box center [311, 84] width 468 height 24
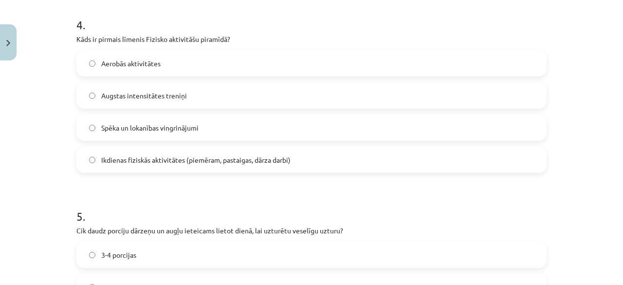
scroll to position [769, 0]
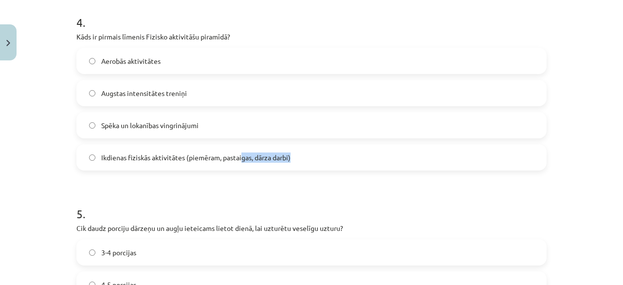
drag, startPoint x: 239, startPoint y: 158, endPoint x: 308, endPoint y: 162, distance: 68.8
click at [308, 162] on label "Ikdienas fiziskās aktivitātes (piemēram, pastaigas, dārza darbi)" at bounding box center [311, 157] width 468 height 24
click at [320, 159] on label "Ikdienas fiziskās aktivitātes (piemēram, pastaigas, dārza darbi)" at bounding box center [311, 157] width 468 height 24
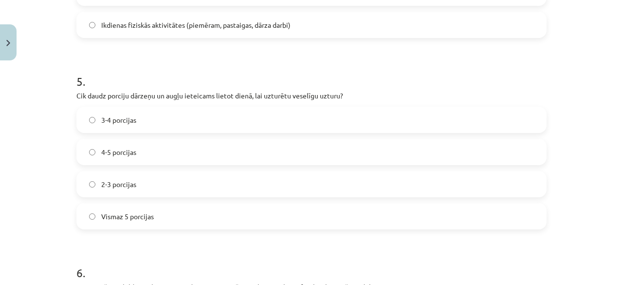
scroll to position [905, 0]
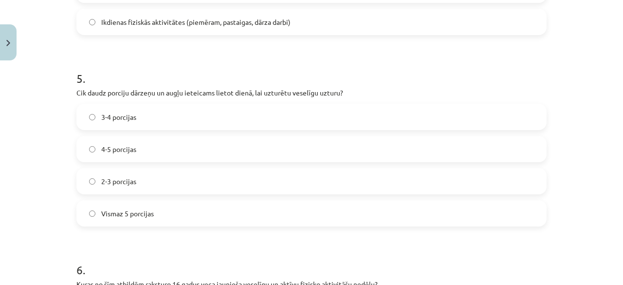
click at [171, 179] on label "2-3 porcijas" at bounding box center [311, 181] width 468 height 24
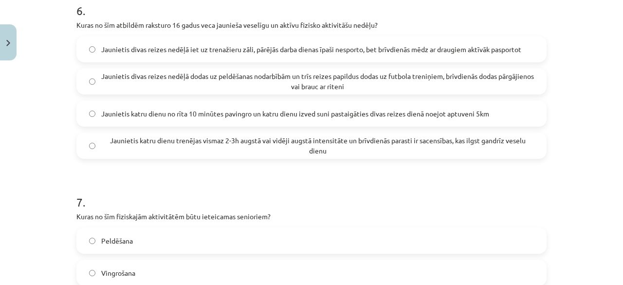
scroll to position [1159, 0]
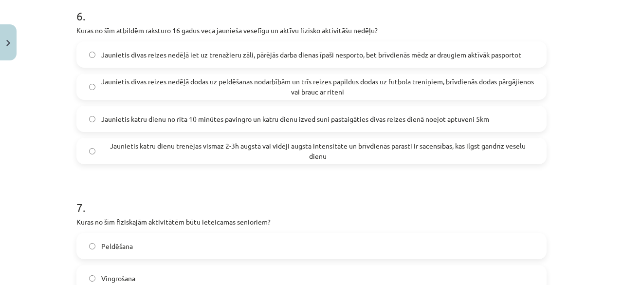
click at [455, 83] on span "Jaunietis divas reizes nedēļā dodas uz peldēšanas nodarbībām un trīs reizes pap…" at bounding box center [317, 86] width 433 height 20
click at [464, 89] on span "Jaunietis divas reizes nedēļā dodas uz peldēšanas nodarbībām un trīs reizes pap…" at bounding box center [317, 86] width 433 height 20
click at [471, 92] on span "Jaunietis divas reizes nedēļā dodas uz peldēšanas nodarbībām un trīs reizes pap…" at bounding box center [317, 86] width 433 height 20
click at [497, 114] on label "Jaunietis katru dienu no rīta 10 minūtes pavingro un katru dienu izved suni pas…" at bounding box center [311, 119] width 468 height 24
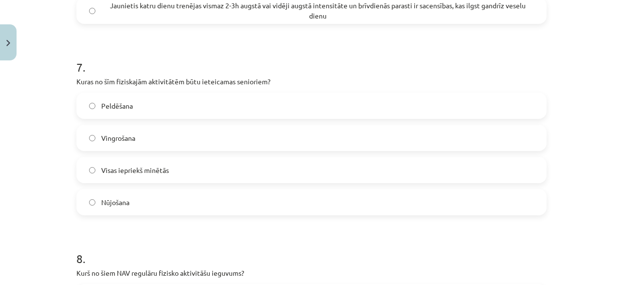
scroll to position [1304, 0]
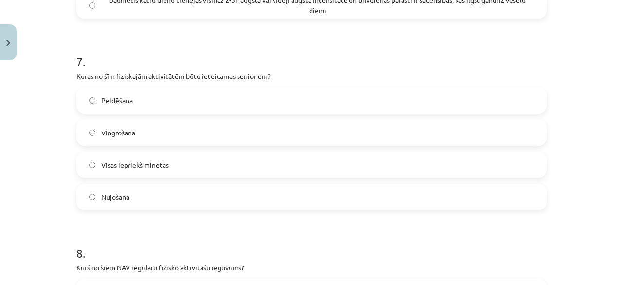
click at [223, 198] on label "Nūjošana" at bounding box center [311, 197] width 468 height 24
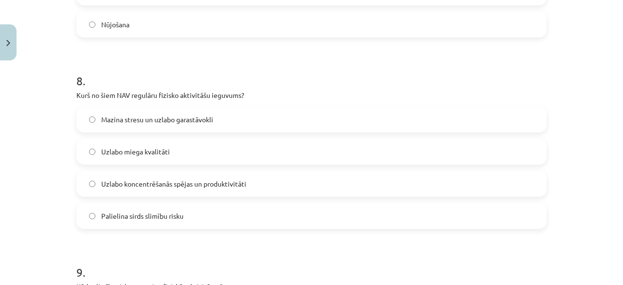
scroll to position [1490, 0]
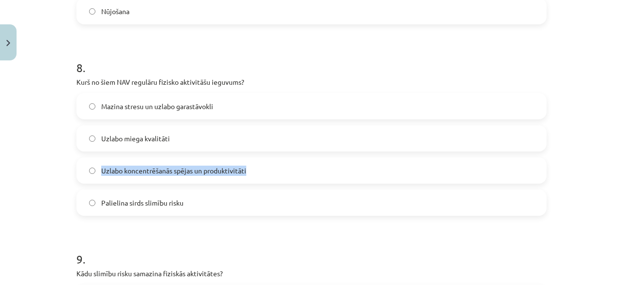
drag, startPoint x: 249, startPoint y: 156, endPoint x: 259, endPoint y: 148, distance: 13.1
click at [259, 148] on div "Mazina stresu un uzlabo garastāvokli Uzlabo miega kvalitāti Uzlabo koncentrēšan…" at bounding box center [311, 154] width 470 height 123
click at [293, 141] on label "Uzlabo miega kvalitāti" at bounding box center [311, 138] width 468 height 24
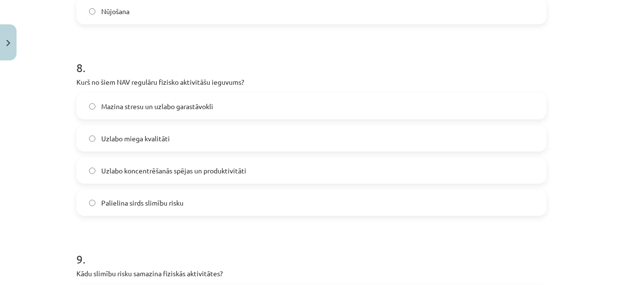
click at [293, 141] on label "Uzlabo miega kvalitāti" at bounding box center [311, 138] width 468 height 24
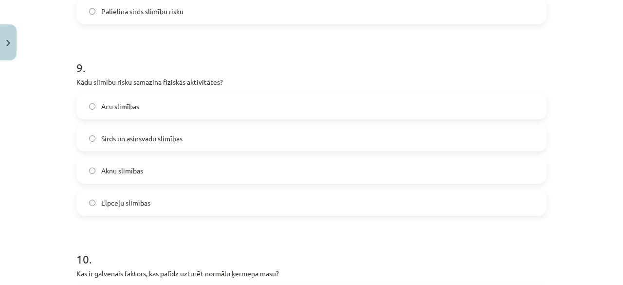
scroll to position [1678, 0]
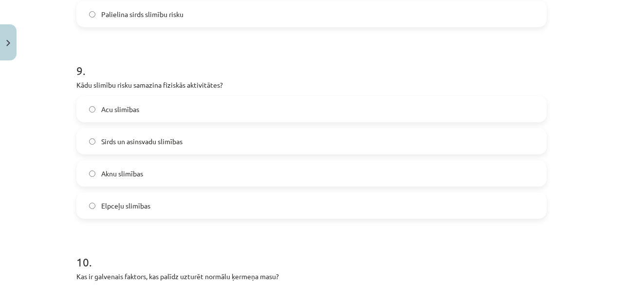
click at [218, 141] on label "Sirds un asinsvadu slimības" at bounding box center [311, 141] width 468 height 24
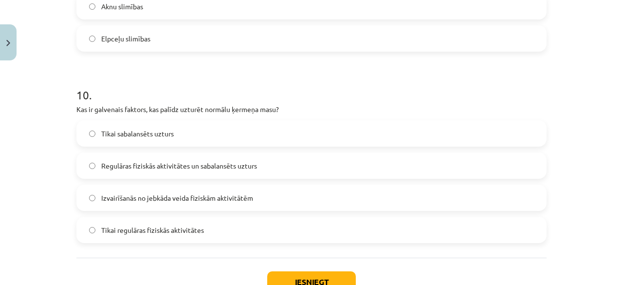
scroll to position [1853, 0]
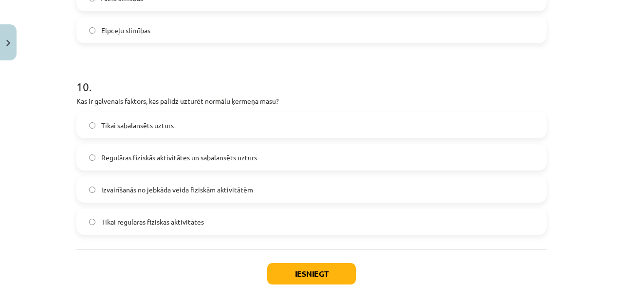
drag, startPoint x: 303, startPoint y: 218, endPoint x: 304, endPoint y: 228, distance: 10.3
click at [304, 228] on label "Tikai regulāras fiziskās aktivitātes" at bounding box center [311, 221] width 468 height 24
drag, startPoint x: 304, startPoint y: 228, endPoint x: 305, endPoint y: 267, distance: 39.0
click at [320, 274] on button "Iesniegt" at bounding box center [311, 273] width 89 height 21
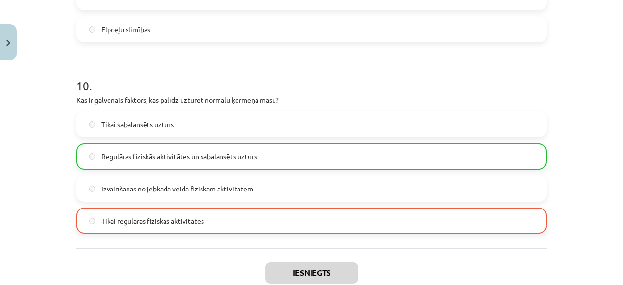
scroll to position [1946, 0]
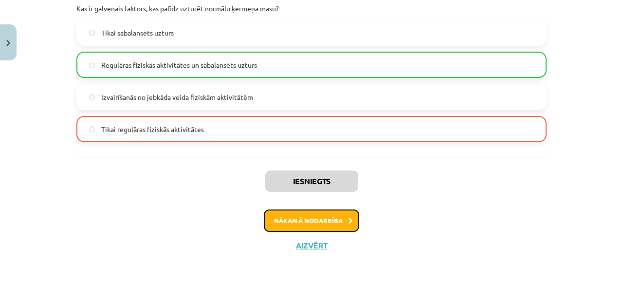
click at [319, 219] on button "Nākamā nodarbība" at bounding box center [311, 220] width 95 height 22
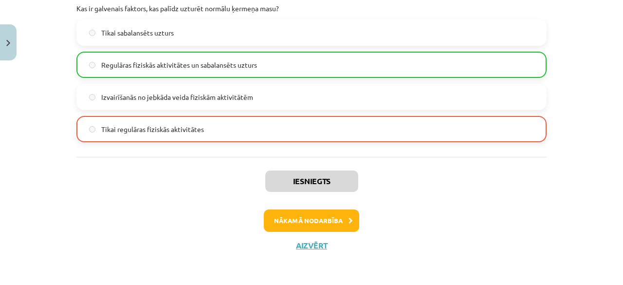
scroll to position [12, 0]
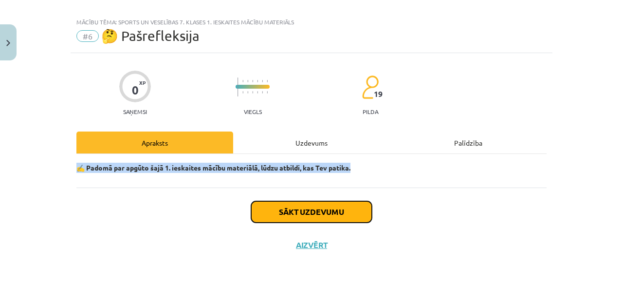
click at [310, 221] on button "Sākt uzdevumu" at bounding box center [311, 211] width 121 height 21
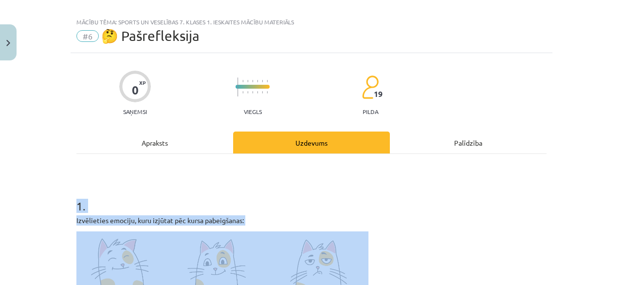
click at [539, 204] on h1 "1 ." at bounding box center [311, 197] width 470 height 30
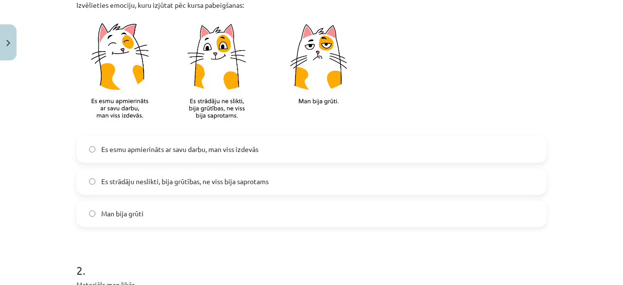
scroll to position [228, 0]
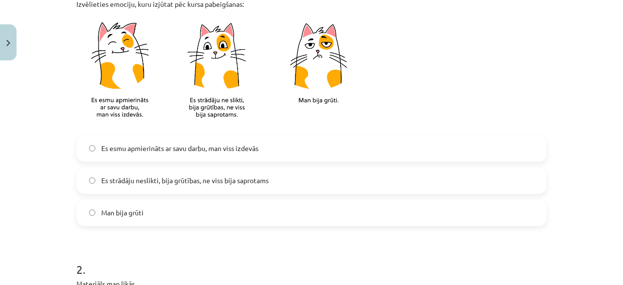
drag, startPoint x: 265, startPoint y: 145, endPoint x: 276, endPoint y: 149, distance: 10.8
click at [276, 149] on label "Es esmu apmierināts ar savu darbu, man viss izdevās" at bounding box center [311, 148] width 468 height 24
click at [363, 177] on label "Es strādāju neslikti, bija grūtības, ne viss bija saprotams" at bounding box center [311, 180] width 468 height 24
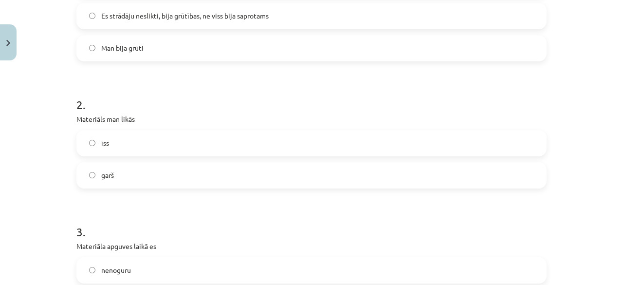
scroll to position [392, 0]
drag, startPoint x: 173, startPoint y: 150, endPoint x: 191, endPoint y: 148, distance: 18.3
click at [191, 148] on label "īss" at bounding box center [311, 144] width 468 height 24
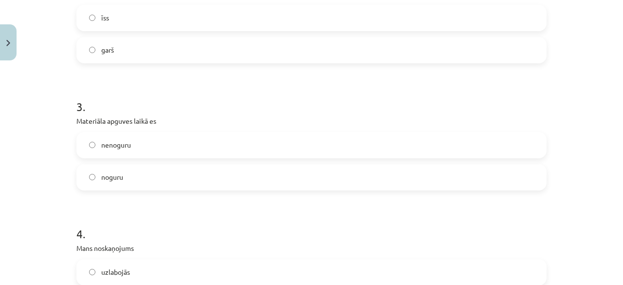
scroll to position [527, 0]
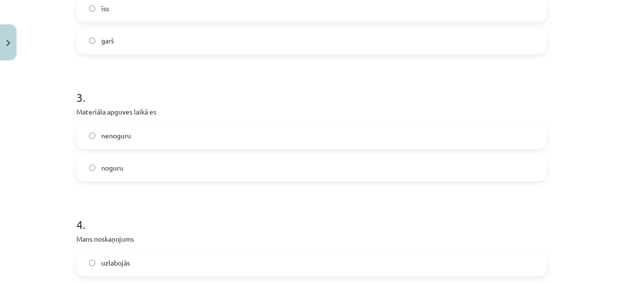
click at [237, 141] on label "nenoguru" at bounding box center [311, 136] width 468 height 24
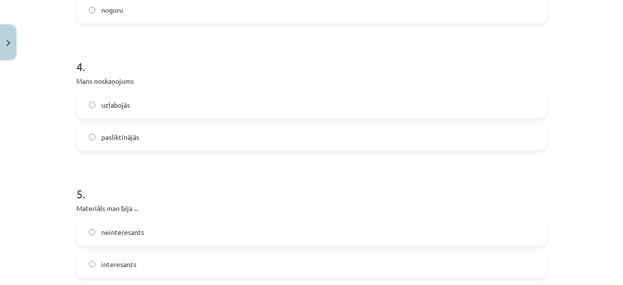
scroll to position [689, 0]
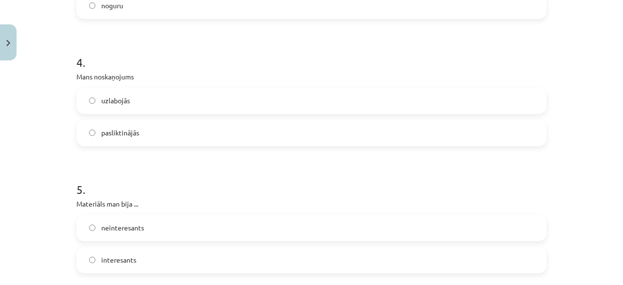
click at [257, 102] on label "uzlabojās" at bounding box center [311, 101] width 468 height 24
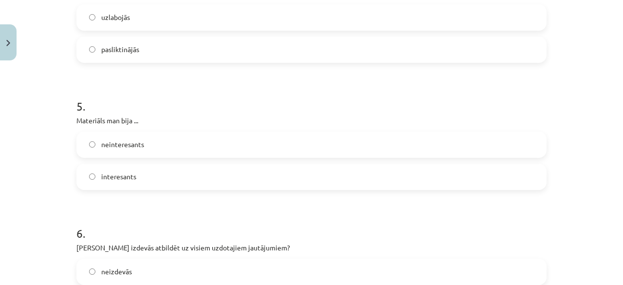
scroll to position [781, 0]
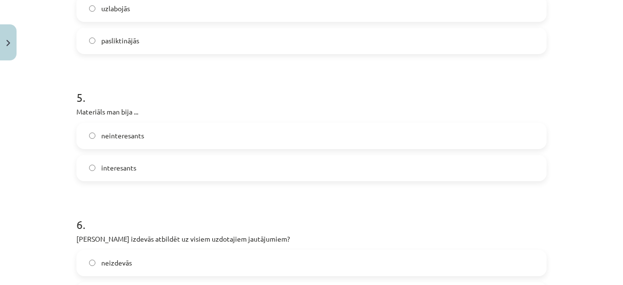
click at [235, 161] on label "interesants" at bounding box center [311, 168] width 468 height 24
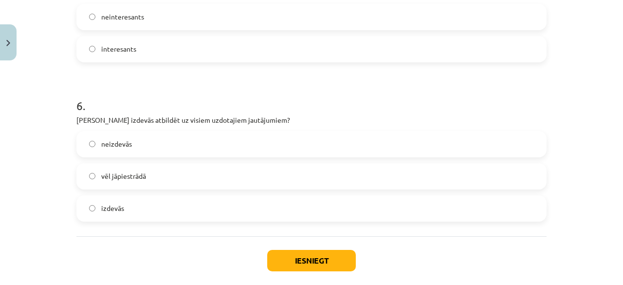
scroll to position [903, 0]
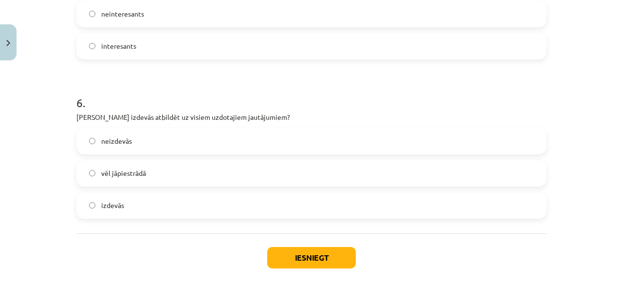
click at [253, 169] on label "vēl jāpiestrādā" at bounding box center [311, 173] width 468 height 24
click at [288, 255] on button "Iesniegt" at bounding box center [311, 257] width 89 height 21
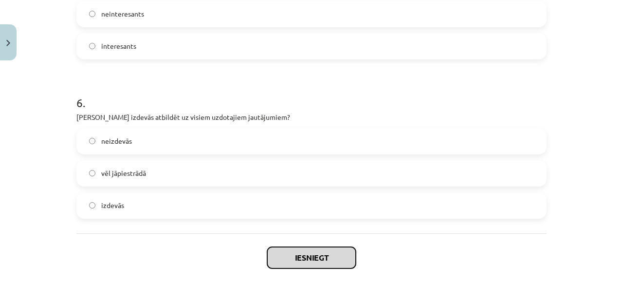
click at [288, 255] on button "Iesniegt" at bounding box center [311, 257] width 89 height 21
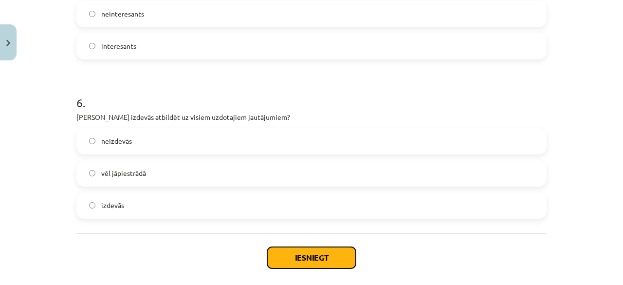
click at [313, 258] on button "Iesniegt" at bounding box center [311, 257] width 89 height 21
drag, startPoint x: 313, startPoint y: 258, endPoint x: 347, endPoint y: 250, distance: 34.6
click at [347, 250] on button "Iesniegt" at bounding box center [311, 257] width 89 height 21
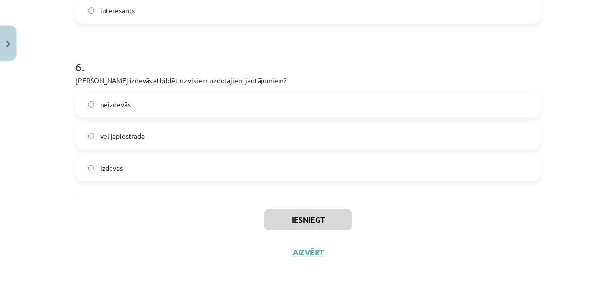
scroll to position [949, 0]
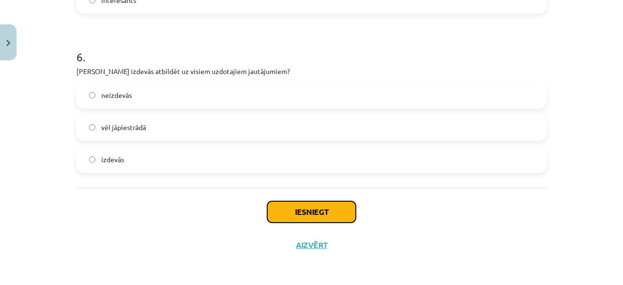
click at [278, 206] on button "Iesniegt" at bounding box center [311, 211] width 89 height 21
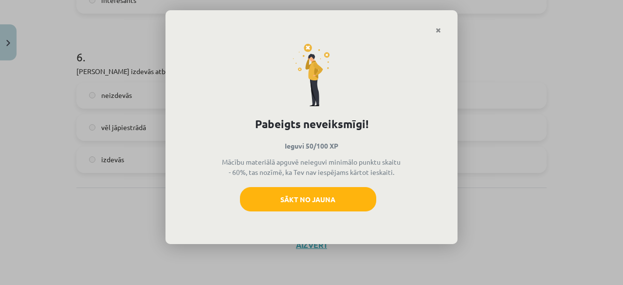
click at [441, 34] on div "Pabeigts neveiksmīgi! Ieguvi 50/100 XP Mācību materiālā apguvē neieguvi minimāl…" at bounding box center [312, 139] width 292 height 210
click at [436, 29] on icon "Close" at bounding box center [438, 30] width 5 height 7
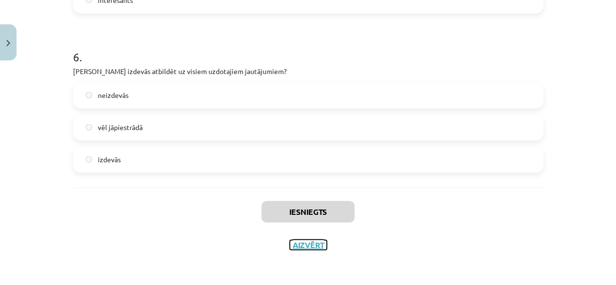
click at [300, 245] on button "Aizvērt" at bounding box center [308, 245] width 37 height 10
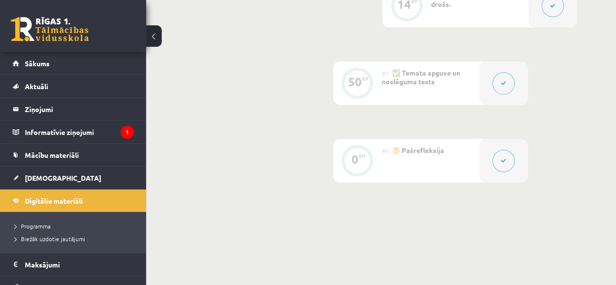
scroll to position [534, 0]
click at [43, 66] on span "Sākums" at bounding box center [37, 63] width 25 height 9
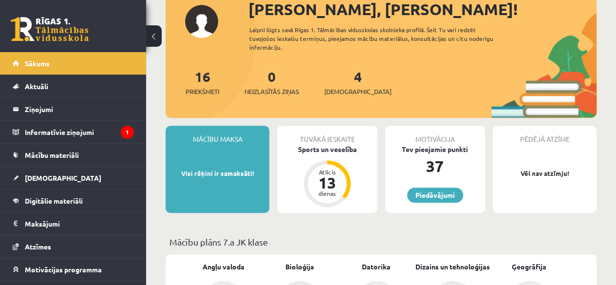
scroll to position [134, 0]
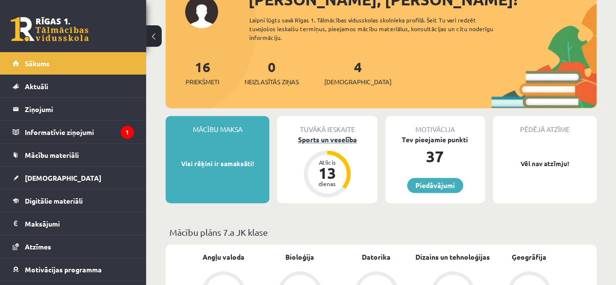
click at [318, 138] on div "Sports un veselība" at bounding box center [327, 139] width 100 height 10
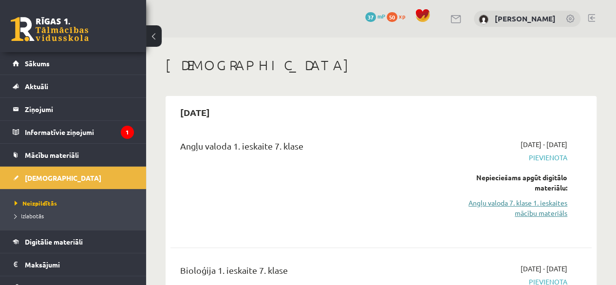
click at [499, 207] on link "Angļu valoda 7. klase 1. ieskaites mācību materiāls" at bounding box center [507, 208] width 119 height 20
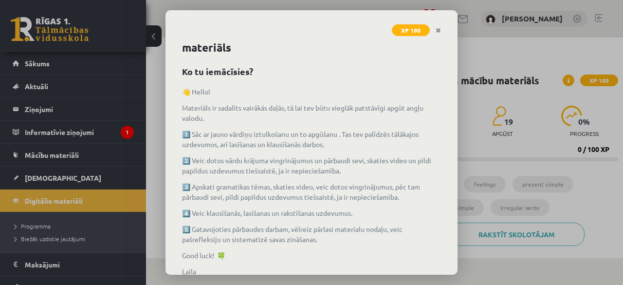
scroll to position [74, 0]
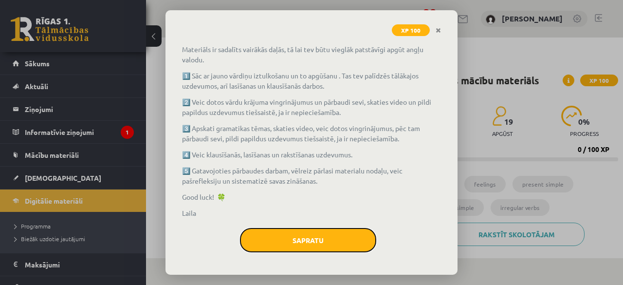
drag, startPoint x: 251, startPoint y: 234, endPoint x: 275, endPoint y: 239, distance: 24.5
click at [275, 239] on button "Sapratu" at bounding box center [308, 240] width 136 height 24
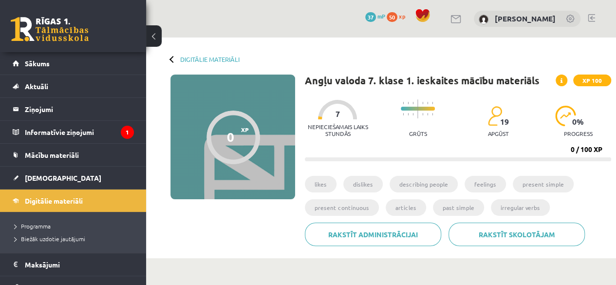
click at [153, 40] on button at bounding box center [154, 35] width 16 height 21
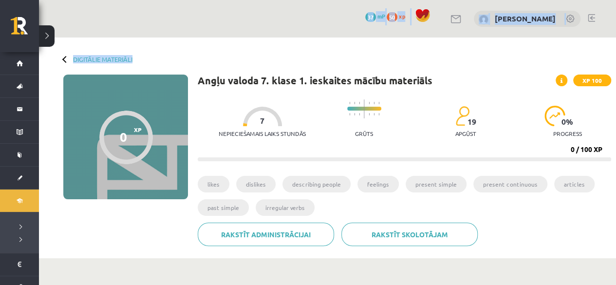
drag, startPoint x: 153, startPoint y: 40, endPoint x: 39, endPoint y: 11, distance: 117.5
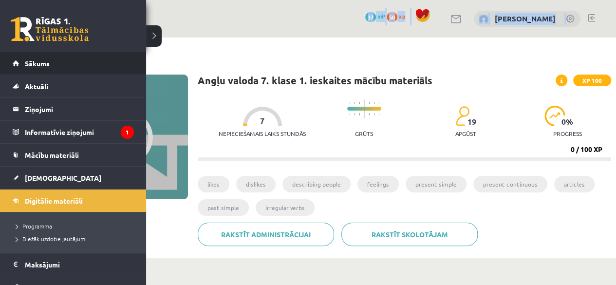
click at [39, 56] on link "Sākums" at bounding box center [73, 63] width 121 height 22
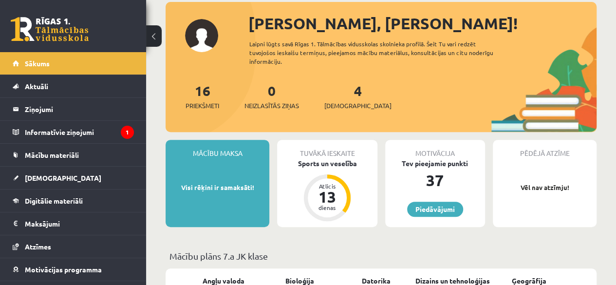
scroll to position [130, 0]
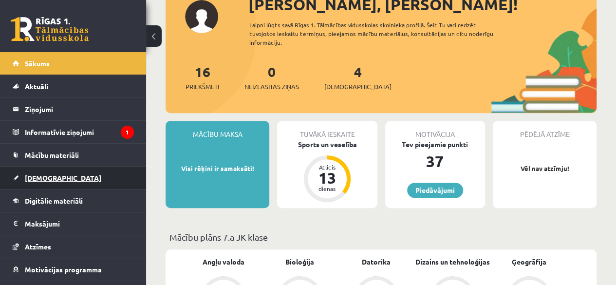
click at [33, 180] on span "[DEMOGRAPHIC_DATA]" at bounding box center [63, 177] width 76 height 9
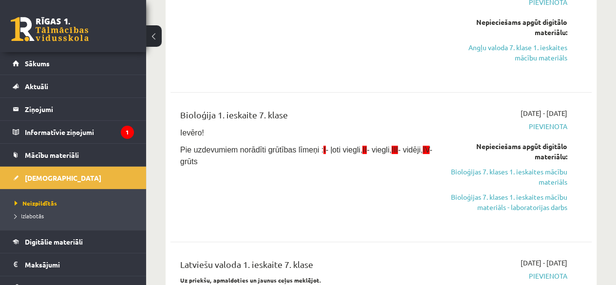
scroll to position [142, 0]
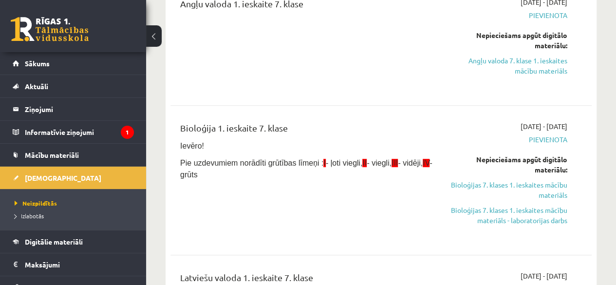
drag, startPoint x: 615, startPoint y: 17, endPoint x: 622, endPoint y: 20, distance: 8.7
click at [616, 23] on html "0 Dāvanas 37 mP 50 xp [PERSON_NAME] Sākums Aktuāli Kā mācīties eSKOLĀ Kontakti …" at bounding box center [308, 0] width 616 height 285
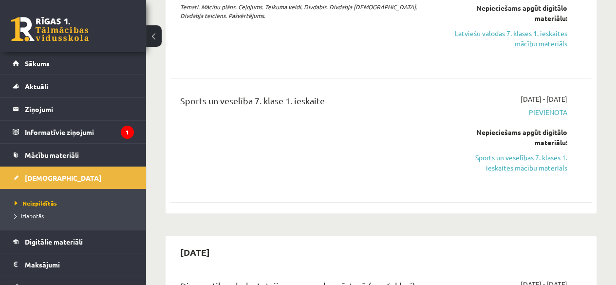
scroll to position [431, 0]
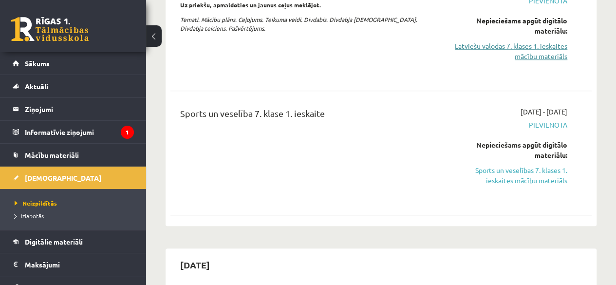
click at [542, 60] on link "Latviešu valodas 7. klases 1. ieskaites mācību materiāls" at bounding box center [507, 51] width 119 height 20
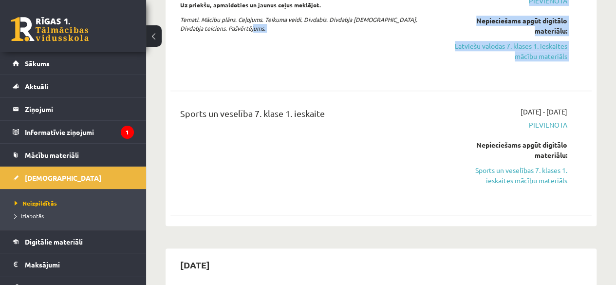
drag, startPoint x: 386, startPoint y: 54, endPoint x: 195, endPoint y: 97, distance: 195.8
click at [25, 213] on span "Izlabotās" at bounding box center [29, 216] width 29 height 8
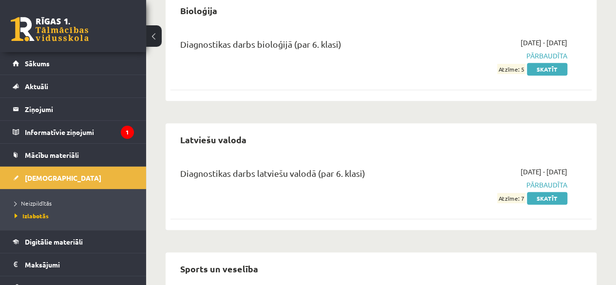
scroll to position [206, 0]
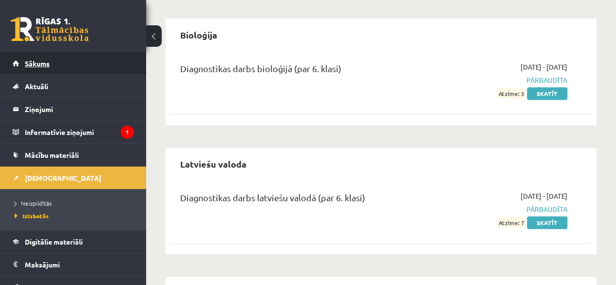
click at [68, 66] on link "Sākums" at bounding box center [73, 63] width 121 height 22
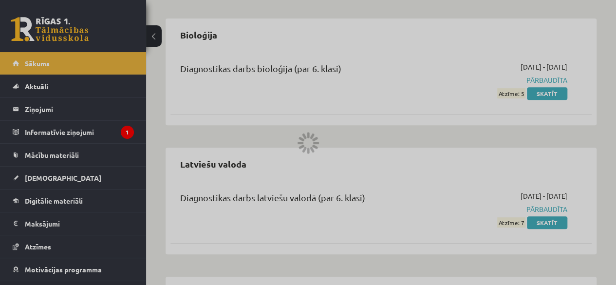
click at [63, 56] on div at bounding box center [308, 142] width 616 height 285
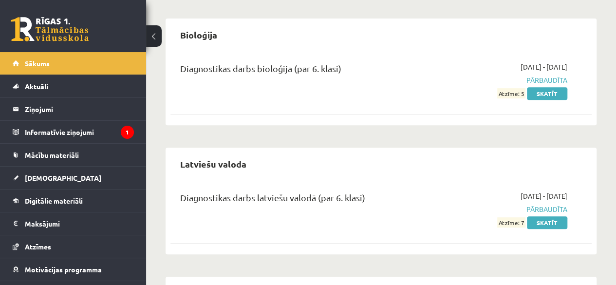
click at [66, 65] on link "Sākums" at bounding box center [73, 63] width 121 height 22
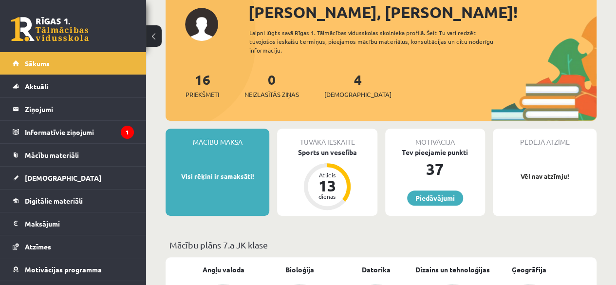
scroll to position [136, 0]
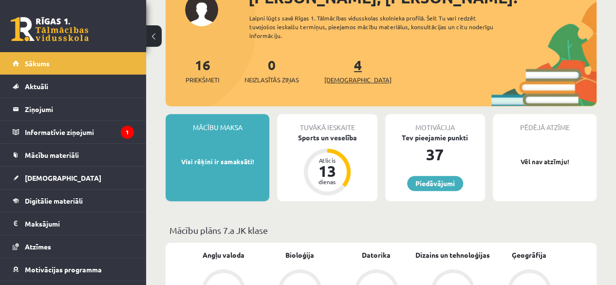
click at [335, 77] on span "[DEMOGRAPHIC_DATA]" at bounding box center [357, 80] width 67 height 10
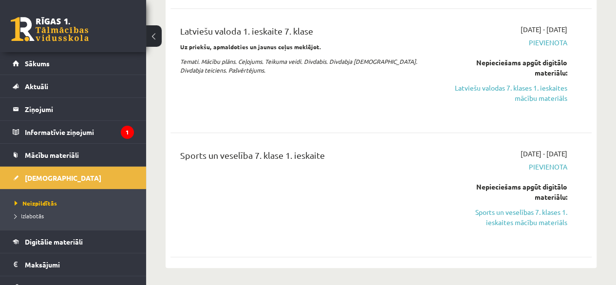
scroll to position [390, 0]
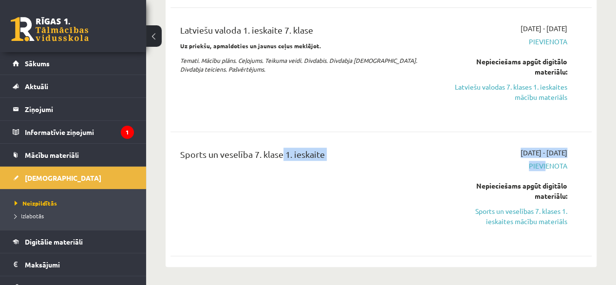
drag, startPoint x: 542, startPoint y: 167, endPoint x: 282, endPoint y: 218, distance: 264.6
click at [282, 218] on div "Sports un veselība 7. klase 1. ieskaite [DATE] - [DATE] [GEOGRAPHIC_DATA] Nepie…" at bounding box center [374, 194] width 402 height 93
click at [321, 227] on div "Sports un veselība 7. klase 1. ieskaite" at bounding box center [307, 194] width 268 height 93
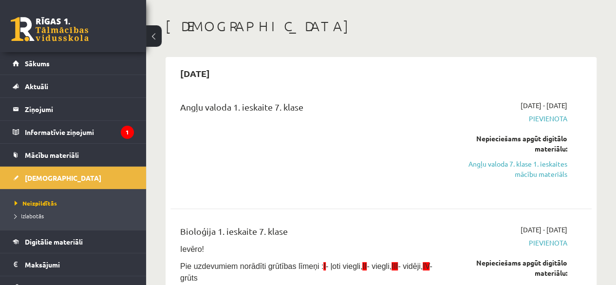
scroll to position [0, 0]
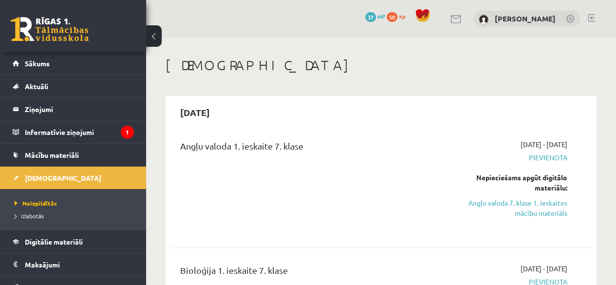
click at [236, 168] on div "Angļu valoda 1. ieskaite 7. klase" at bounding box center [307, 185] width 268 height 93
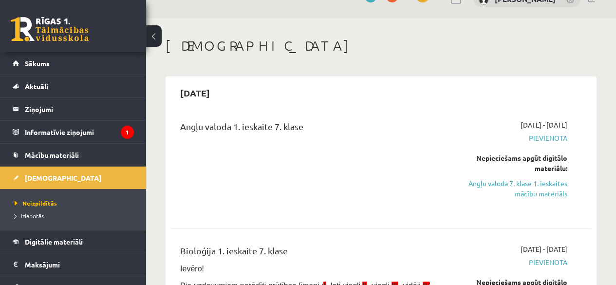
scroll to position [39, 0]
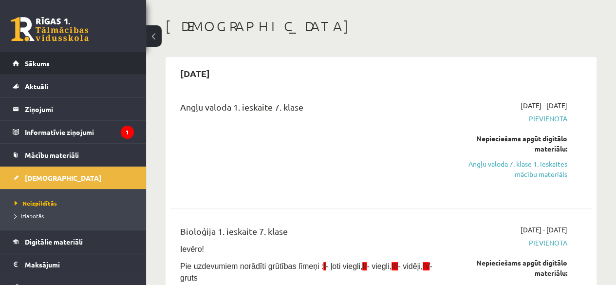
click at [43, 71] on link "Sākums" at bounding box center [73, 63] width 121 height 22
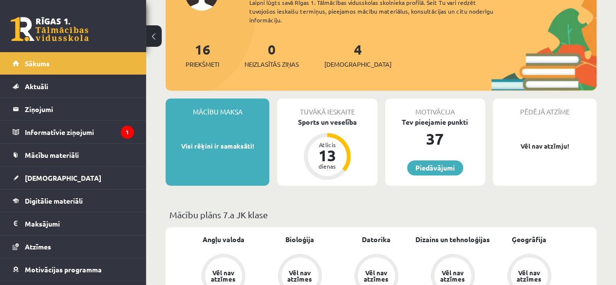
scroll to position [156, 0]
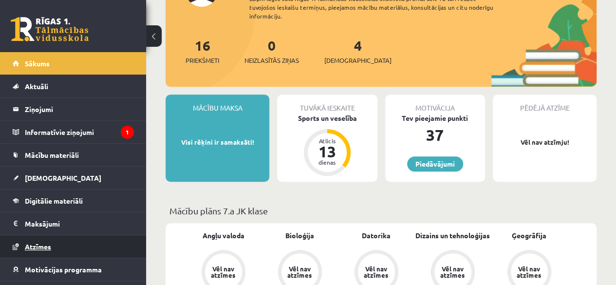
click at [50, 246] on span "Atzīmes" at bounding box center [38, 246] width 26 height 9
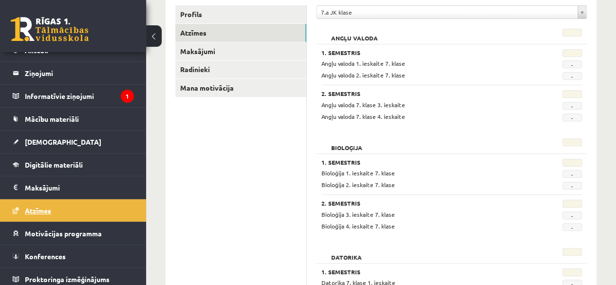
scroll to position [39, 0]
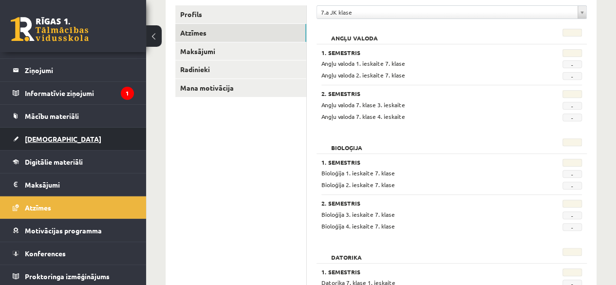
click at [63, 130] on link "[DEMOGRAPHIC_DATA]" at bounding box center [73, 139] width 121 height 22
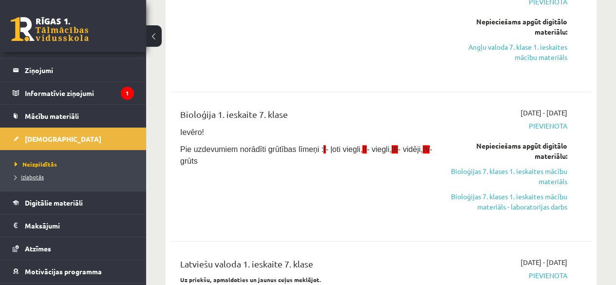
click at [37, 177] on span "Izlabotās" at bounding box center [29, 177] width 29 height 8
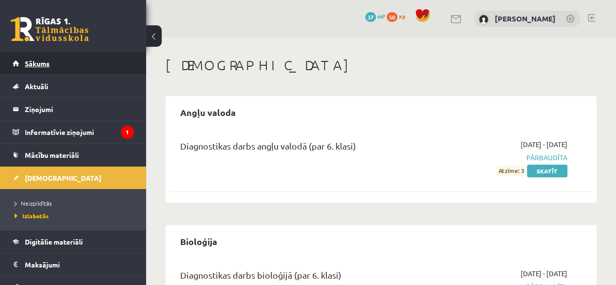
click at [45, 58] on link "Sākums" at bounding box center [73, 63] width 121 height 22
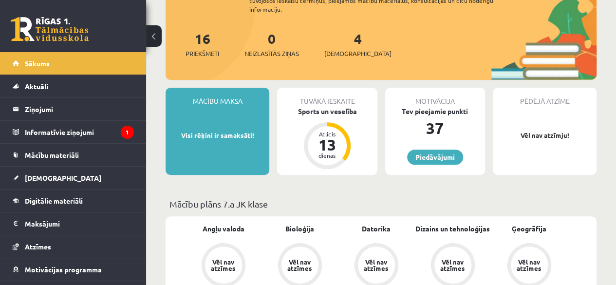
scroll to position [175, 0]
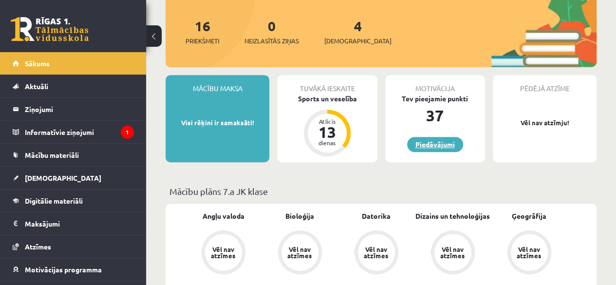
click at [433, 140] on link "Piedāvājumi" at bounding box center [435, 144] width 56 height 15
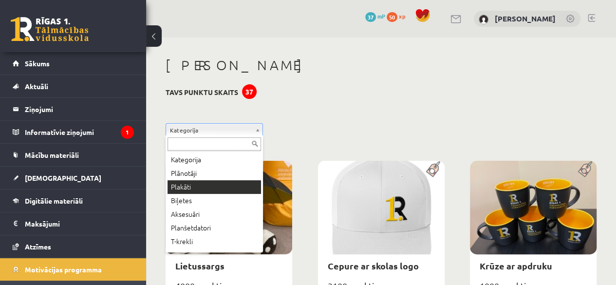
drag, startPoint x: 256, startPoint y: 127, endPoint x: 225, endPoint y: 198, distance: 77.8
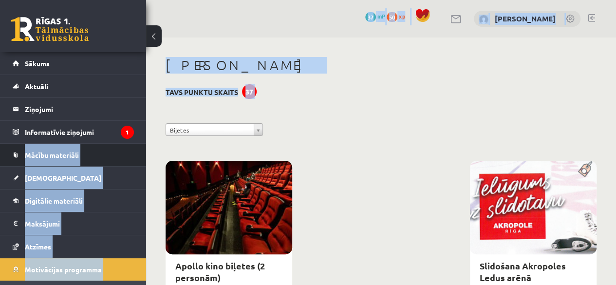
drag, startPoint x: 231, startPoint y: 121, endPoint x: 2, endPoint y: 164, distance: 232.3
click at [2, 164] on div "0 Dāvanas 37 mP 50 xp Rinalds Štromanis Sākums Aktuāli Kā mācīties eSKOLĀ Konta…" at bounding box center [308, 197] width 616 height 395
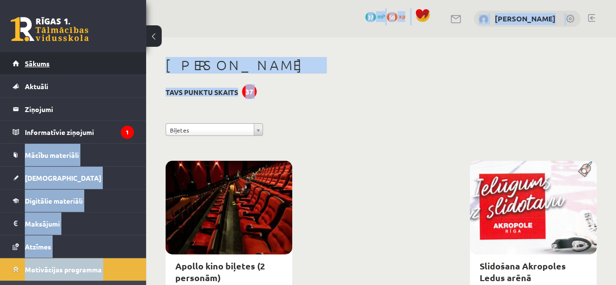
click at [26, 64] on span "Sākums" at bounding box center [37, 63] width 25 height 9
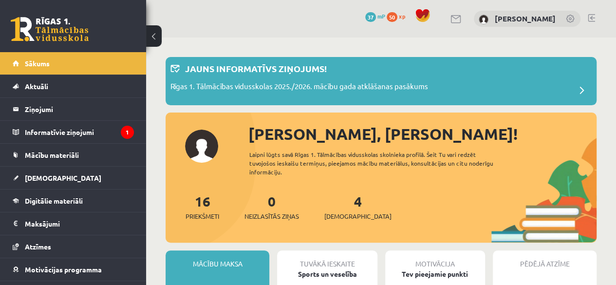
drag, startPoint x: 424, startPoint y: 243, endPoint x: 418, endPoint y: 241, distance: 6.3
